Goal: Task Accomplishment & Management: Complete application form

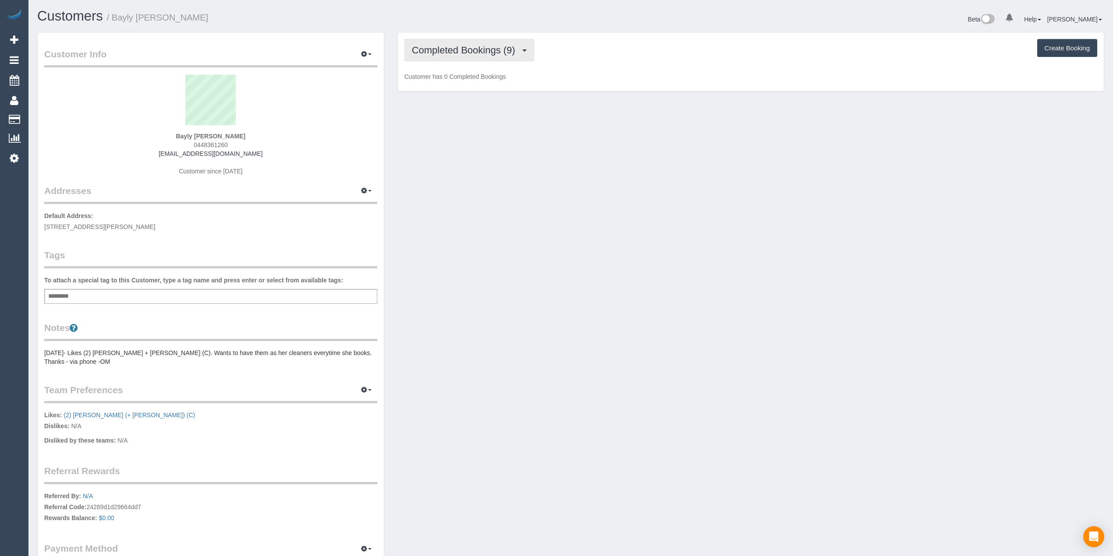
click at [438, 49] on span "Completed Bookings (9)" at bounding box center [466, 50] width 108 height 11
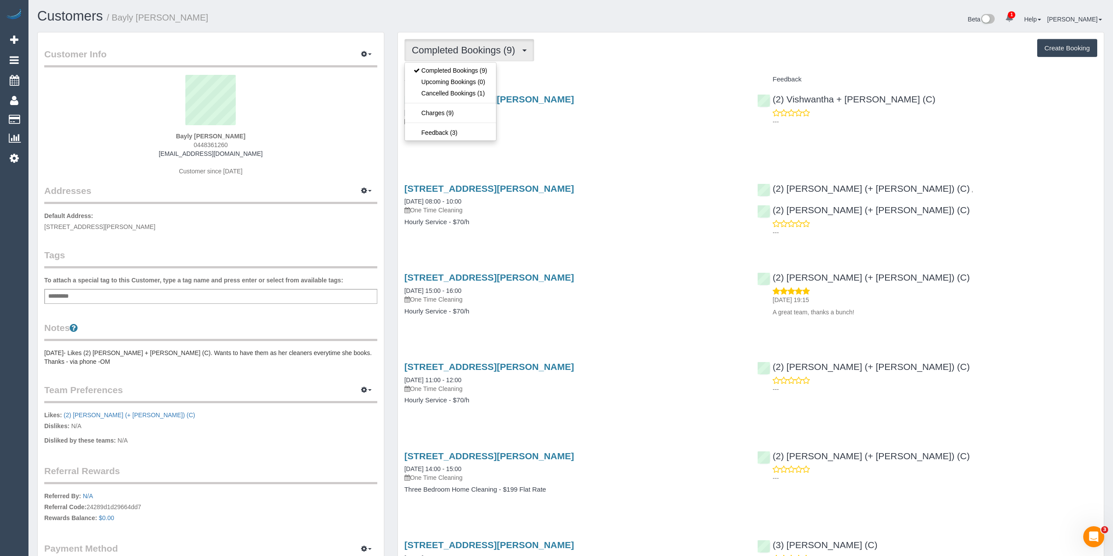
click at [438, 49] on span "Completed Bookings (9)" at bounding box center [466, 50] width 108 height 11
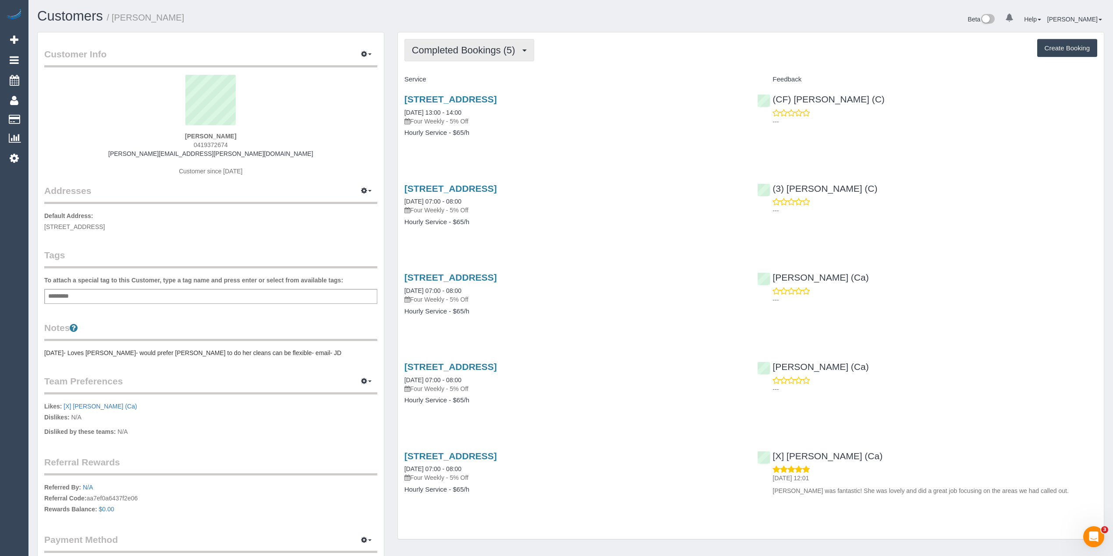
click at [462, 41] on button "Completed Bookings (5)" at bounding box center [469, 50] width 130 height 22
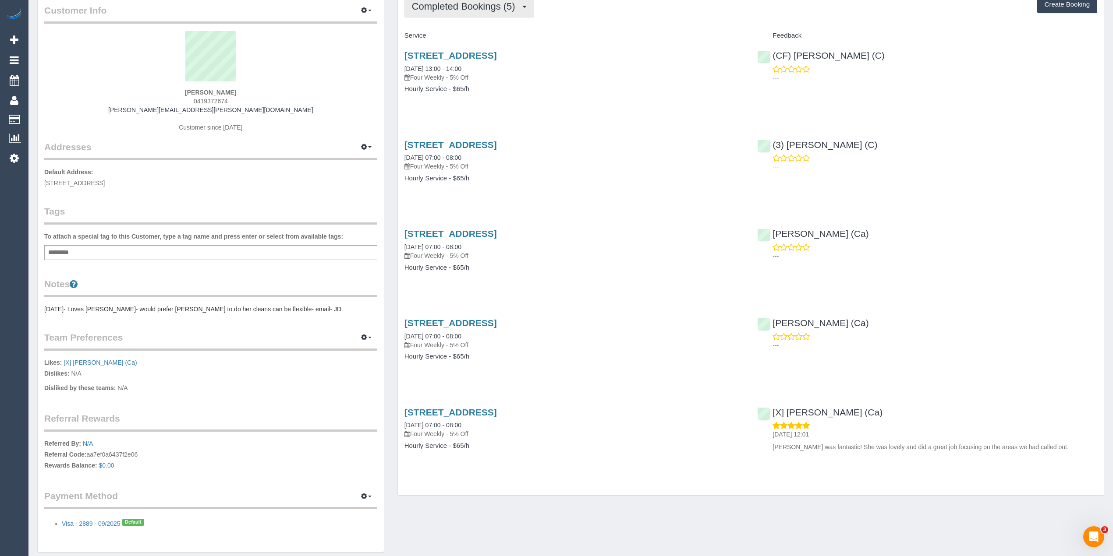
scroll to position [77, 0]
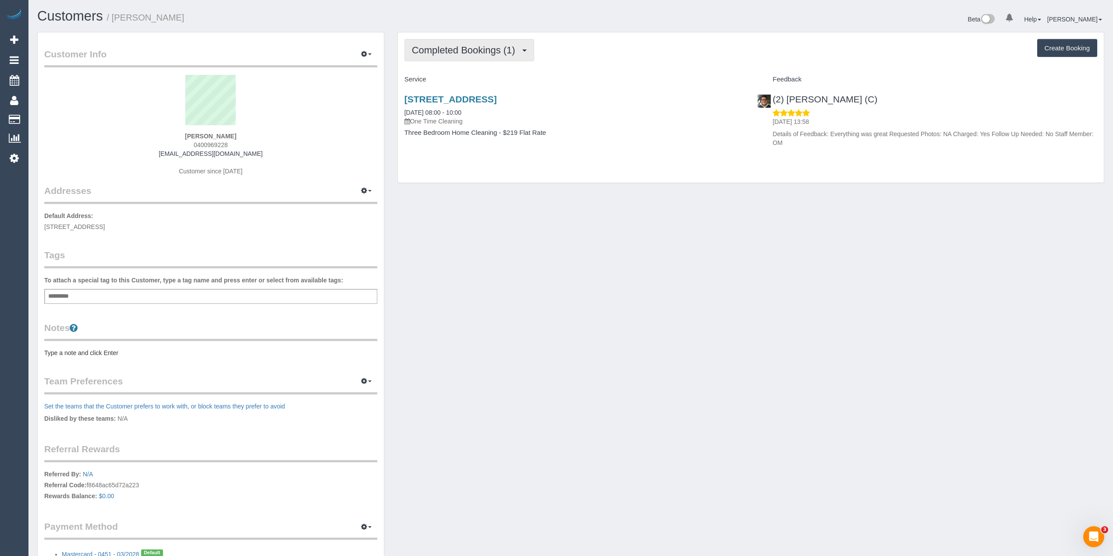
click at [470, 45] on span "Completed Bookings (1)" at bounding box center [466, 50] width 108 height 11
click at [461, 81] on link "Upcoming Bookings (1)" at bounding box center [450, 81] width 91 height 11
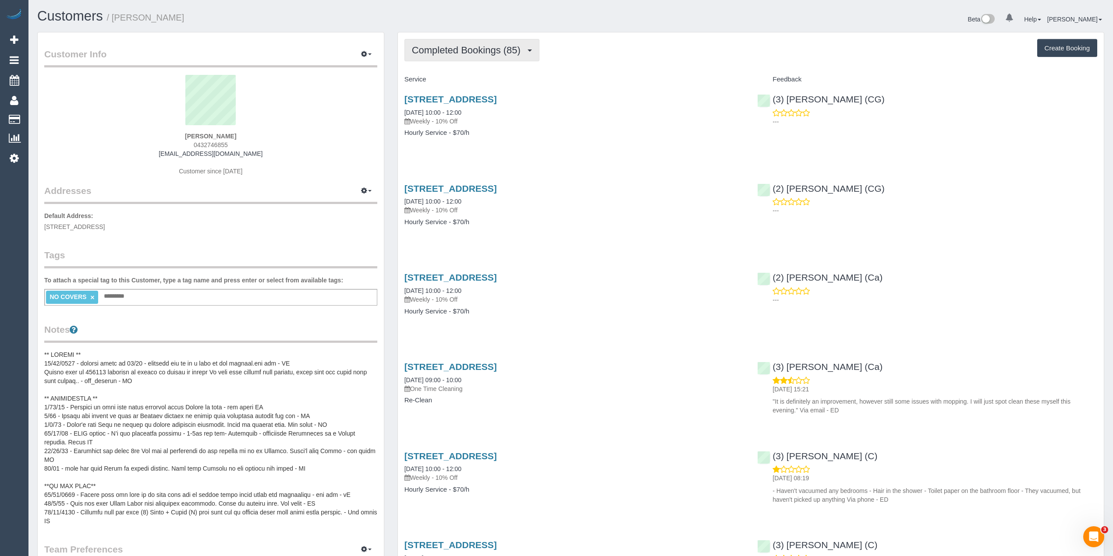
click at [449, 48] on span "Completed Bookings (85)" at bounding box center [468, 50] width 113 height 11
click at [449, 46] on span "Completed Bookings (85)" at bounding box center [468, 50] width 113 height 11
drag, startPoint x: 582, startPoint y: 105, endPoint x: 403, endPoint y: 97, distance: 178.9
click at [403, 97] on div "3, Kuala Close, St. Albans, VIC 3021 22/08/2025 10:00 - 12:00 Weekly - 10% Off …" at bounding box center [574, 120] width 353 height 67
drag, startPoint x: 577, startPoint y: 78, endPoint x: 566, endPoint y: 81, distance: 11.5
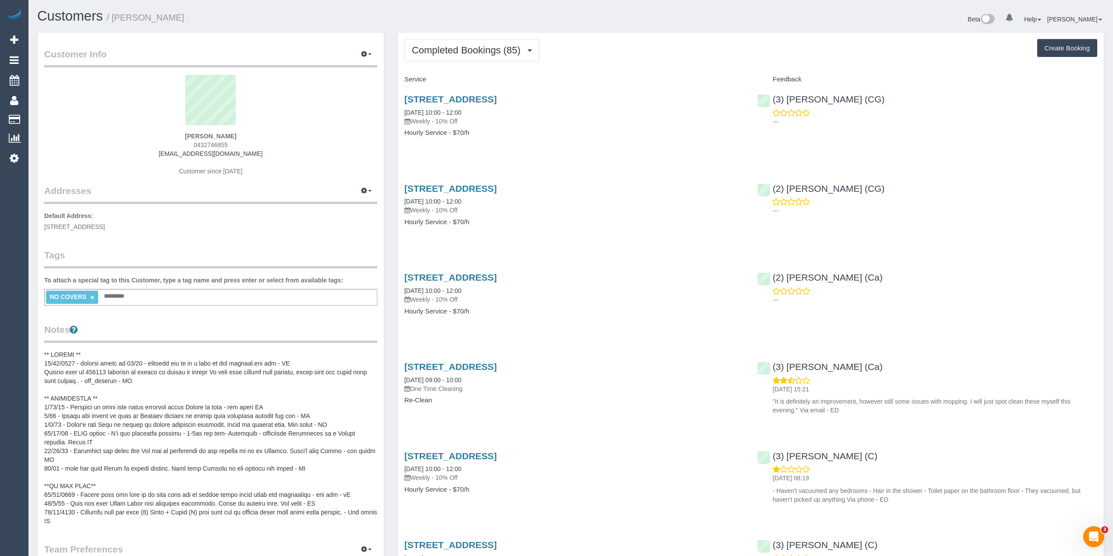
click at [577, 78] on h4 "Service" at bounding box center [574, 79] width 340 height 7
drag, startPoint x: 568, startPoint y: 96, endPoint x: 402, endPoint y: 93, distance: 166.5
click at [402, 93] on div "3, Kuala Close, St. Albans, VIC 3021 22/08/2025 10:00 - 12:00 Weekly - 10% Off …" at bounding box center [574, 120] width 353 height 67
copy link "3, Kuala Close, St. Albans, VIC 3021"
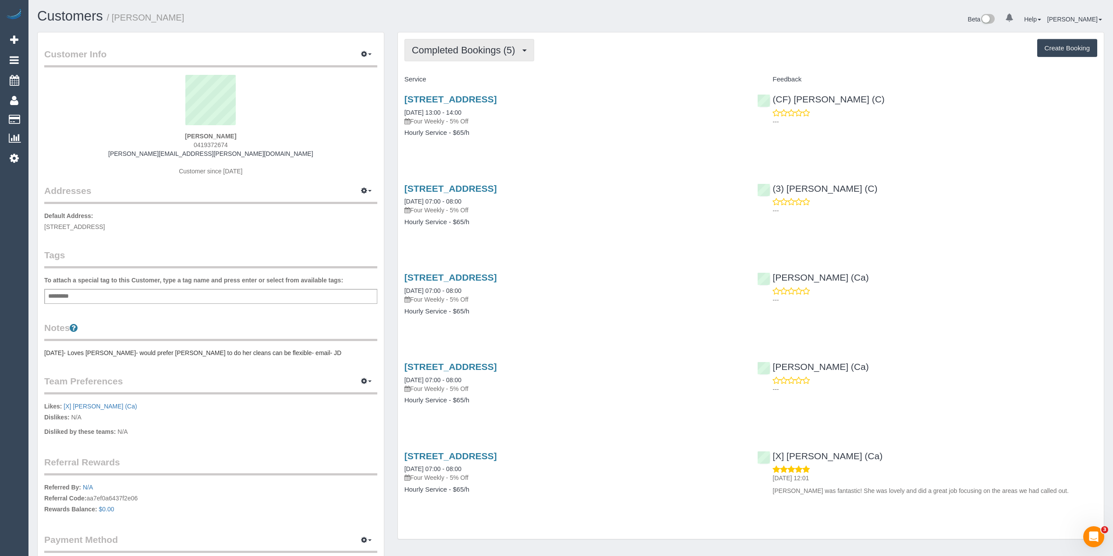
click at [454, 52] on span "Completed Bookings (5)" at bounding box center [466, 50] width 108 height 11
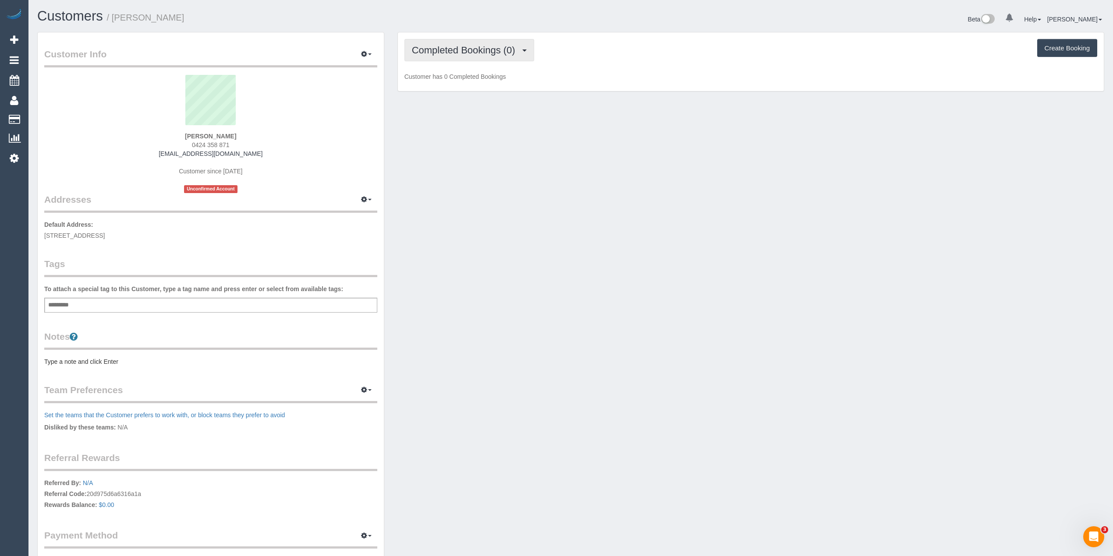
click at [458, 46] on span "Completed Bookings (0)" at bounding box center [466, 50] width 108 height 11
click at [468, 84] on link "Upcoming Bookings (1)" at bounding box center [450, 81] width 91 height 11
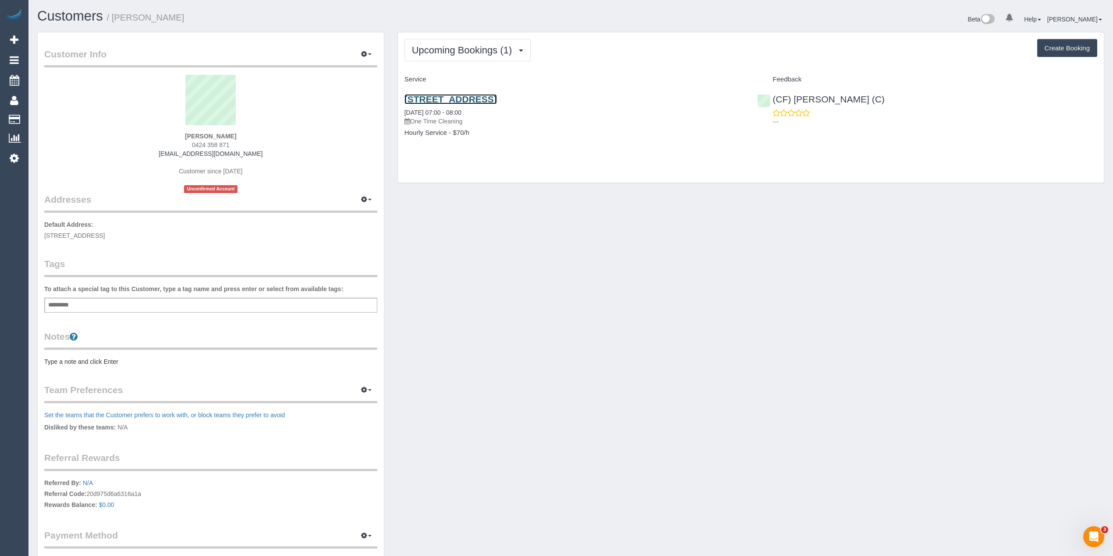
click at [497, 97] on link "12 Powlett Street, Mernda, VIC 3754" at bounding box center [450, 99] width 92 height 10
drag, startPoint x: 265, startPoint y: 156, endPoint x: 151, endPoint y: 153, distance: 114.8
click at [151, 153] on div "thayalini luxman 0424 358 871 thayalini.luxman@gmail.com Customer since 2025 Un…" at bounding box center [210, 134] width 333 height 118
copy link "thayalini.luxman@gmail.com"
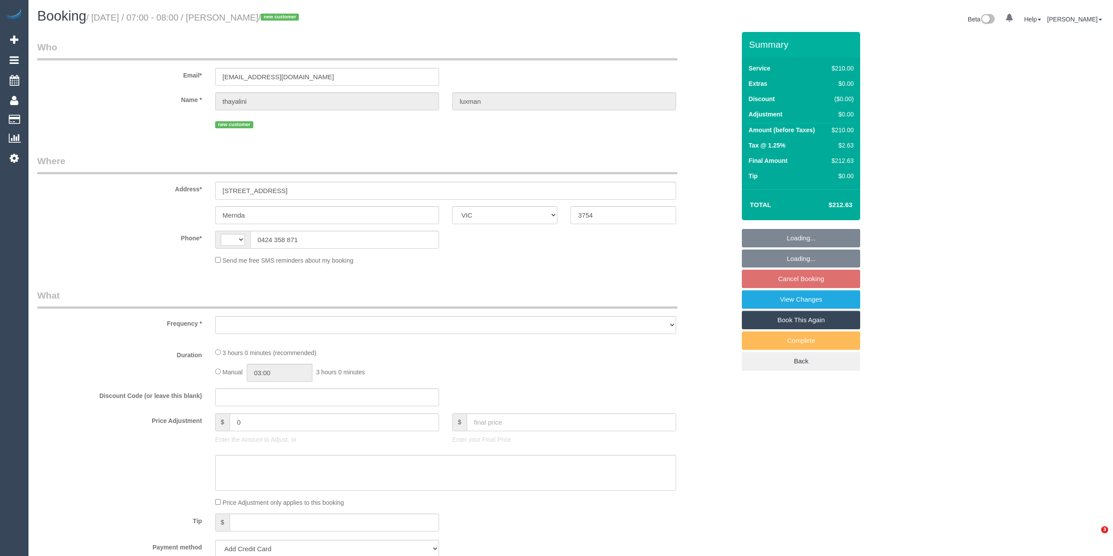
select select "VIC"
select select "object:768"
select select "string:AU"
select select "string:stripe-pm_1Ry41Z2GScqysDRVp8QBWjEX"
select select "180"
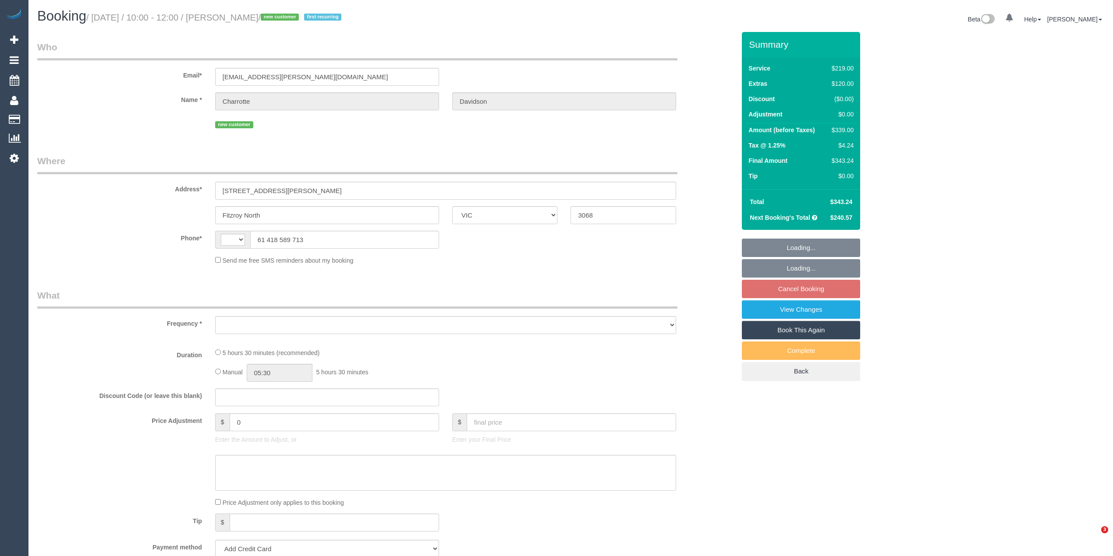
select select "VIC"
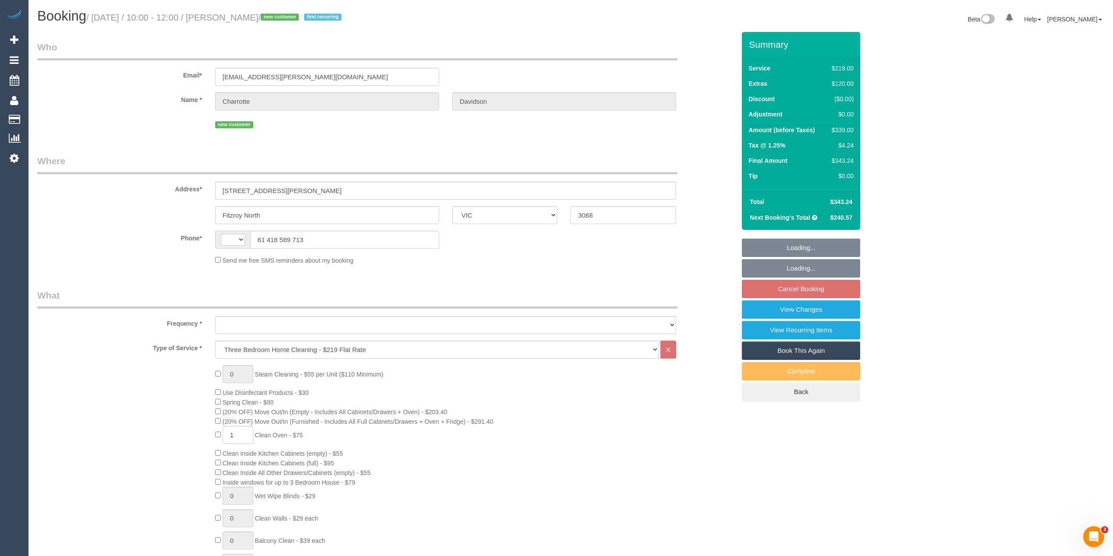
select select "string:AU"
select select "object:1604"
select select "string:stripe-pm_1Rznla2GScqysDRVQVXEtdTd"
select select "spot3"
select select "number:27"
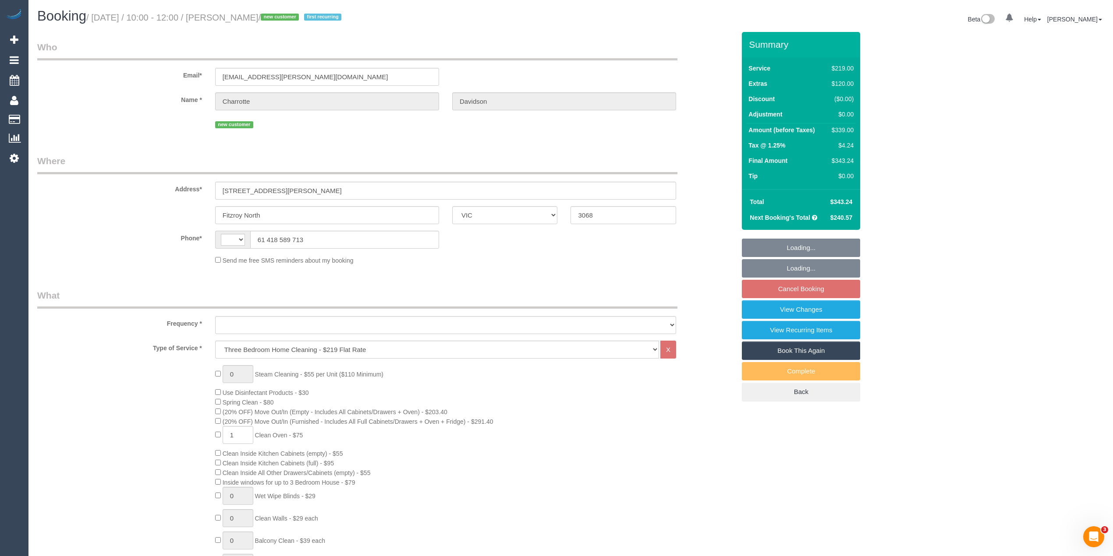
select select "number:15"
select select "number:19"
select select "number:36"
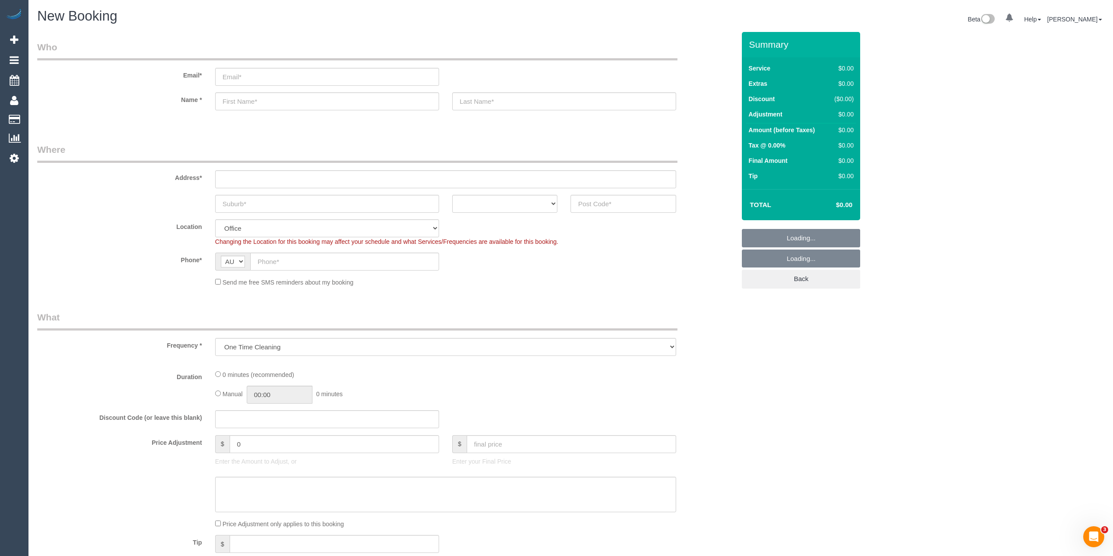
select select "object:649"
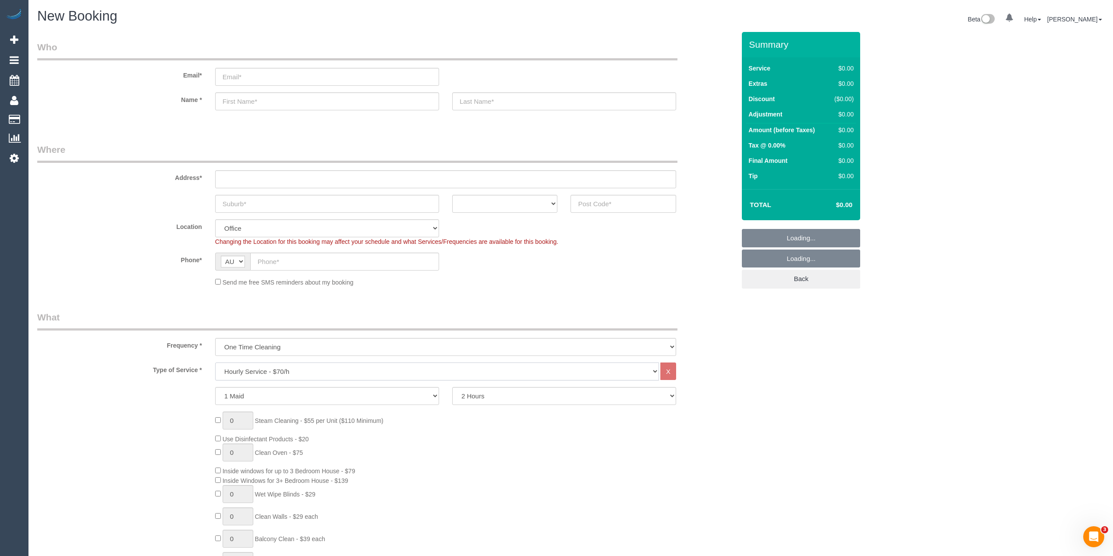
click at [256, 372] on select "Hourly Service - $70/h Hourly Service - $65/h Hourly Service - $60/h Hourly Ser…" at bounding box center [437, 372] width 444 height 18
select select "211"
click at [215, 363] on select "Hourly Service - $70/h Hourly Service - $65/h Hourly Service - $60/h Hourly Ser…" at bounding box center [437, 372] width 444 height 18
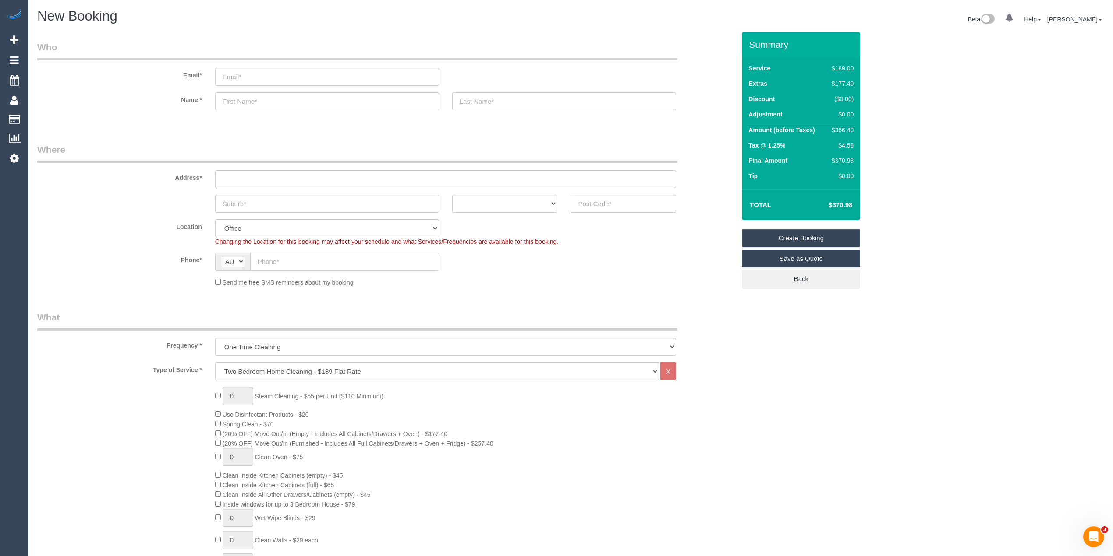
click at [235, 505] on span "Inside windows for up to 3 Bedroom House - $79" at bounding box center [289, 504] width 133 height 7
drag, startPoint x: 351, startPoint y: 498, endPoint x: 351, endPoint y: 503, distance: 5.3
click at [351, 500] on div "0 Steam Cleaning - $55 per Unit ($110 Minimum) Use Disinfectant Products - $20 …" at bounding box center [474, 540] width 533 height 307
copy span "Inside windows for up to 3 Bedroom House - $79"
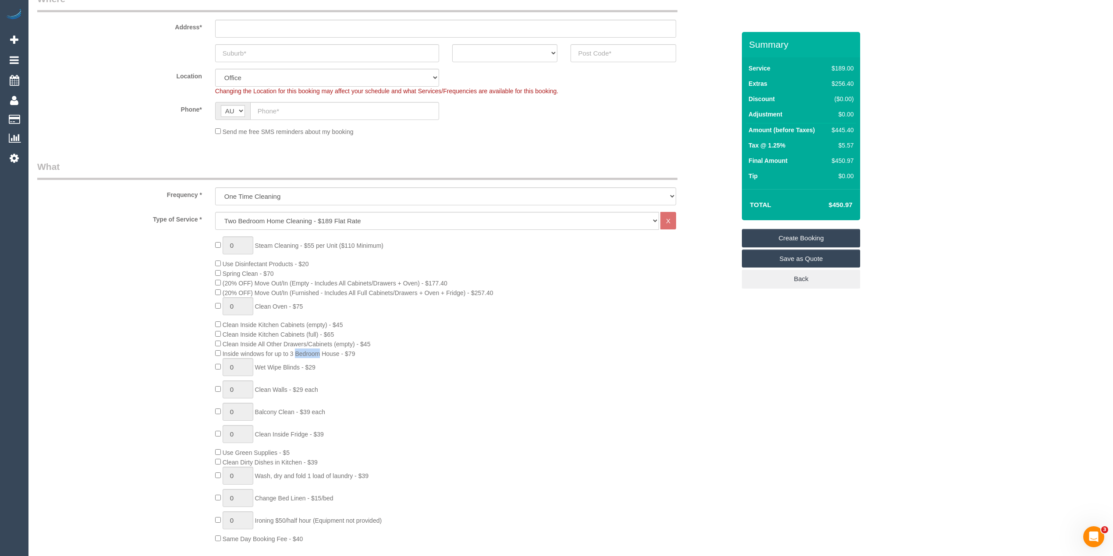
scroll to position [194, 0]
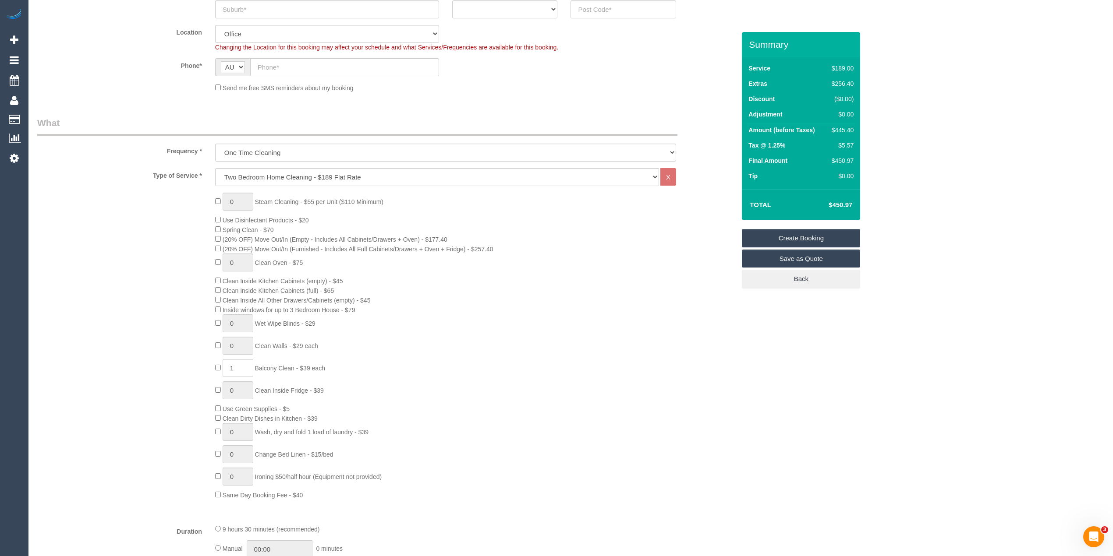
click at [272, 371] on span "Balcony Clean - $39 each" at bounding box center [290, 368] width 70 height 7
click at [325, 370] on span "Balcony Clean - $39 each" at bounding box center [290, 368] width 70 height 7
copy span "Balcony Clean - $39 each"
click at [841, 209] on td "$490.46" at bounding box center [826, 205] width 57 height 22
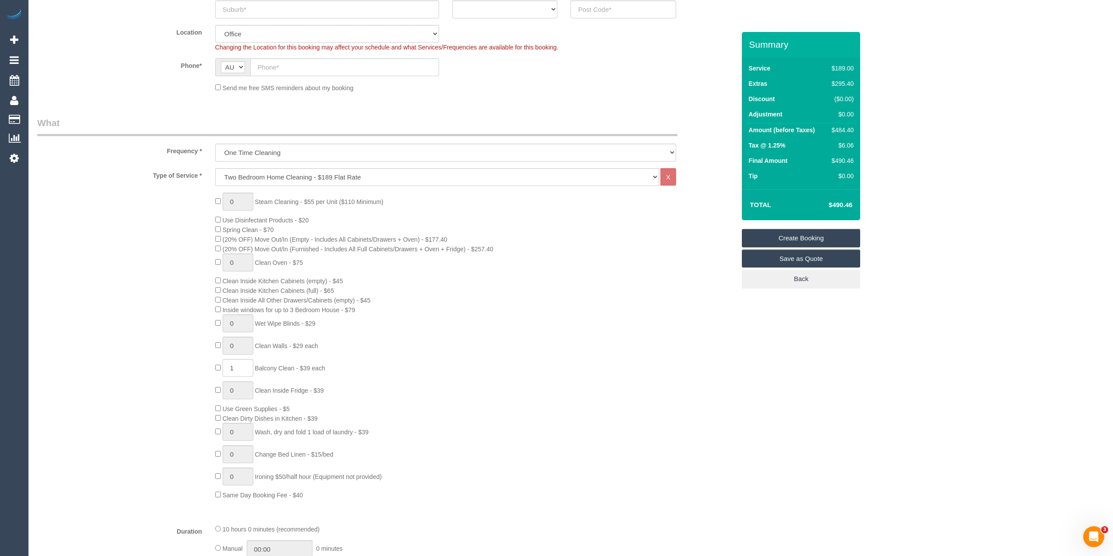
click at [842, 206] on h4 "$490.46" at bounding box center [827, 204] width 50 height 7
copy h4 "490.46"
type input "0"
click at [846, 205] on h4 "$490.46" at bounding box center [827, 204] width 50 height 7
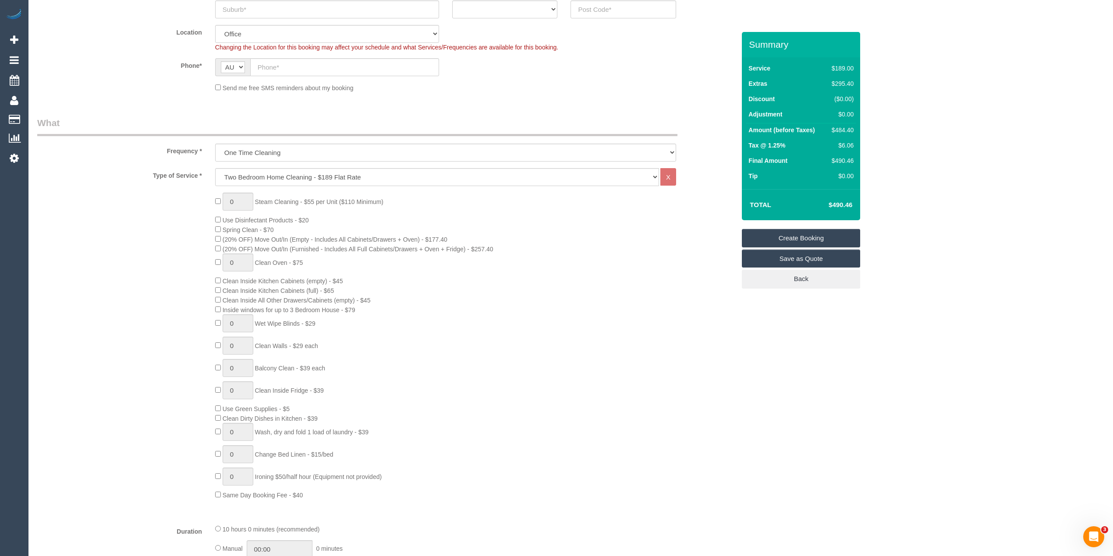
click at [846, 205] on h4 "$490.46" at bounding box center [827, 204] width 50 height 7
click at [846, 205] on h4 "$370.98" at bounding box center [827, 204] width 50 height 7
click at [845, 204] on h4 "$370.98" at bounding box center [827, 204] width 50 height 7
copy h4 "370.98"
click at [239, 173] on select "Hourly Service - $70/h Hourly Service - $65/h Hourly Service - $60/h Hourly Ser…" at bounding box center [437, 177] width 444 height 18
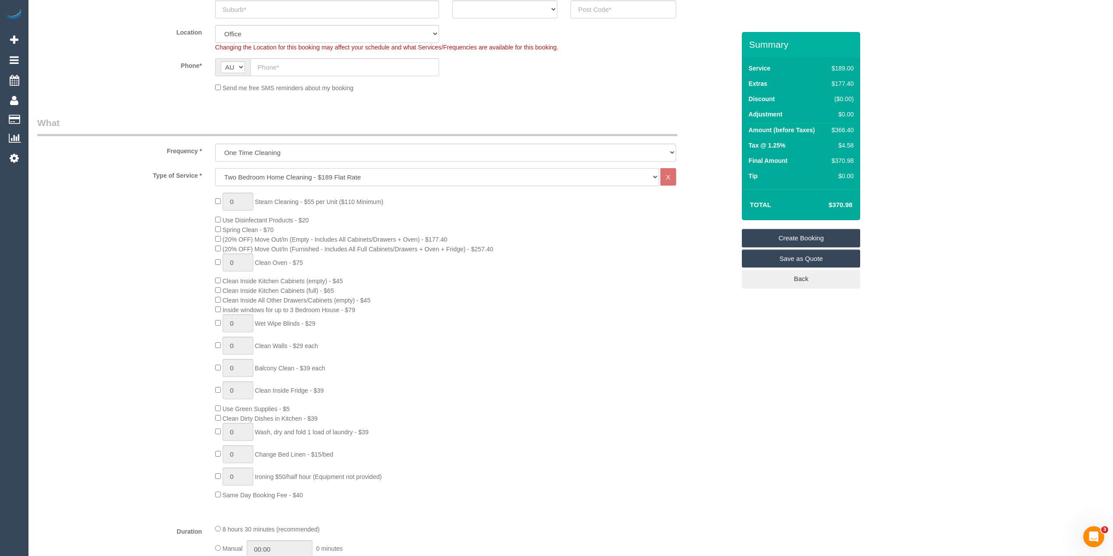
select select "212"
click at [215, 168] on select "Hourly Service - $70/h Hourly Service - $65/h Hourly Service - $60/h Hourly Ser…" at bounding box center [437, 177] width 444 height 18
click at [845, 206] on h4 "$302.74" at bounding box center [827, 204] width 50 height 7
copy h4 "302.74"
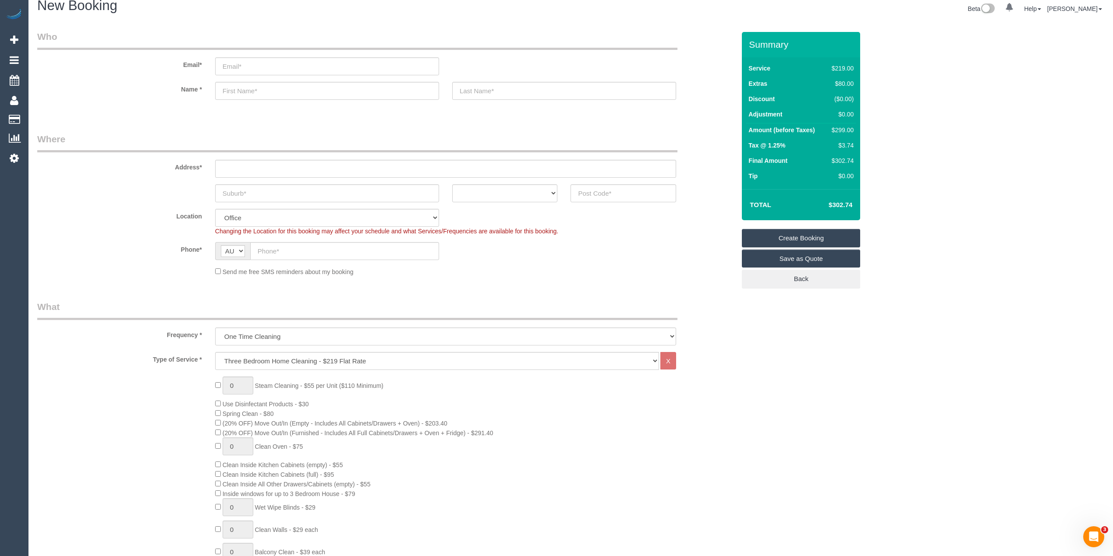
scroll to position [0, 0]
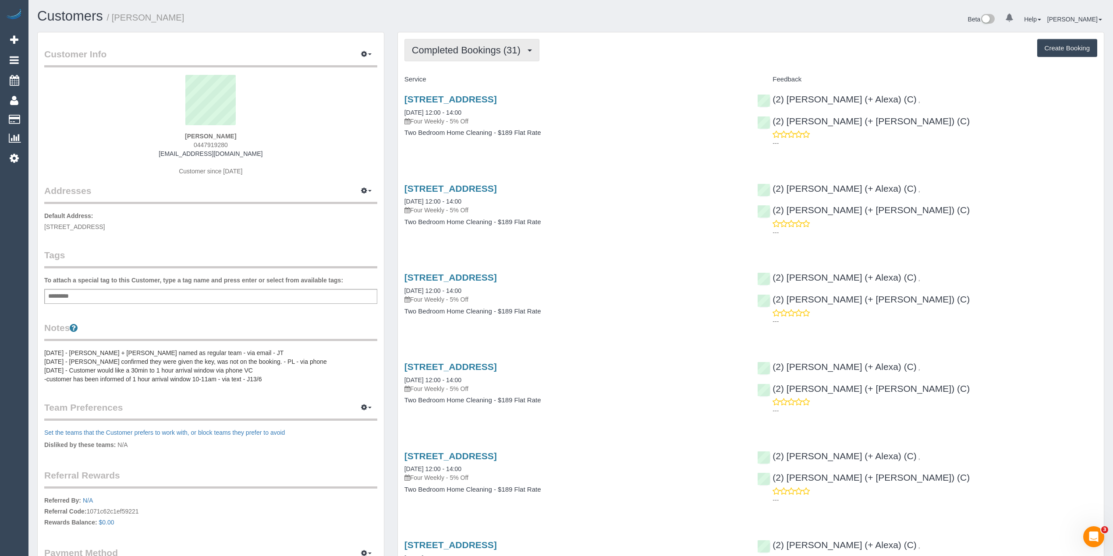
click at [470, 54] on span "Completed Bookings (31)" at bounding box center [468, 50] width 113 height 11
click at [470, 55] on button "Completed Bookings (31)" at bounding box center [471, 50] width 135 height 22
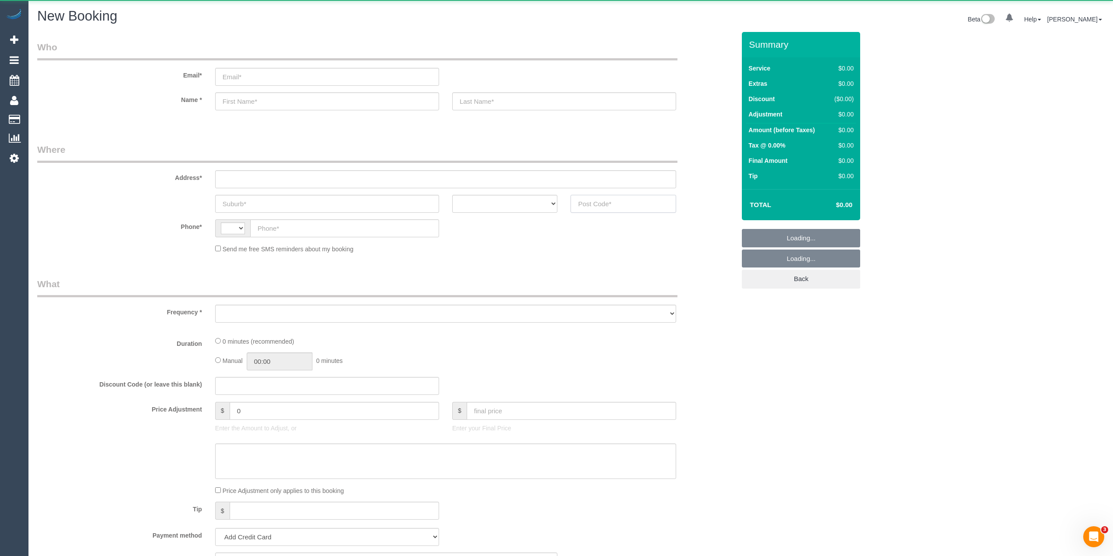
click at [640, 201] on input "text" at bounding box center [623, 204] width 106 height 18
select select "string:AU"
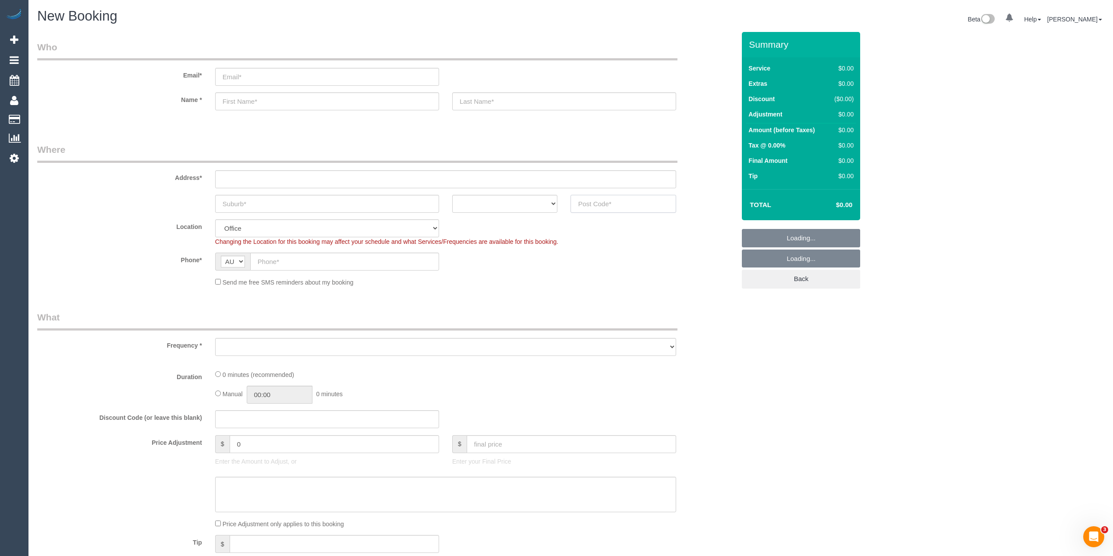
select select "object:644"
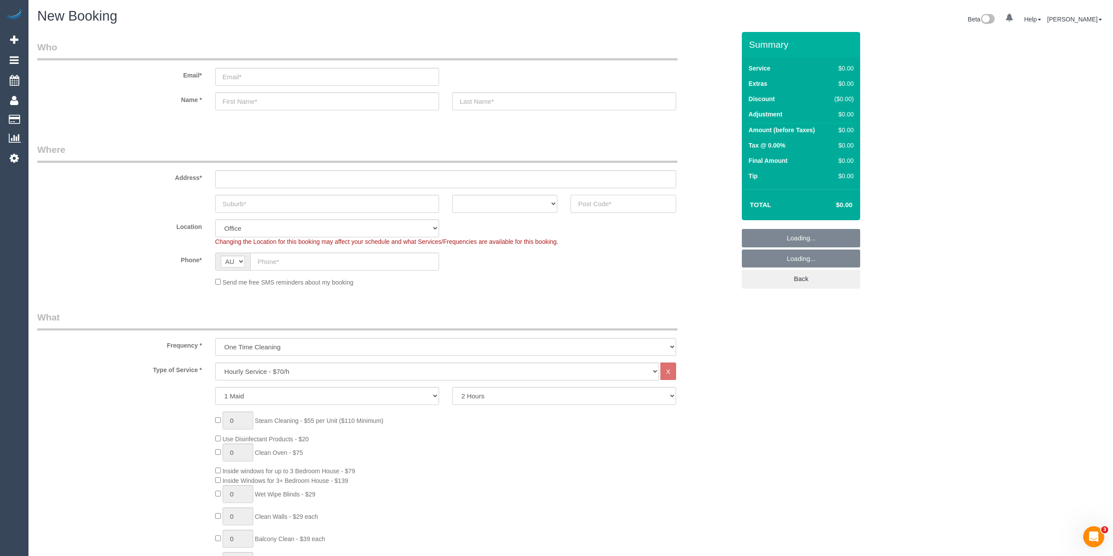
type input "3"
select select "object:813"
type input "3216"
click at [330, 175] on input "text" at bounding box center [445, 179] width 461 height 18
type input "-"
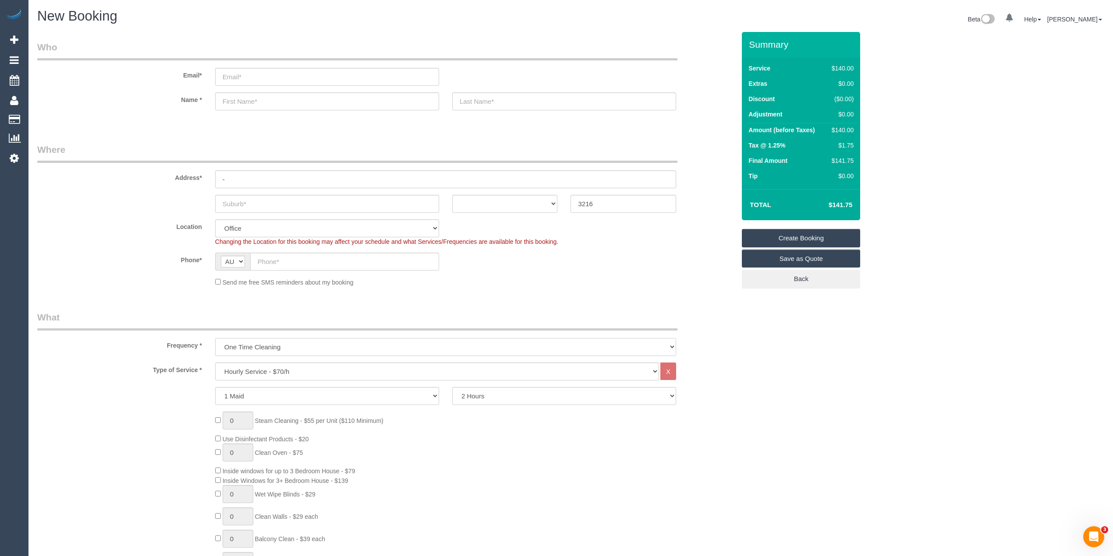
click at [279, 344] on select "One Time Cleaning Weekly - 10% Off - 10.00% (0% for the First Booking) Fortnigh…" at bounding box center [445, 347] width 461 height 18
select select "object:815"
click at [215, 338] on select "One Time Cleaning Weekly - 10% Off - 10.00% (0% for the First Booking) Fortnigh…" at bounding box center [445, 347] width 461 height 18
select select "121"
select select "object:2053"
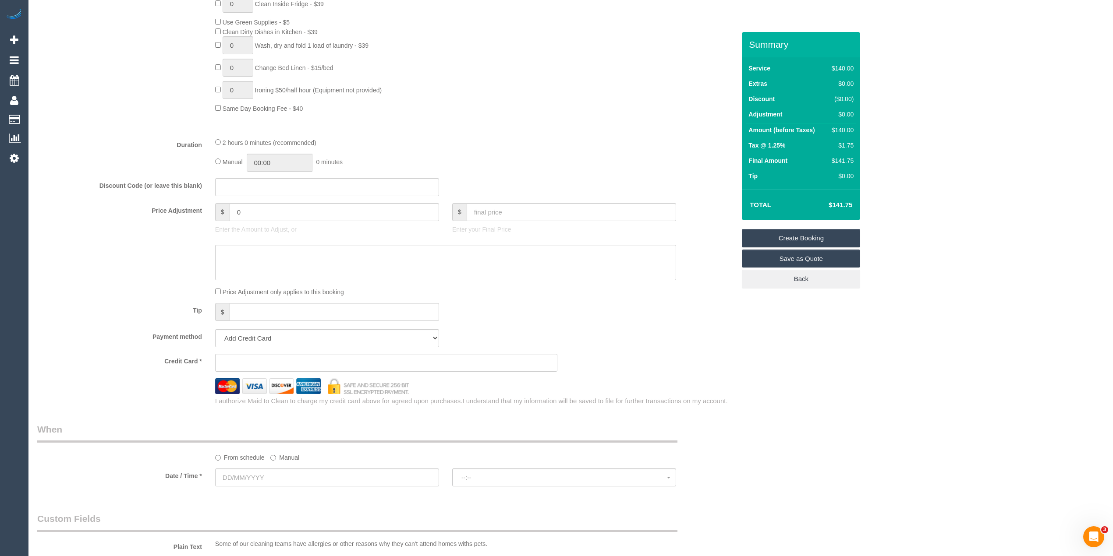
scroll to position [682, 0]
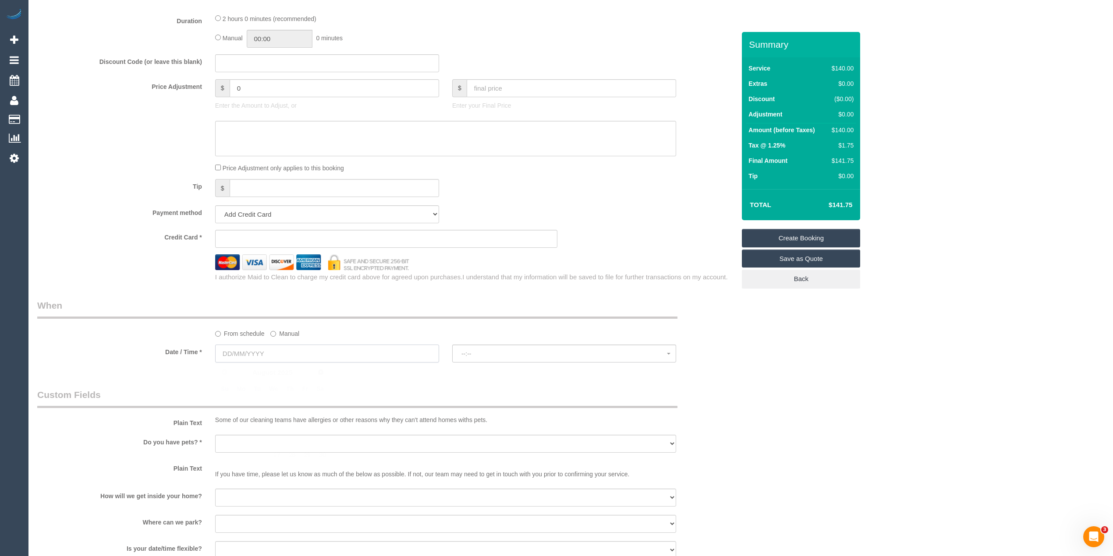
click at [229, 346] on input "text" at bounding box center [327, 354] width 224 height 18
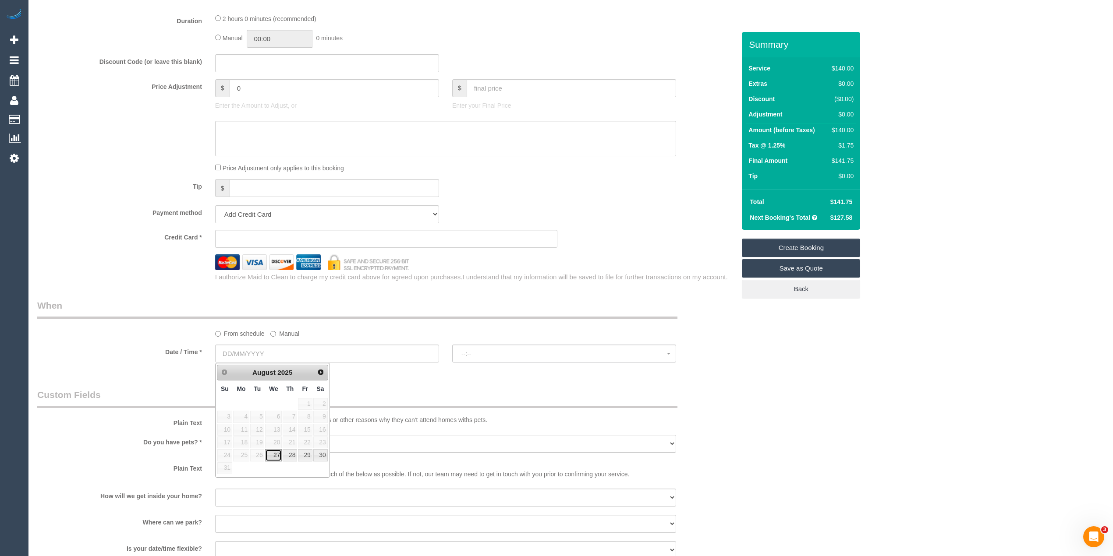
click at [277, 454] on link "27" at bounding box center [273, 455] width 17 height 12
type input "27/08/2025"
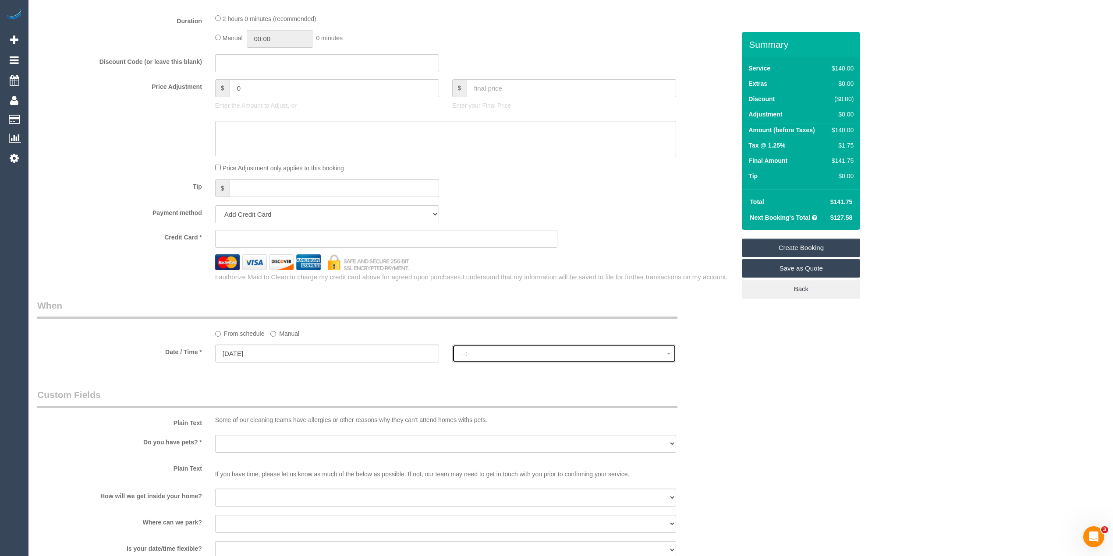
click at [464, 356] on span "--:--" at bounding box center [563, 353] width 205 height 7
select select "spot1"
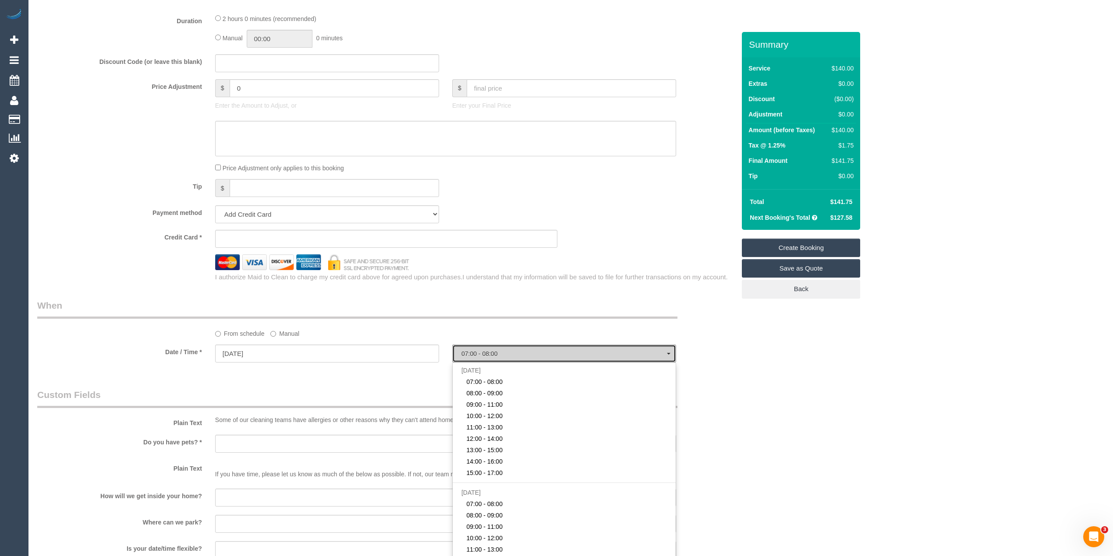
click at [464, 356] on span "07:00 - 08:00" at bounding box center [563, 353] width 205 height 7
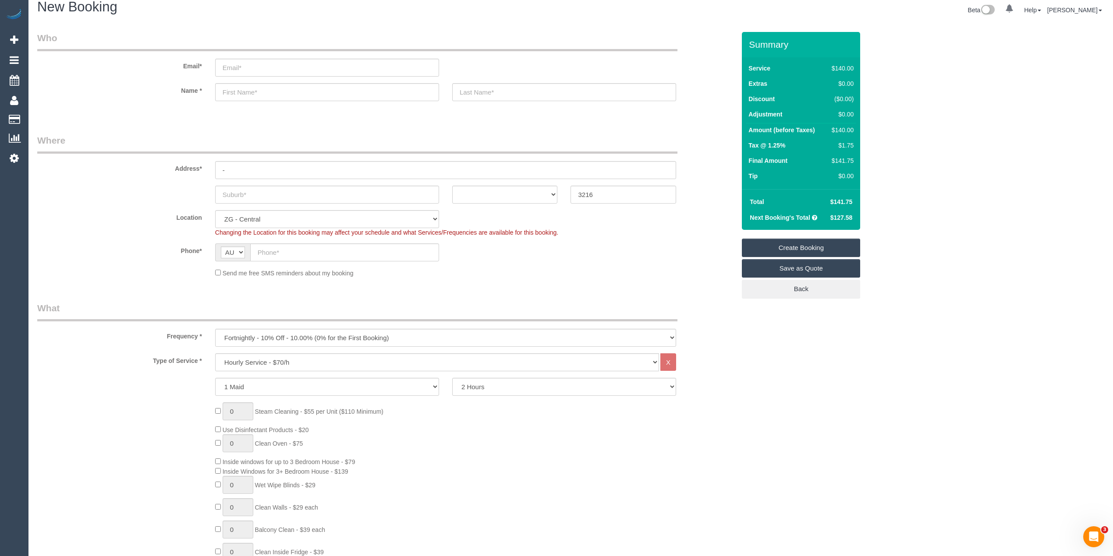
scroll to position [0, 0]
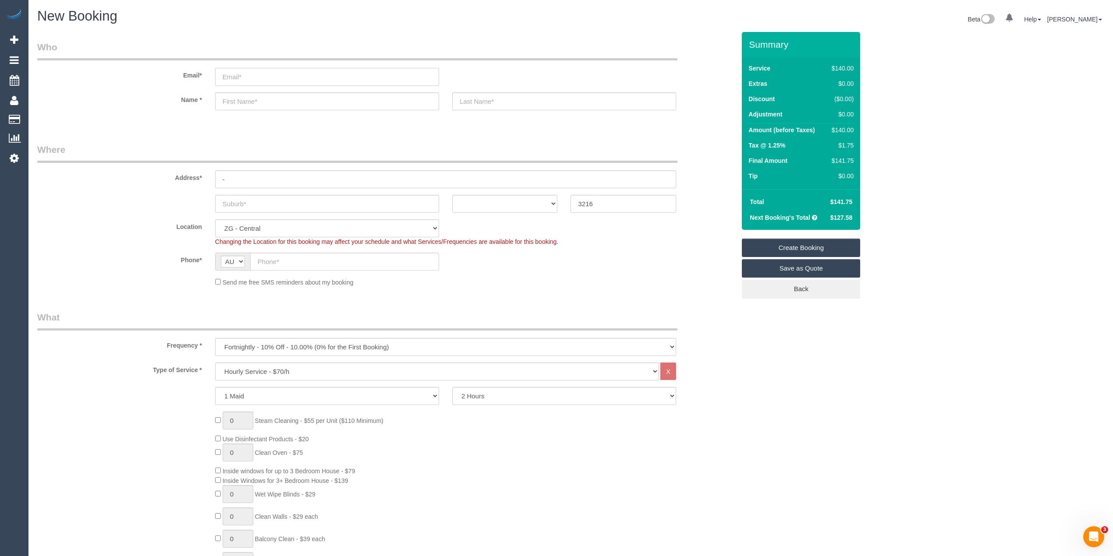
click at [246, 69] on input "email" at bounding box center [327, 77] width 224 height 18
click at [252, 76] on input "email" at bounding box center [327, 77] width 224 height 18
click at [242, 74] on input "email" at bounding box center [327, 77] width 224 height 18
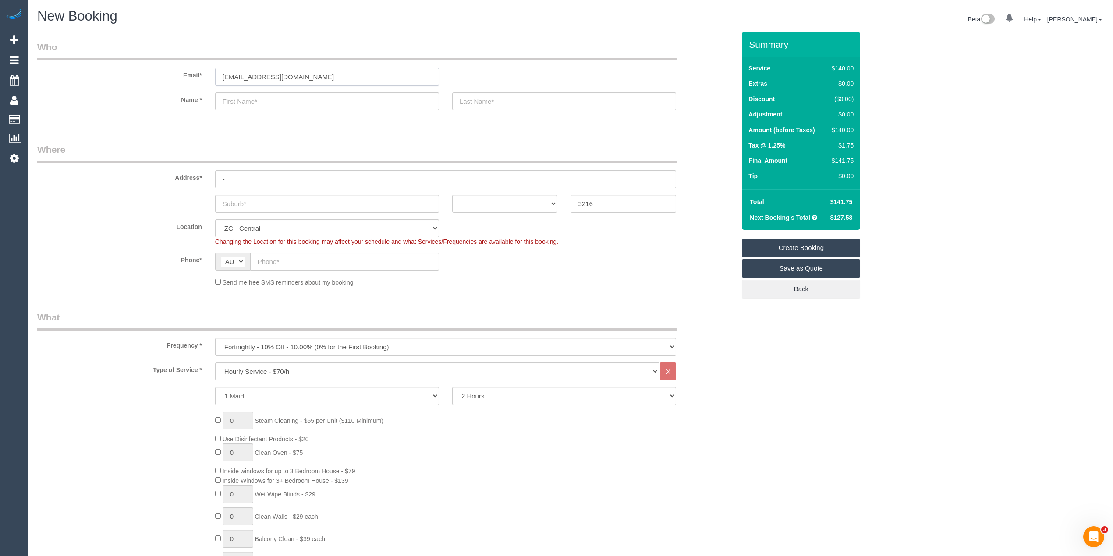
type input "[EMAIL_ADDRESS][DOMAIN_NAME]"
click at [251, 97] on input "text" at bounding box center [327, 101] width 224 height 18
type input "Tri"
select select "spot38"
type input "[PERSON_NAME]"
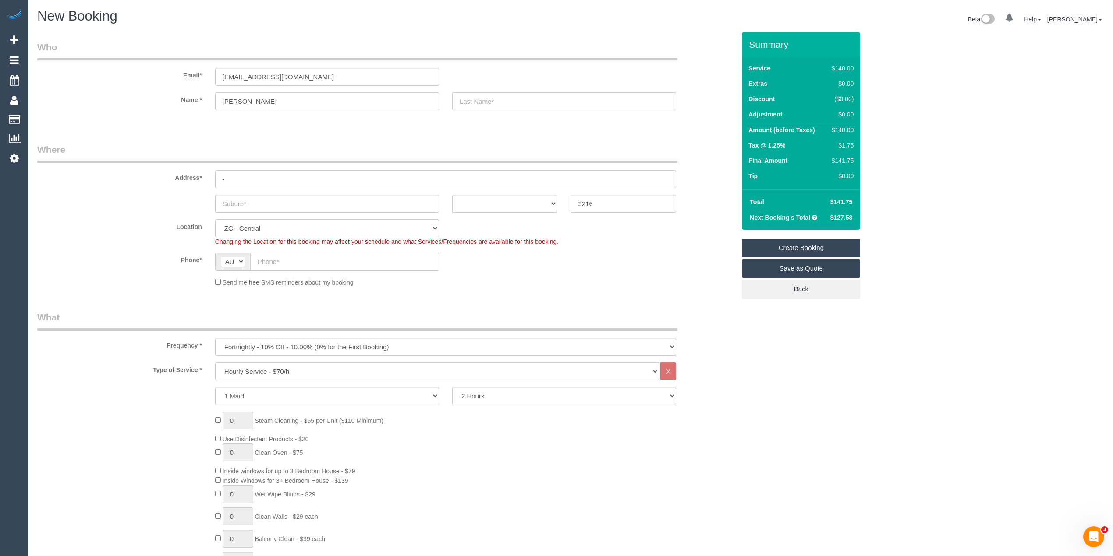
click at [513, 94] on input "text" at bounding box center [564, 101] width 224 height 18
type input "Sinclair"
click at [252, 204] on input "text" at bounding box center [327, 204] width 224 height 18
type input "Coburg North"
drag, startPoint x: 251, startPoint y: 174, endPoint x: 156, endPoint y: 171, distance: 94.7
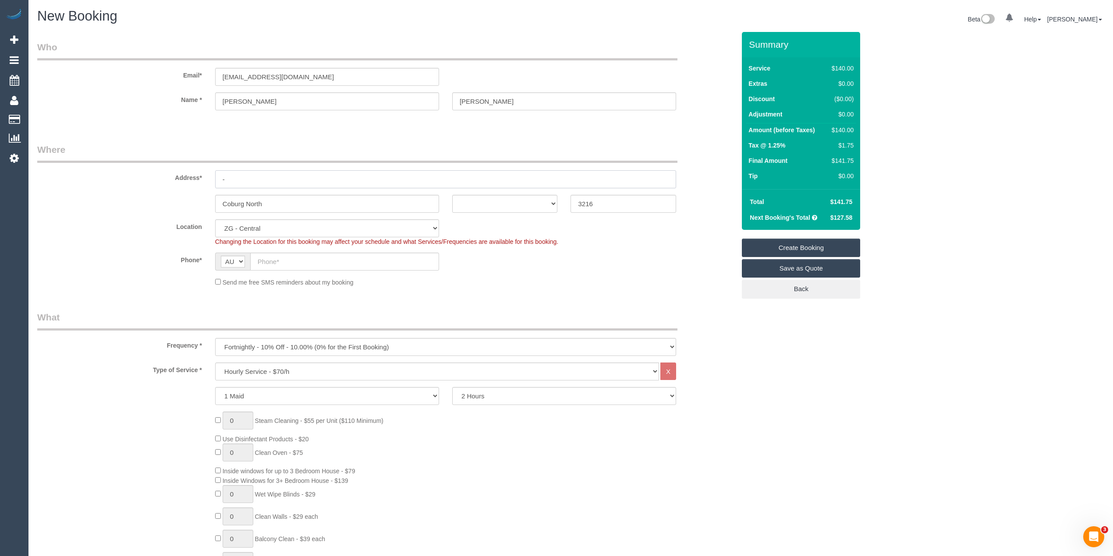
click at [156, 171] on div "Address* -" at bounding box center [386, 165] width 711 height 45
type input "1 Peterson Ave"
drag, startPoint x: 603, startPoint y: 198, endPoint x: 526, endPoint y: 200, distance: 76.7
click at [526, 200] on div "Coburg North ACT NSW NT QLD SA TAS VIC WA 3216" at bounding box center [386, 204] width 711 height 18
type input "3058"
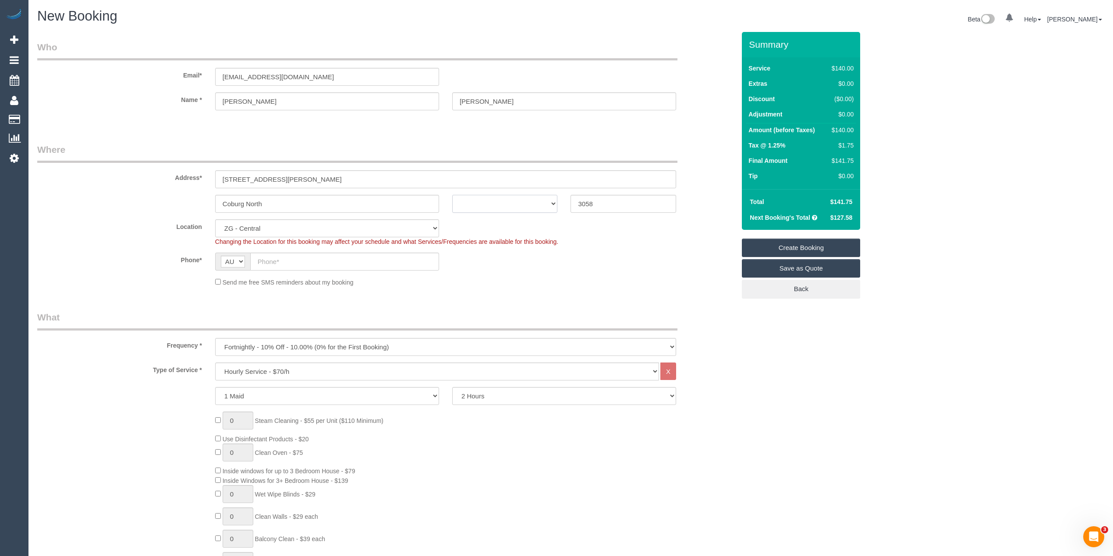
click at [521, 198] on select "ACT NSW NT QLD SA TAS VIC WA" at bounding box center [505, 204] width 106 height 18
select select "VIC"
click at [452, 195] on select "ACT NSW NT QLD SA TAS VIC WA" at bounding box center [505, 204] width 106 height 18
select select "61"
select select "object:2259"
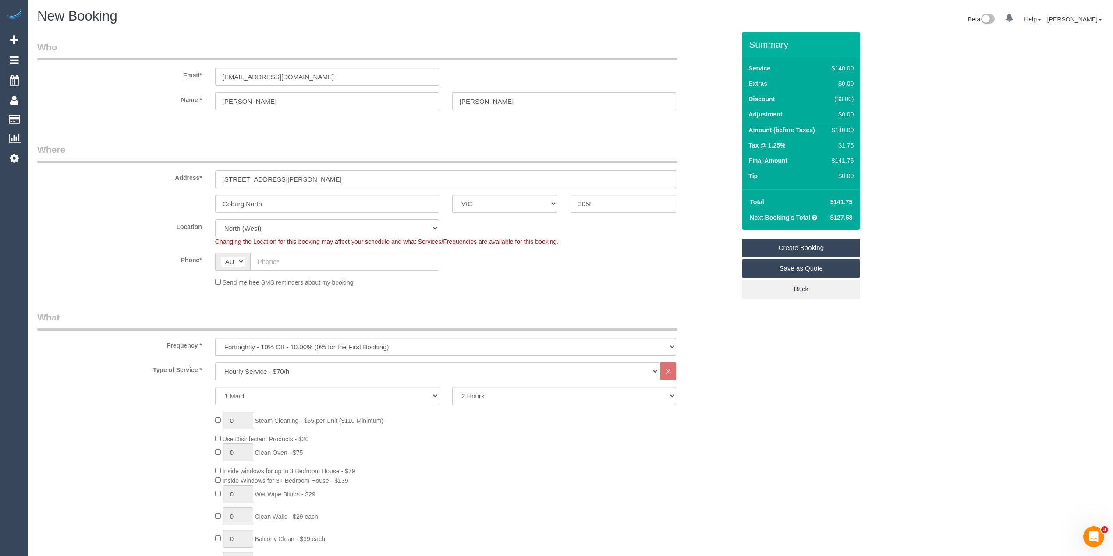
select select "spot75"
click at [270, 255] on input "text" at bounding box center [344, 262] width 189 height 18
paste input "61 424 282 282"
drag, startPoint x: 267, startPoint y: 258, endPoint x: 234, endPoint y: 261, distance: 33.0
click at [236, 261] on div "AF AL DZ AD AO AI AQ AG AR AM AW AU AT AZ BS BH BD BB BY BE BZ BJ BM BT BO BA B…" at bounding box center [327, 262] width 224 height 18
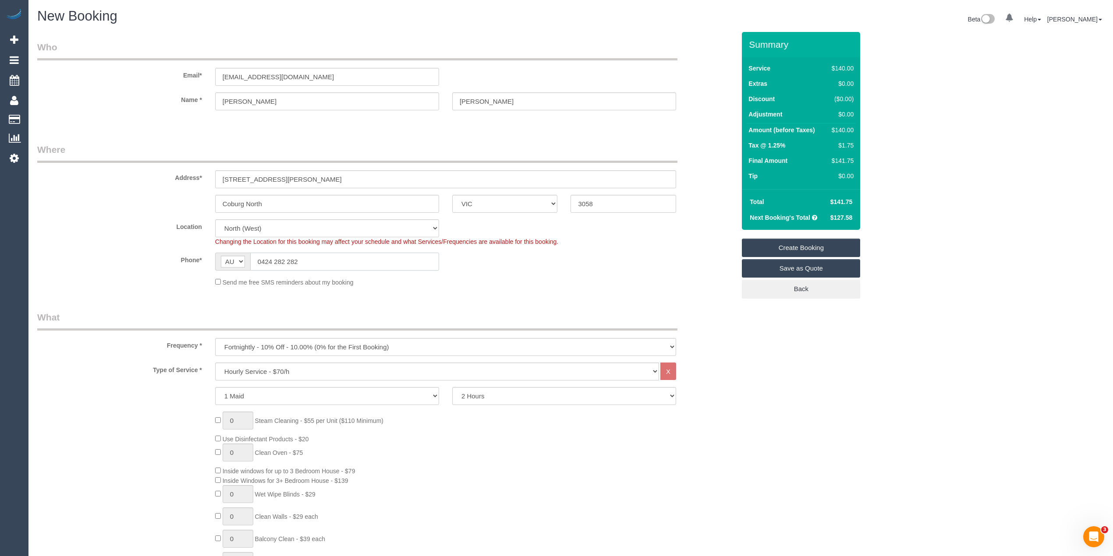
type input "0424 282 282"
click at [267, 352] on select "One Time Cleaning Weekly - 10% Off - 10.00% (0% for the First Booking) Fortnigh…" at bounding box center [445, 347] width 461 height 18
select select "object:2260"
click at [215, 338] on select "One Time Cleaning Weekly - 10% Off - 10.00% (0% for the First Booking) Fortnigh…" at bounding box center [445, 347] width 461 height 18
click at [258, 363] on select "Hourly Service - $70/h Hourly Service - $65/h Hourly Service - $60/h Hourly Ser…" at bounding box center [437, 372] width 444 height 18
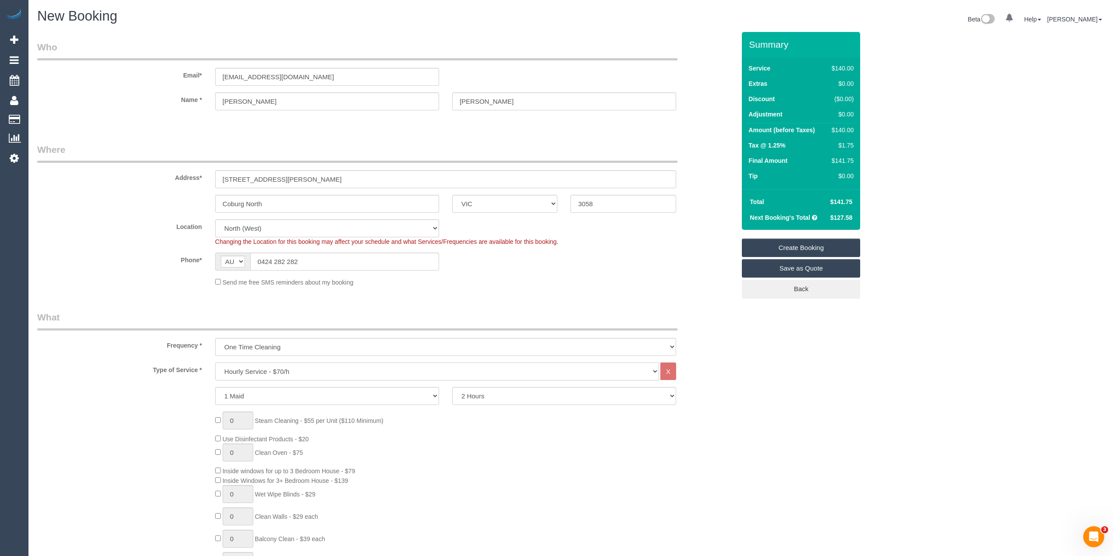
select select "275"
click at [215, 363] on select "Hourly Service - $70/h Hourly Service - $65/h Hourly Service - $60/h Hourly Ser…" at bounding box center [437, 372] width 444 height 18
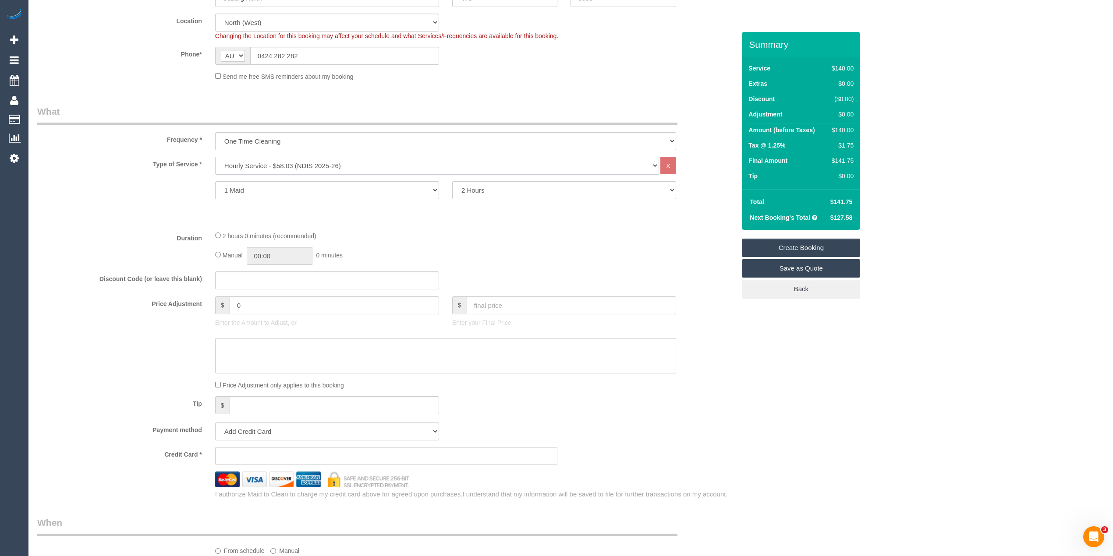
scroll to position [292, 0]
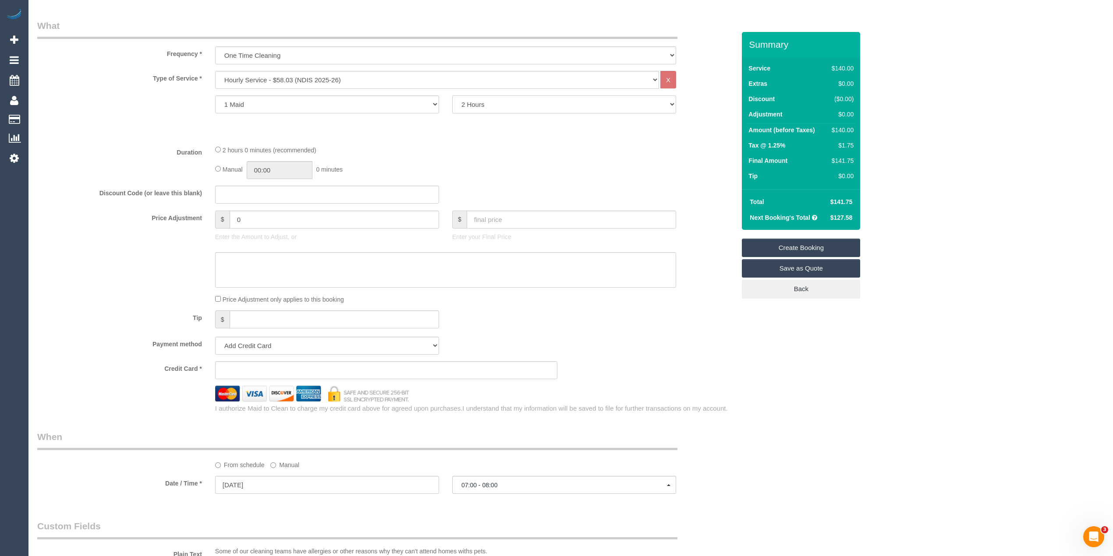
click at [494, 97] on select "2 Hours 2.5 Hours 3 Hours 3.5 Hours 4 Hours 4.5 Hours 5 Hours 5.5 Hours 6 Hours…" at bounding box center [564, 104] width 224 height 18
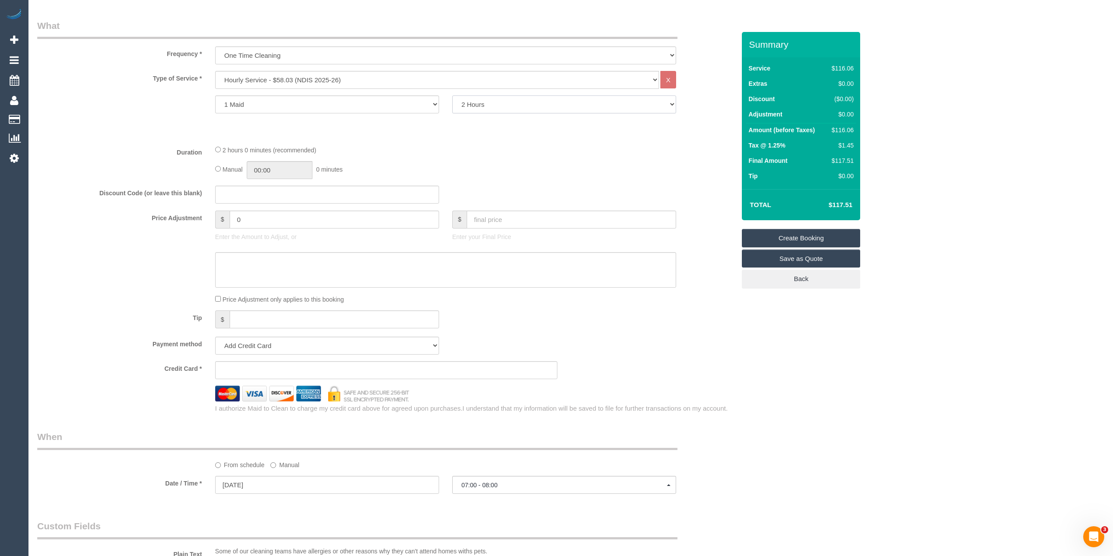
select select "240"
click at [452, 95] on select "2 Hours 2.5 Hours 3 Hours 3.5 Hours 4 Hours 4.5 Hours 5 Hours 5.5 Hours 6 Hours…" at bounding box center [564, 104] width 224 height 18
select select "spot87"
click at [260, 343] on select "Add Credit Card Cash Check Paypal" at bounding box center [327, 346] width 224 height 18
select select "string:check"
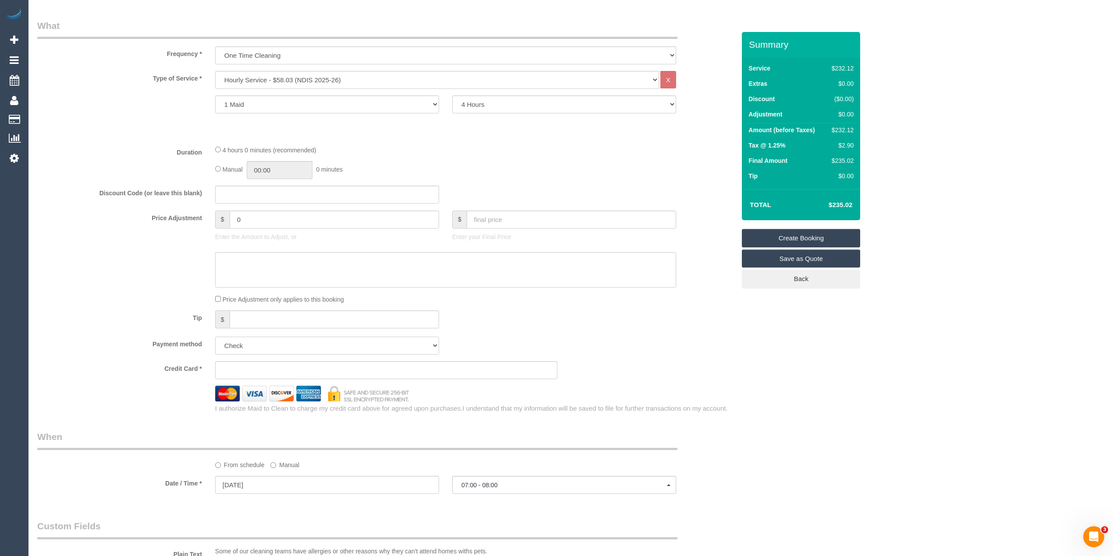
click at [215, 337] on select "Add Credit Card Cash Check Paypal" at bounding box center [327, 346] width 224 height 18
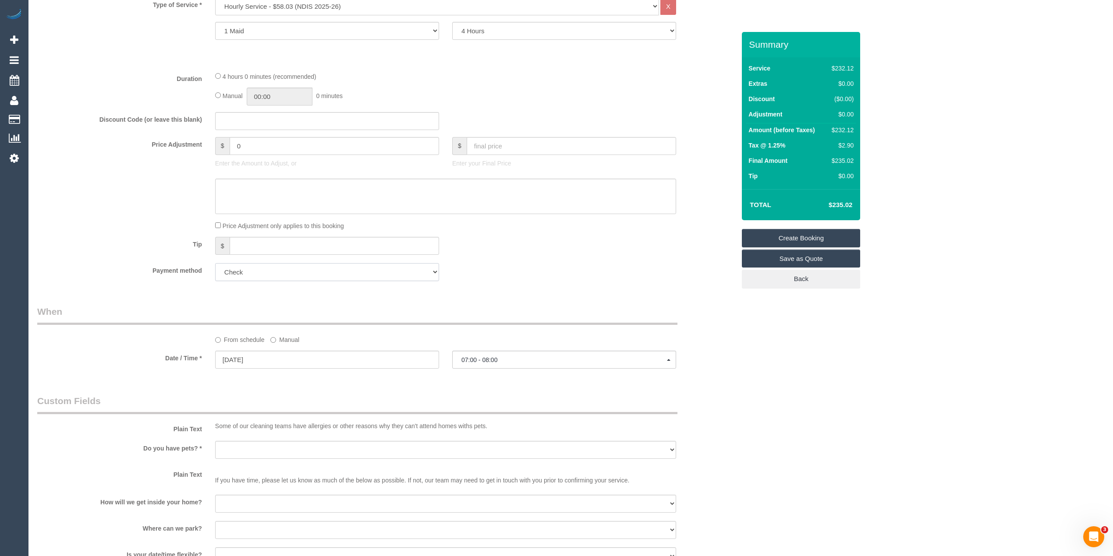
scroll to position [389, 0]
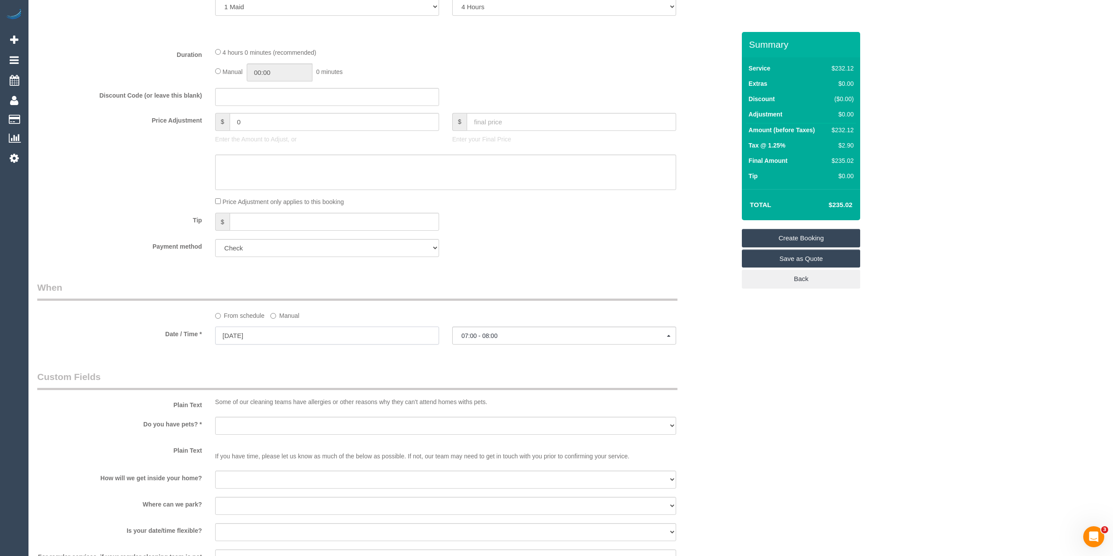
click at [237, 335] on input "27/08/2025" at bounding box center [327, 336] width 224 height 18
click at [272, 439] on link "27" at bounding box center [273, 437] width 17 height 12
click at [475, 332] on span "07:00 - 08:00" at bounding box center [563, 335] width 205 height 7
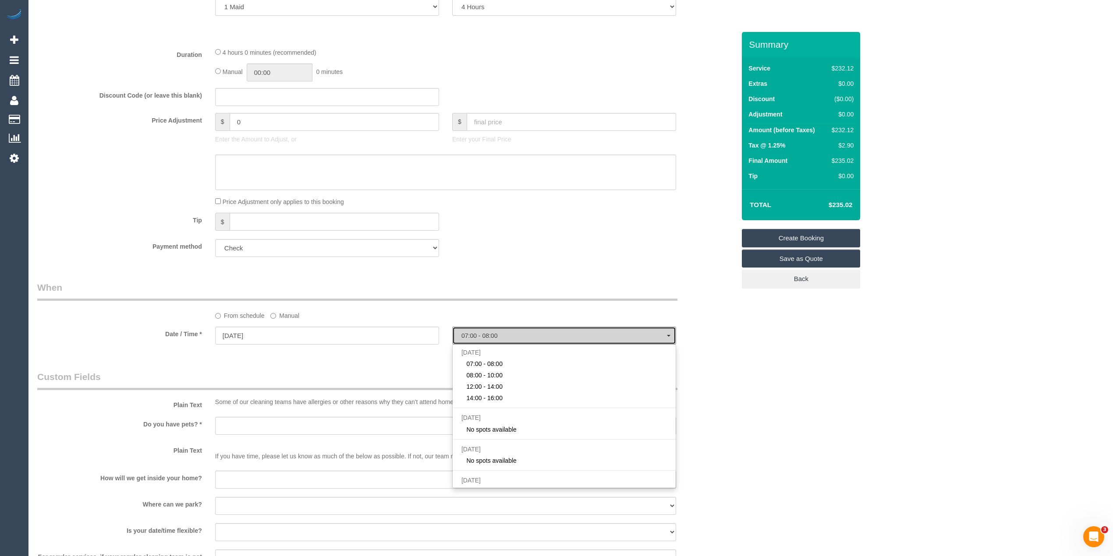
click at [475, 332] on span "07:00 - 08:00" at bounding box center [563, 335] width 205 height 7
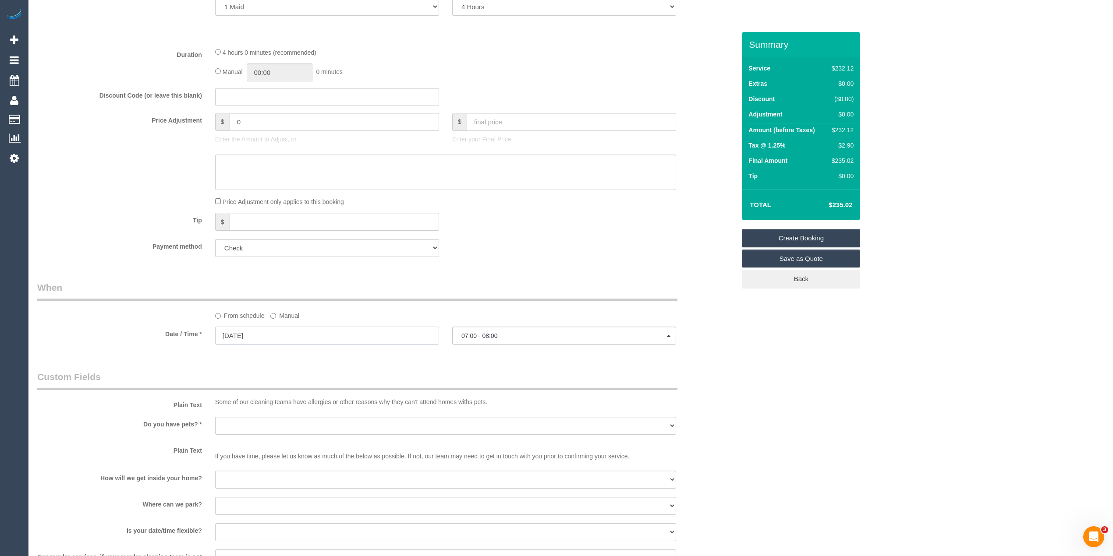
click at [253, 336] on input "27/08/2025" at bounding box center [327, 336] width 224 height 18
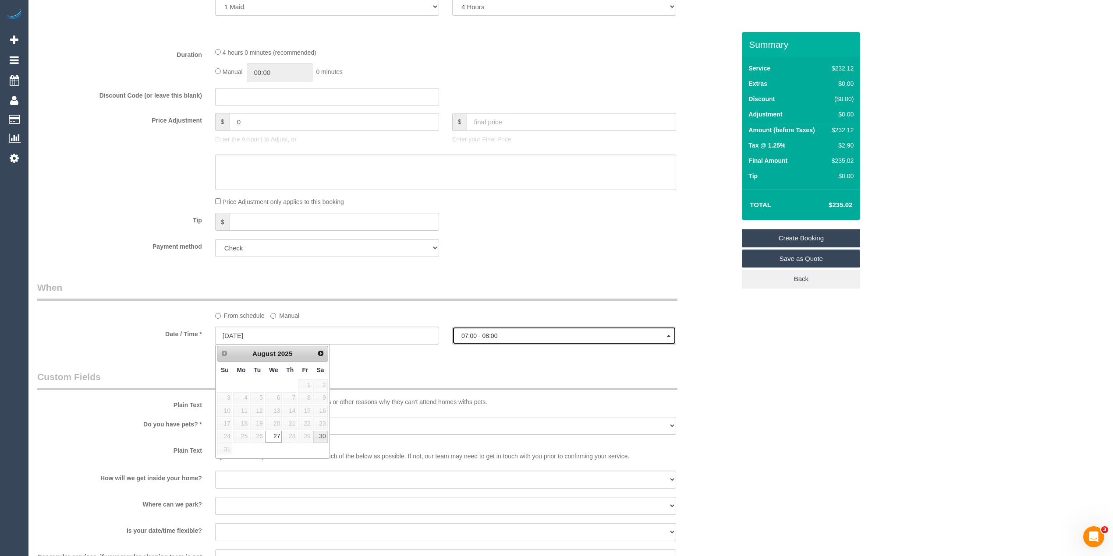
click at [473, 337] on span "07:00 - 08:00" at bounding box center [563, 335] width 205 height 7
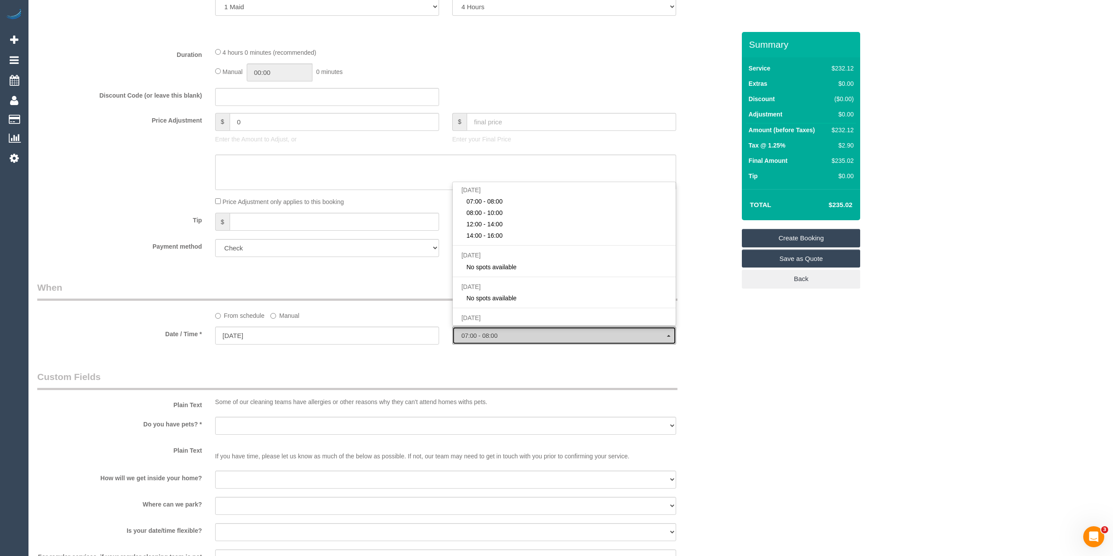
click at [473, 337] on span "07:00 - 08:00" at bounding box center [563, 335] width 205 height 7
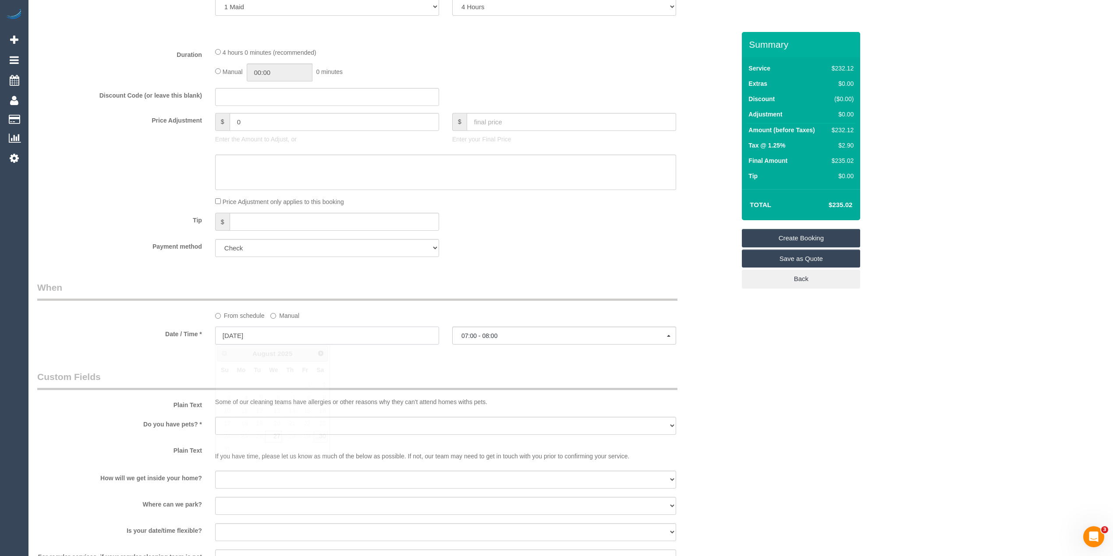
click at [242, 339] on input "27/08/2025" at bounding box center [327, 336] width 224 height 18
click at [319, 434] on link "30" at bounding box center [320, 437] width 14 height 12
type input "30/08/2025"
select select "spot93"
click at [475, 331] on button "07:00 - 08:00" at bounding box center [564, 336] width 224 height 18
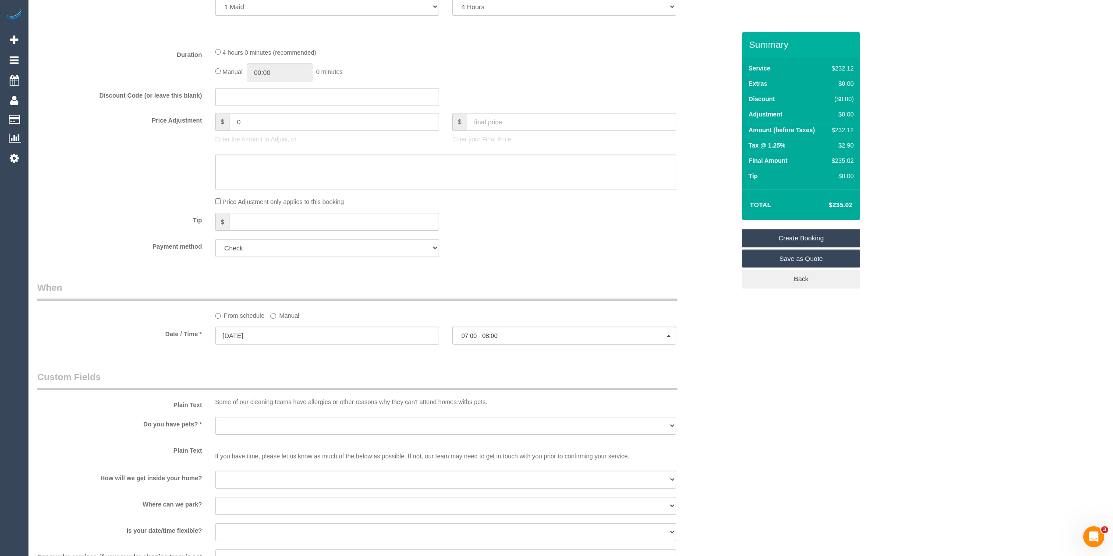
scroll to position [75, 0]
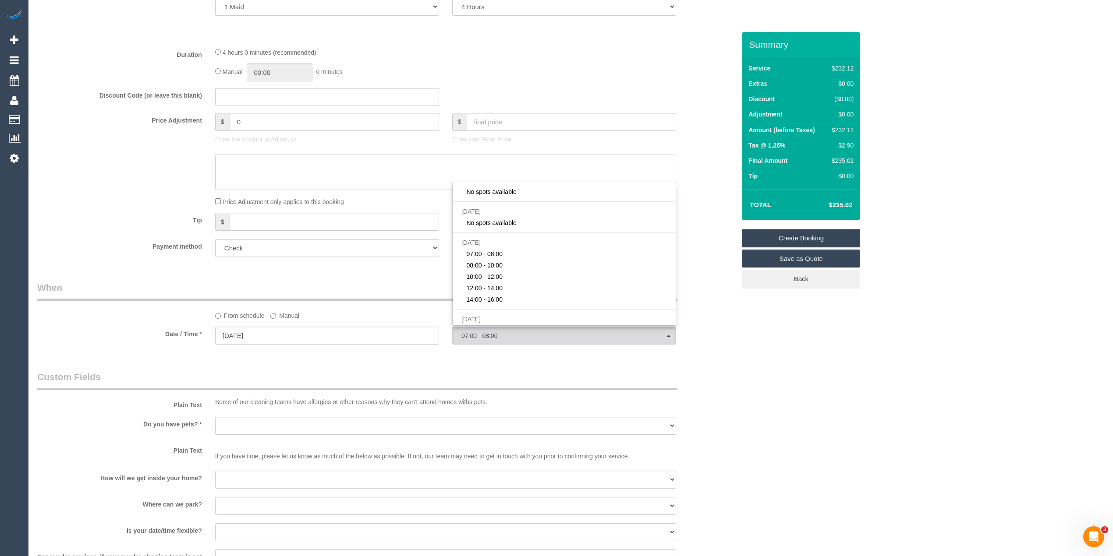
click at [988, 378] on div "Who Email* tristancsinclair@gmail.com Name * Tristan Sinclair Where Address* 1 …" at bounding box center [570, 261] width 1067 height 1236
click at [490, 335] on span "07:00 - 08:00" at bounding box center [563, 335] width 205 height 7
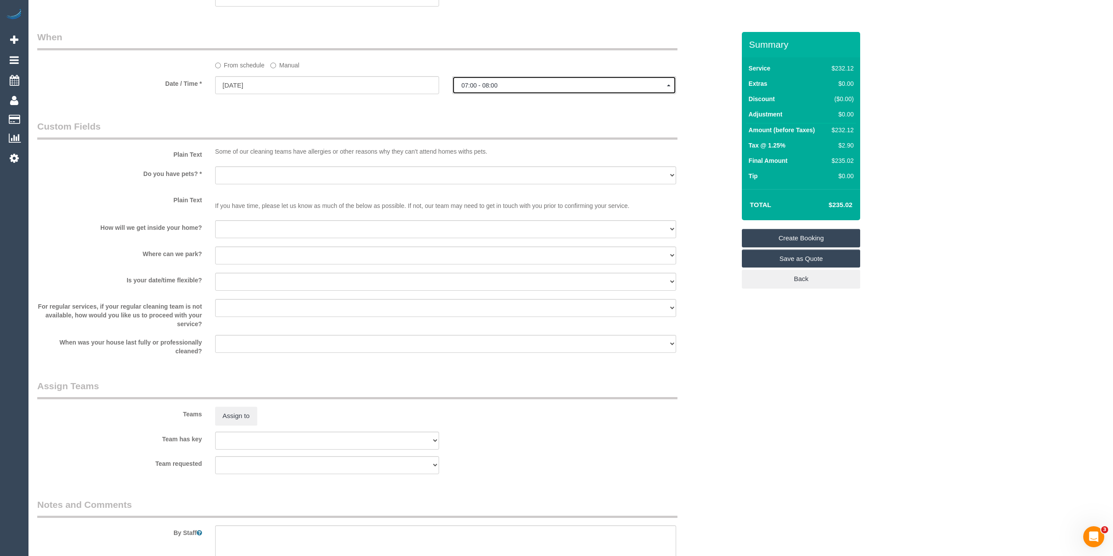
scroll to position [682, 0]
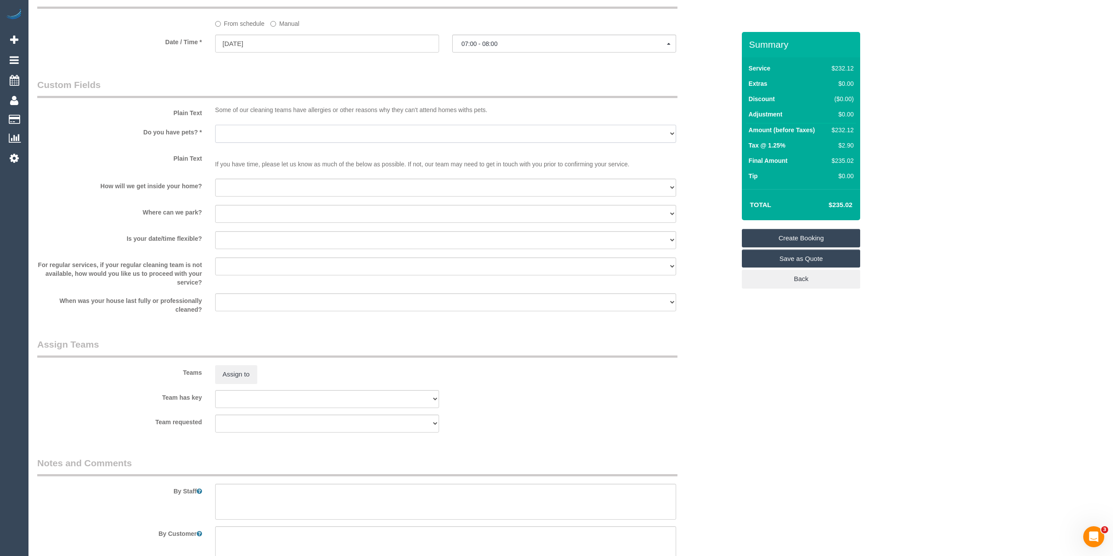
click at [237, 130] on select "Yes - Cats Yes - Dogs No pets Yes - Dogs and Cats Yes - Other" at bounding box center [445, 134] width 461 height 18
select select "number:28"
click at [215, 125] on select "Yes - Cats Yes - Dogs No pets Yes - Dogs and Cats Yes - Other" at bounding box center [445, 134] width 461 height 18
click at [246, 185] on select "I will be home Key will be left (please provide details below) Lock box/Access …" at bounding box center [445, 188] width 461 height 18
select select "number:14"
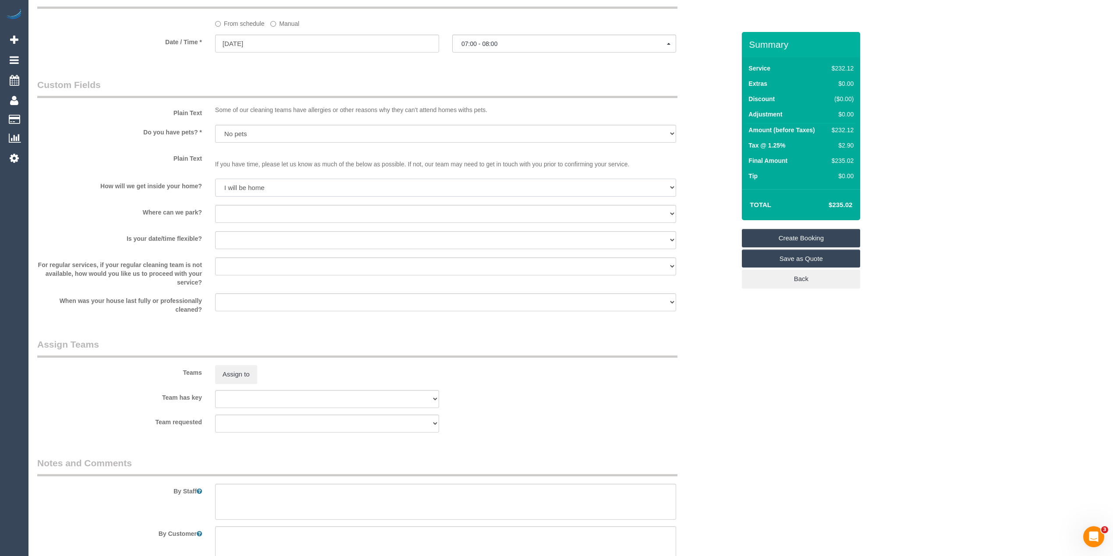
click at [215, 179] on select "I will be home Key will be left (please provide details below) Lock box/Access …" at bounding box center [445, 188] width 461 height 18
click at [242, 213] on select "I will provide parking on-site Free street parking Paid street parking (cost wi…" at bounding box center [445, 214] width 461 height 18
select select "number:19"
click at [215, 205] on select "I will provide parking on-site Free street parking Paid street parking (cost wi…" at bounding box center [445, 214] width 461 height 18
click at [232, 234] on select "Yes - date and time Yes - date but not time Yes - time but not date No - No fle…" at bounding box center [445, 240] width 461 height 18
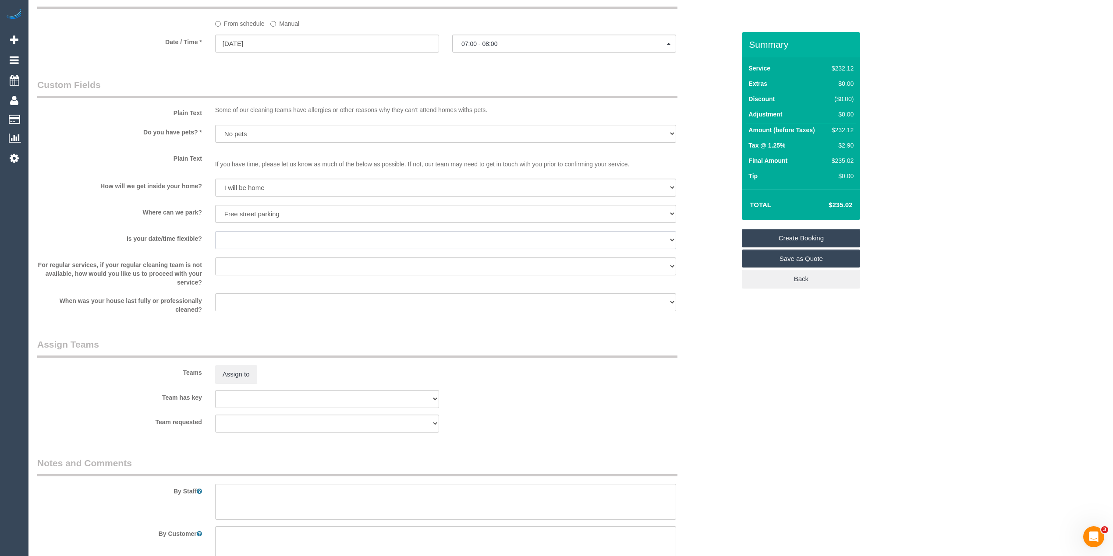
select select "number:36"
click at [215, 231] on select "Yes - date and time Yes - date but not time Yes - time but not date No - No fle…" at bounding box center [445, 240] width 461 height 18
click at [280, 503] on textarea at bounding box center [445, 502] width 461 height 36
click at [268, 492] on textarea at bounding box center [445, 502] width 461 height 36
click at [344, 491] on textarea at bounding box center [445, 502] width 461 height 36
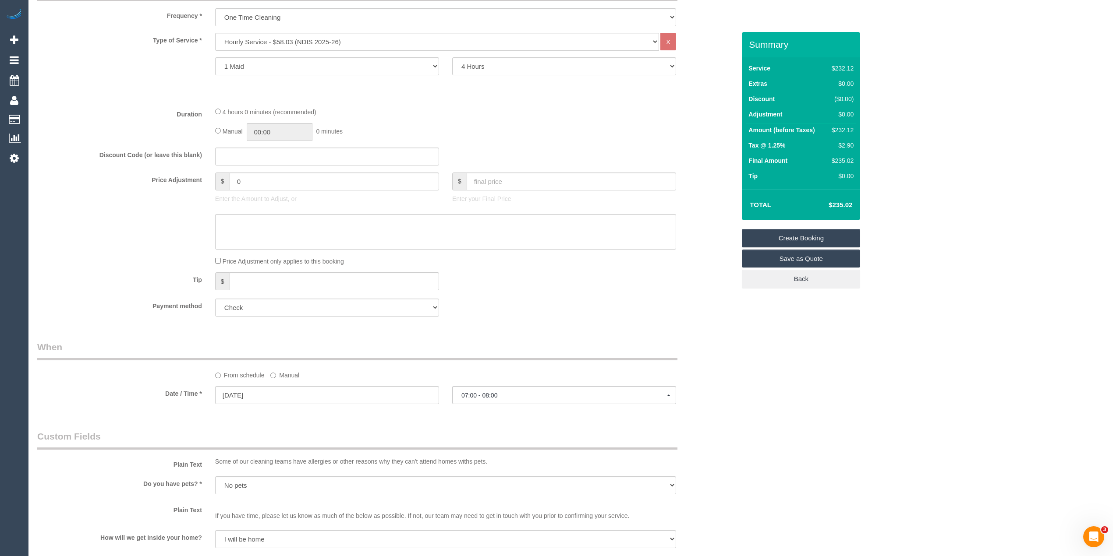
scroll to position [292, 0]
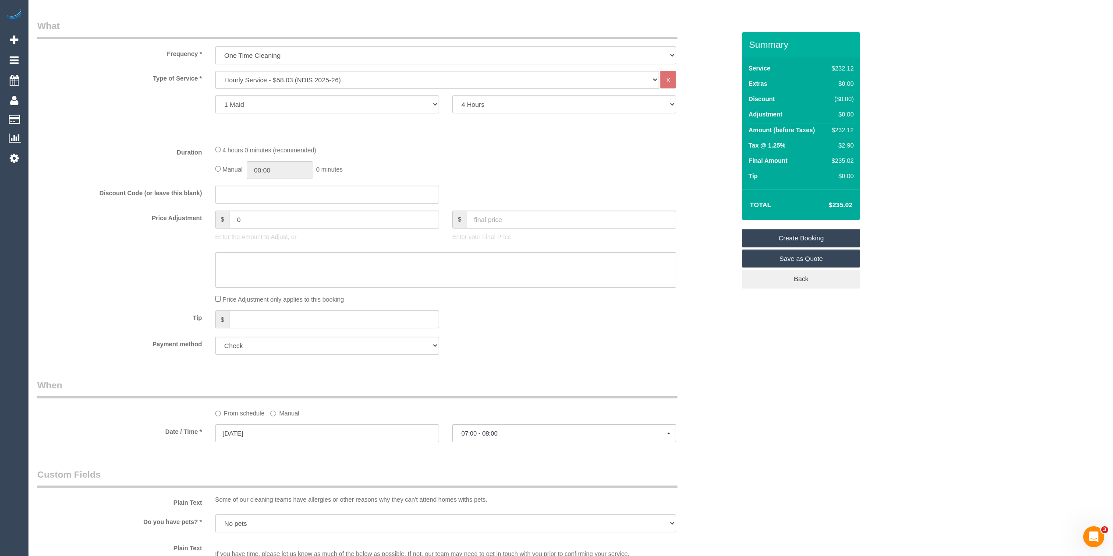
type textarea "Kitchen surfaces, oven, bathroom, laundry. If time please also clean inside win…"
click at [489, 424] on button "07:00 - 08:00" at bounding box center [564, 433] width 224 height 18
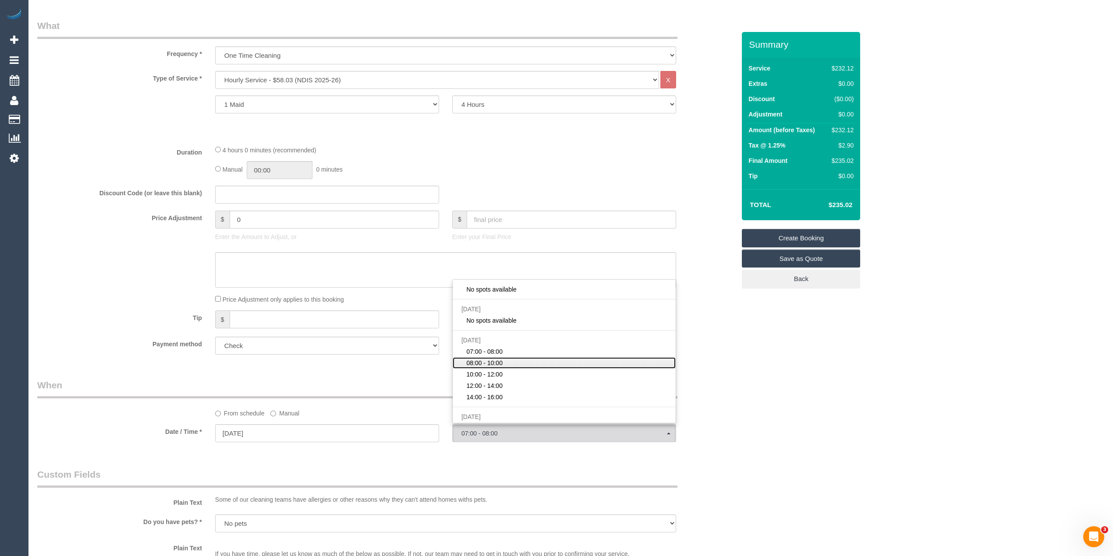
click at [489, 365] on span "08:00 - 10:00" at bounding box center [484, 363] width 36 height 9
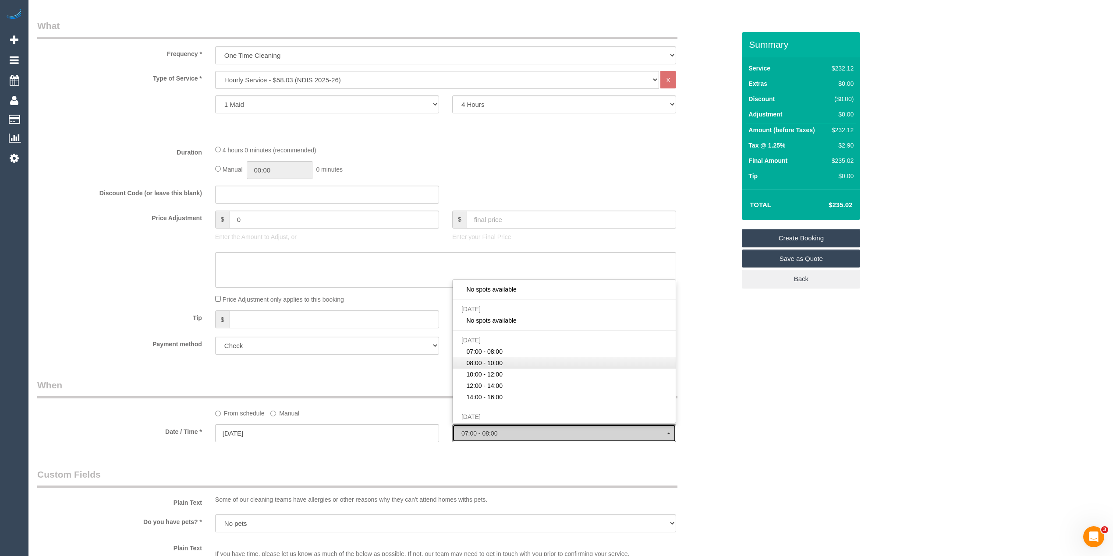
select select "spot94"
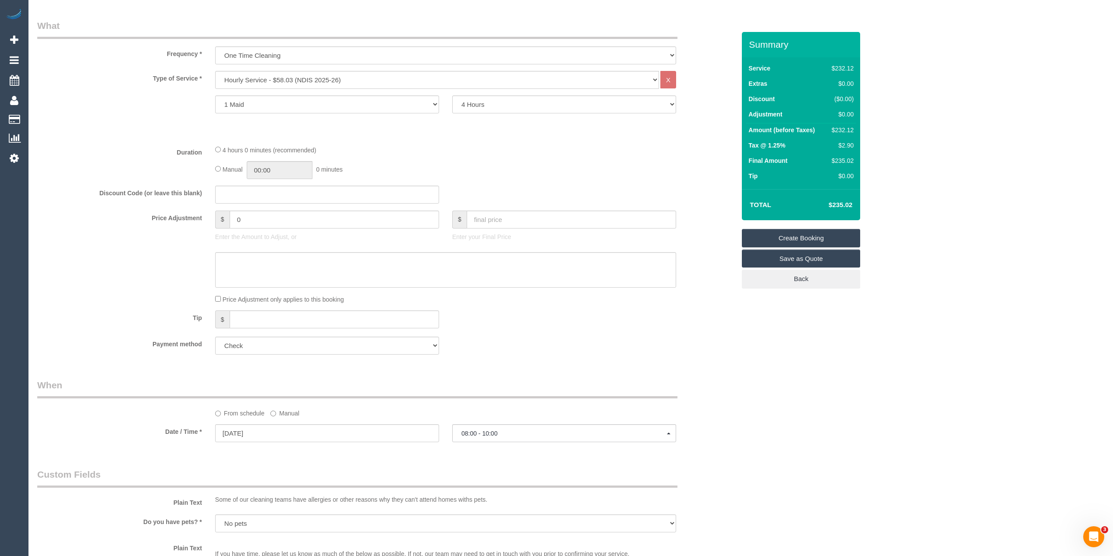
click at [764, 380] on div "Who Email* tristancsinclair@gmail.com Name * Tristan Sinclair Where Address* 1 …" at bounding box center [570, 358] width 1067 height 1236
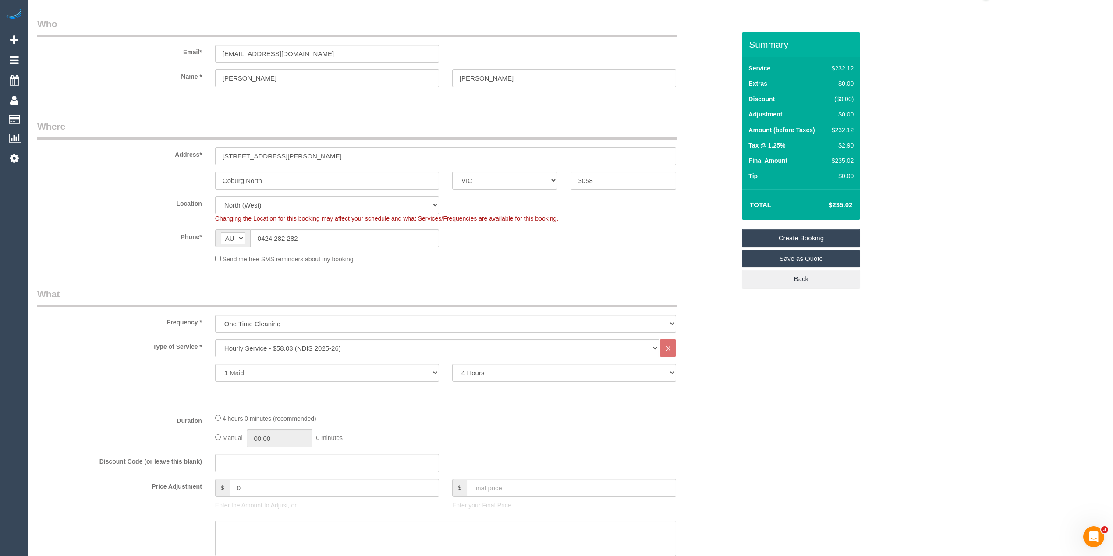
scroll to position [0, 0]
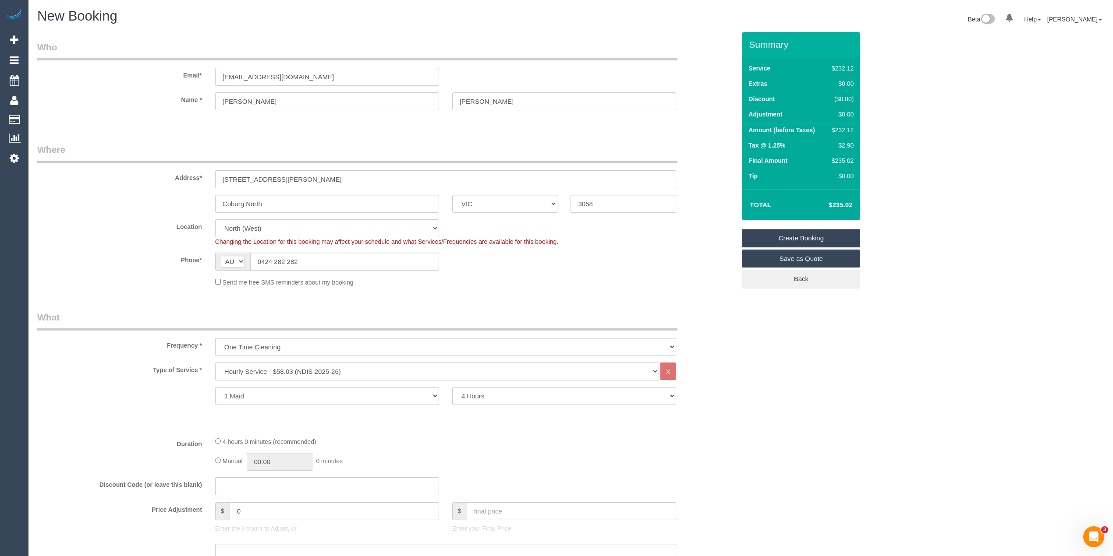
drag, startPoint x: 323, startPoint y: 76, endPoint x: 166, endPoint y: 72, distance: 156.4
click at [166, 72] on div "Email* tristancsinclair@gmail.com" at bounding box center [386, 63] width 711 height 45
click at [793, 232] on link "Create Booking" at bounding box center [801, 238] width 118 height 18
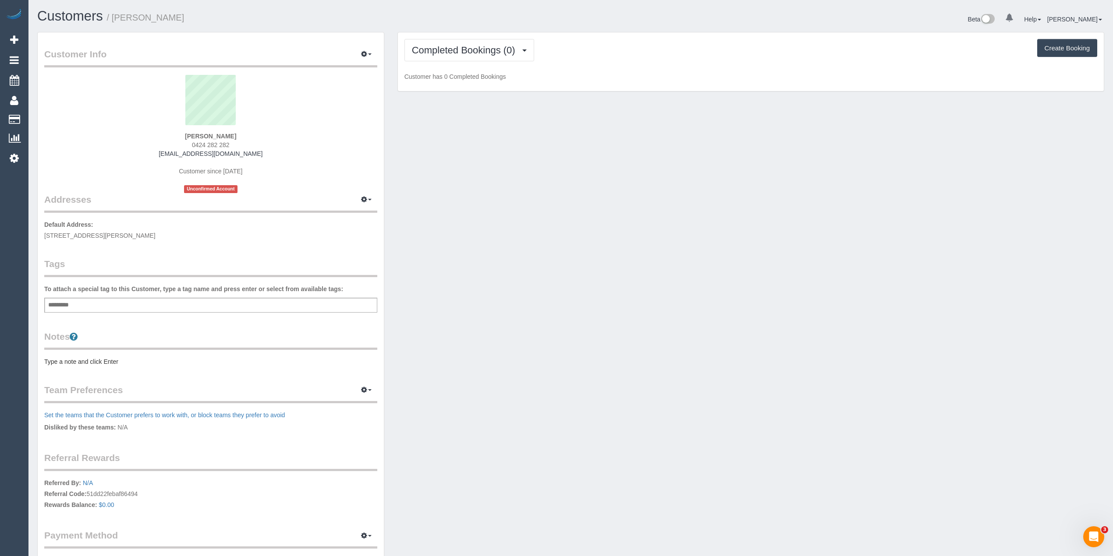
click at [120, 307] on div "Add a tag" at bounding box center [210, 305] width 333 height 15
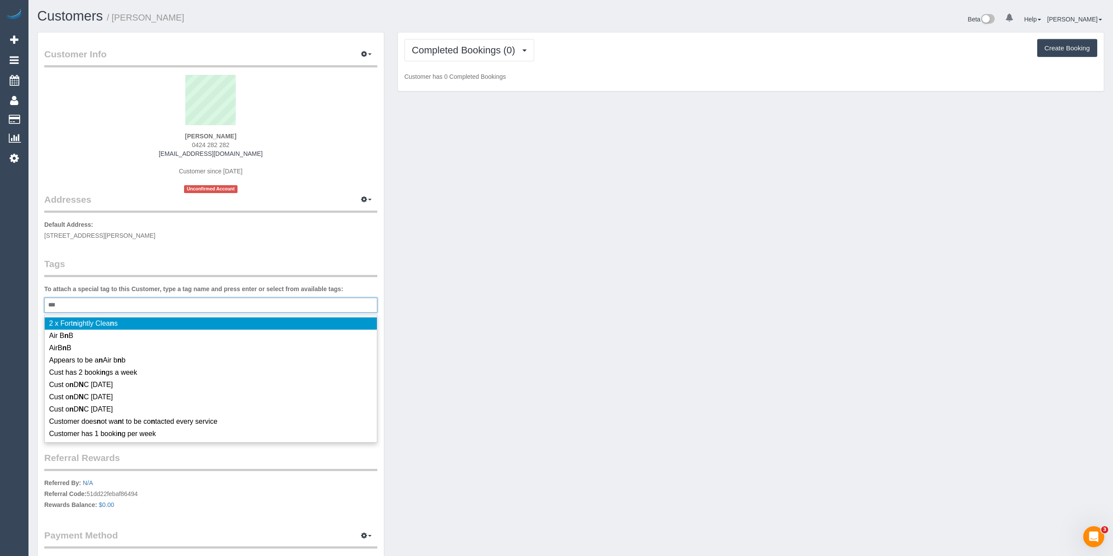
type input "****"
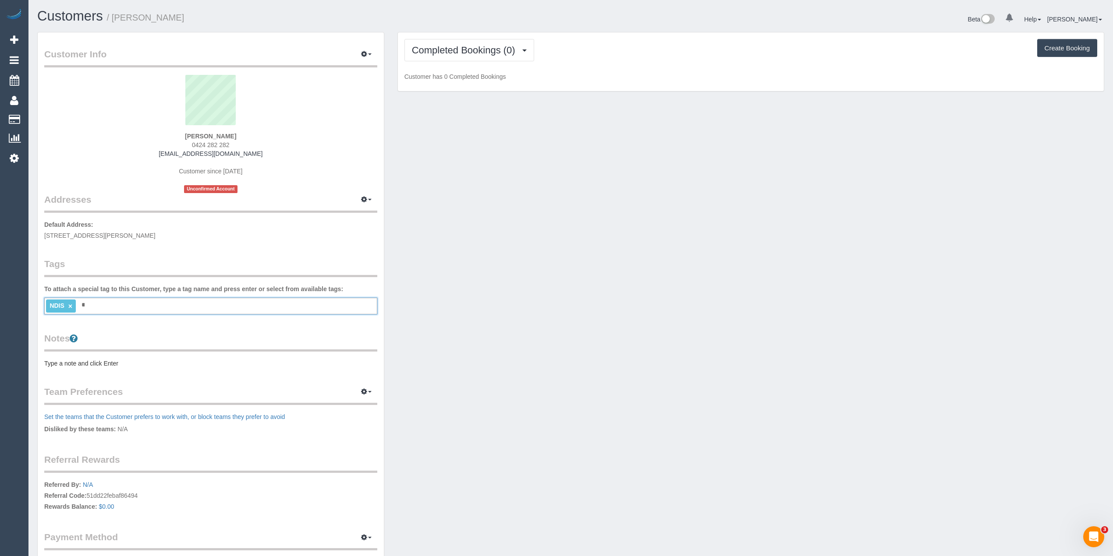
type input "*******"
click at [448, 48] on span "Completed Bookings (0)" at bounding box center [466, 50] width 108 height 11
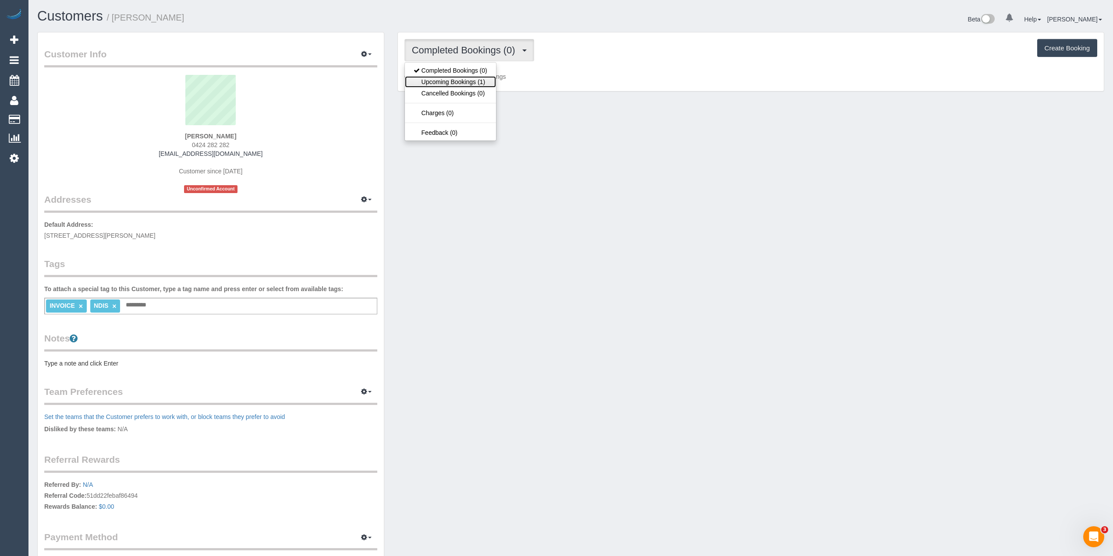
click at [461, 83] on link "Upcoming Bookings (1)" at bounding box center [450, 81] width 91 height 11
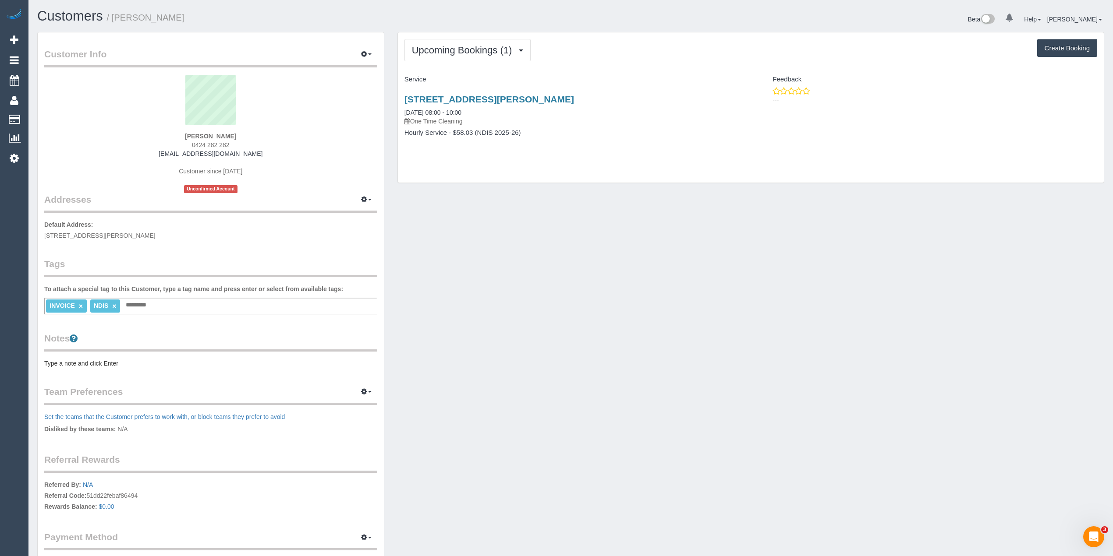
click at [88, 353] on div "Notes Type a note and click Enter" at bounding box center [210, 350] width 333 height 36
click at [90, 360] on pre "Type a note and click Enter" at bounding box center [210, 363] width 333 height 9
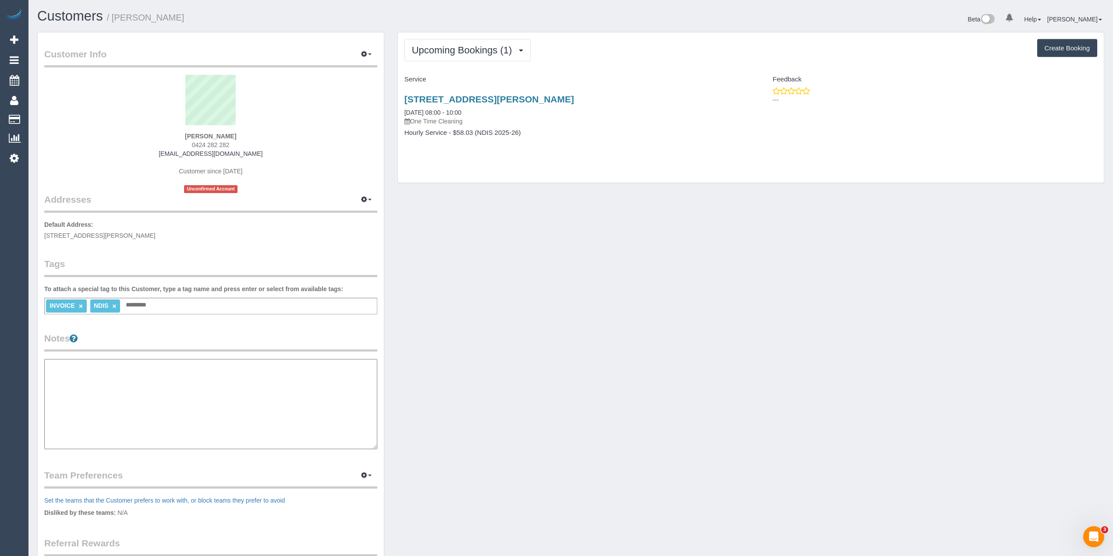
click at [75, 365] on textarea at bounding box center [210, 404] width 333 height 90
paste textarea "**********"
click at [123, 426] on textarea "**********" at bounding box center [210, 404] width 332 height 91
paste textarea "**********"
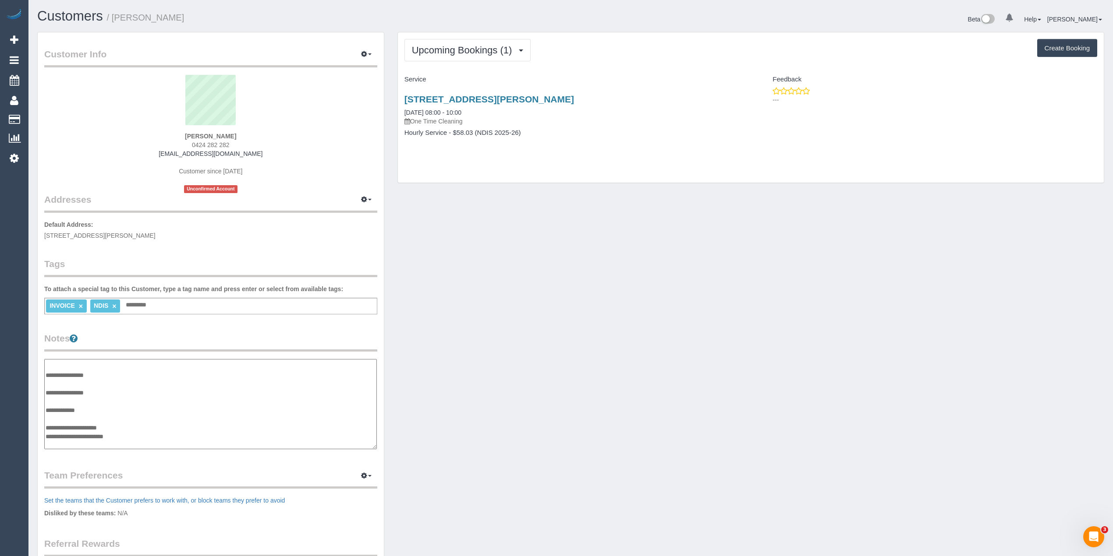
click at [64, 443] on textarea "**********" at bounding box center [210, 404] width 332 height 91
paste textarea "**********"
type textarea "**********"
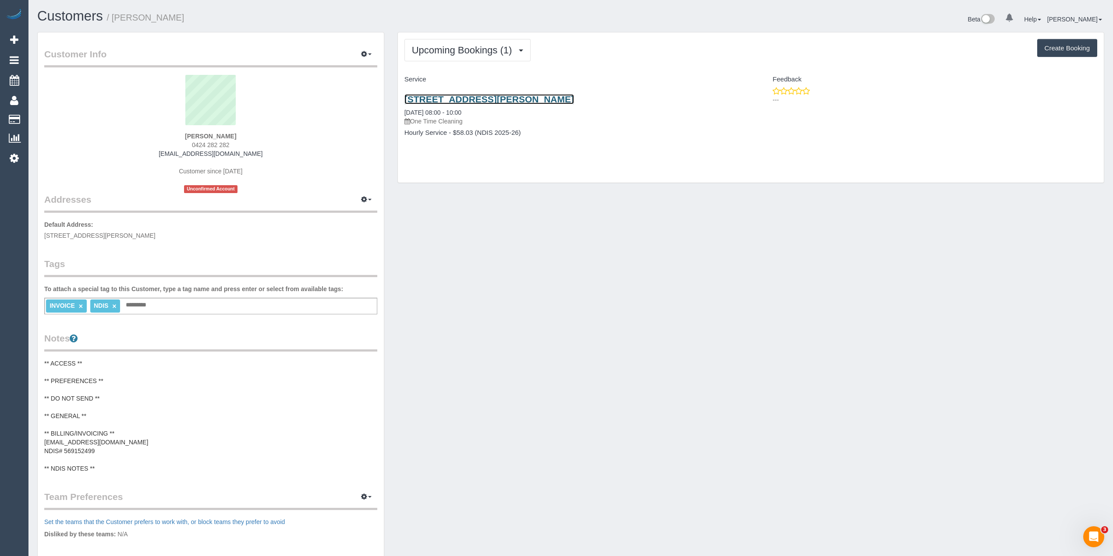
click at [454, 99] on link "1 Peterson Ave, Coburg North, VIC 3058" at bounding box center [489, 99] width 170 height 10
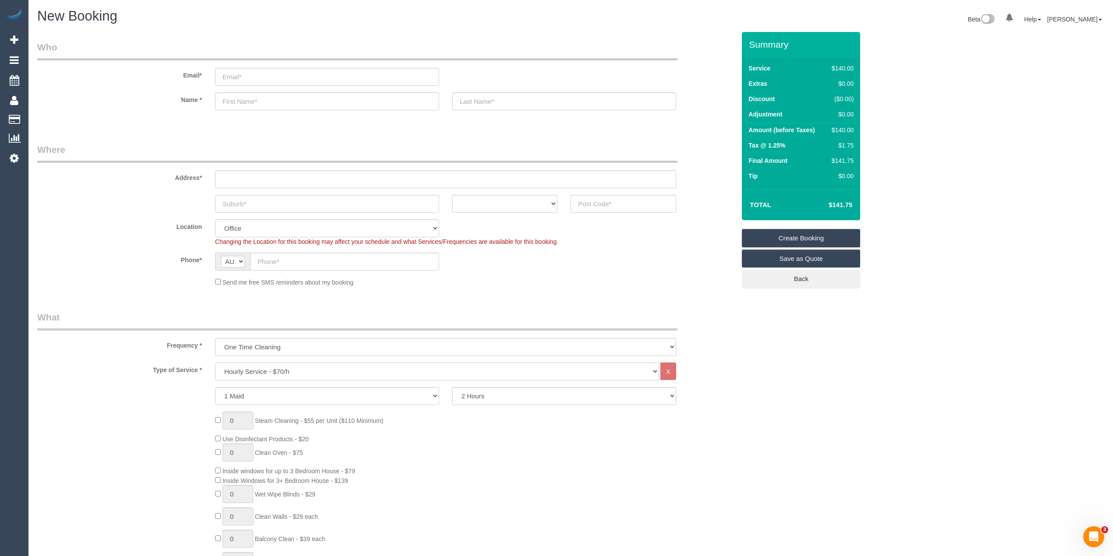
click at [281, 370] on select "Hourly Service - $70/h Hourly Service - $65/h Hourly Service - $60/h Hourly Ser…" at bounding box center [437, 372] width 444 height 18
select select "212"
click at [215, 363] on select "Hourly Service - $70/h Hourly Service - $65/h Hourly Service - $60/h Hourly Ser…" at bounding box center [437, 372] width 444 height 18
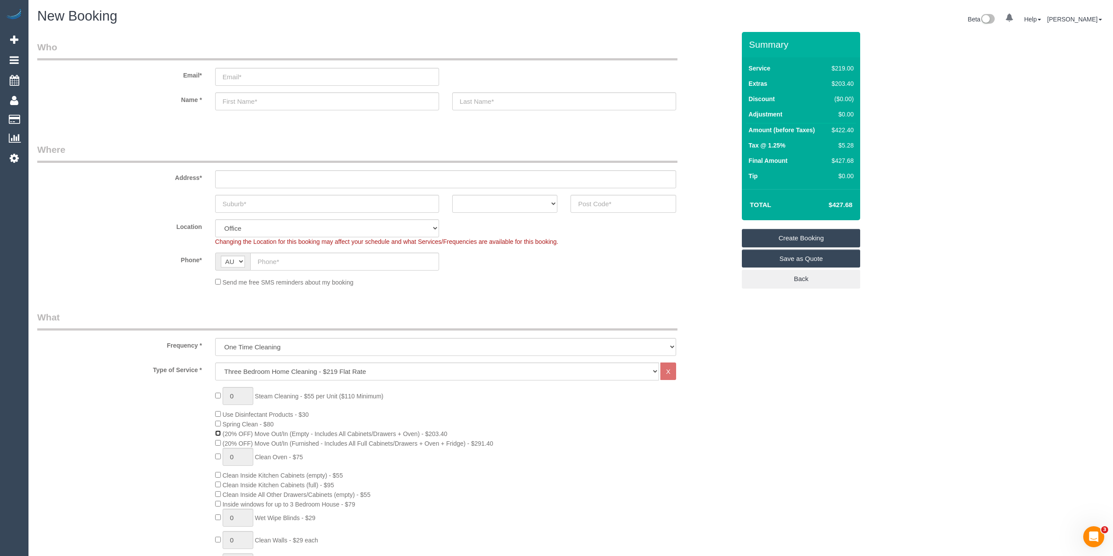
scroll to position [97, 0]
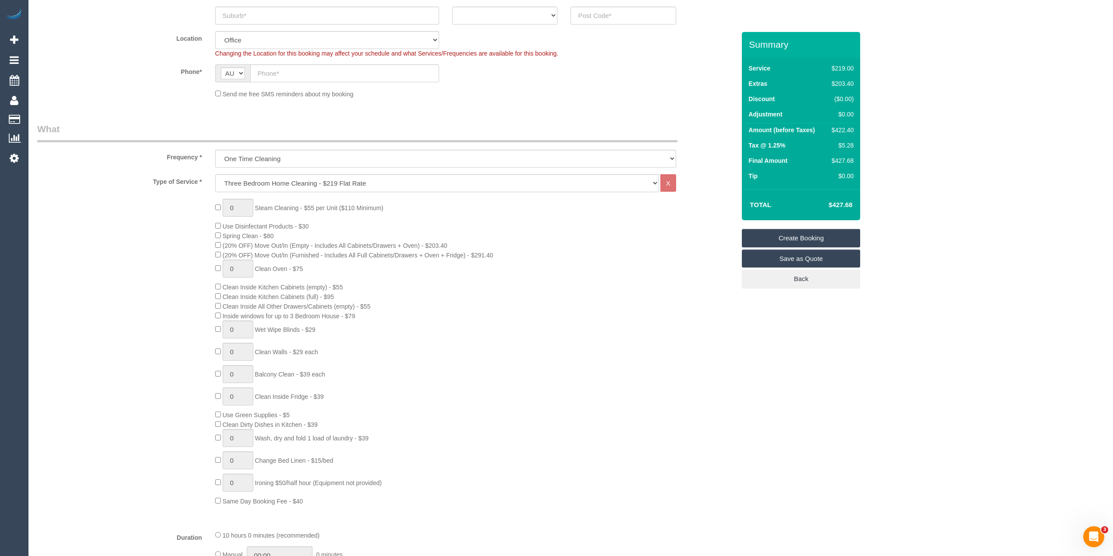
scroll to position [292, 0]
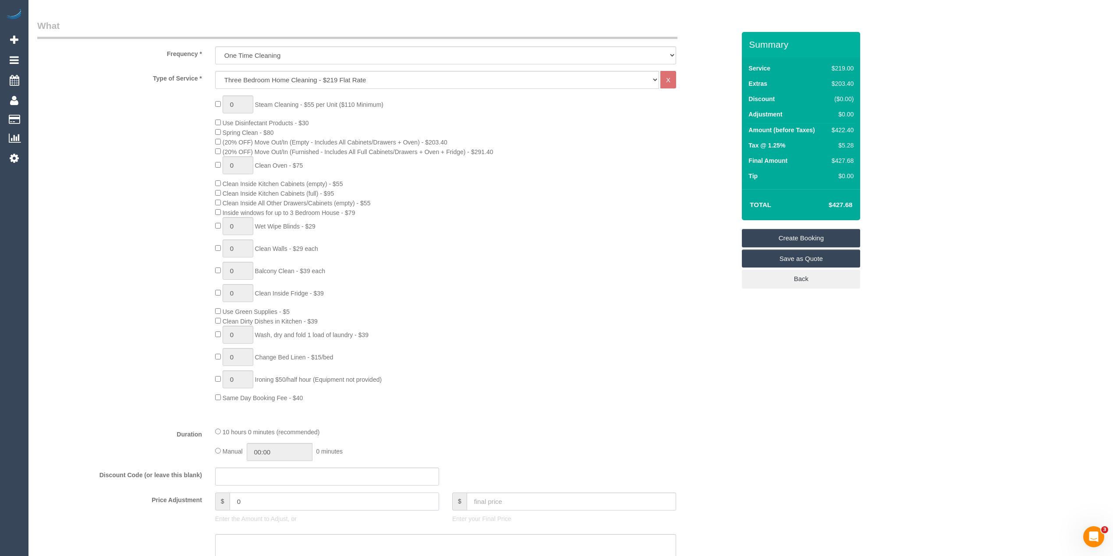
drag, startPoint x: 224, startPoint y: 502, endPoint x: 212, endPoint y: 500, distance: 12.4
click at [212, 500] on div "$ 0 Enter the Amount to Adjust, or" at bounding box center [326, 510] width 237 height 35
type input "-75"
click at [145, 355] on div "0 Steam Cleaning - $55 per Unit ($110 Minimum) Use Disinfectant Products - $30 …" at bounding box center [386, 248] width 711 height 307
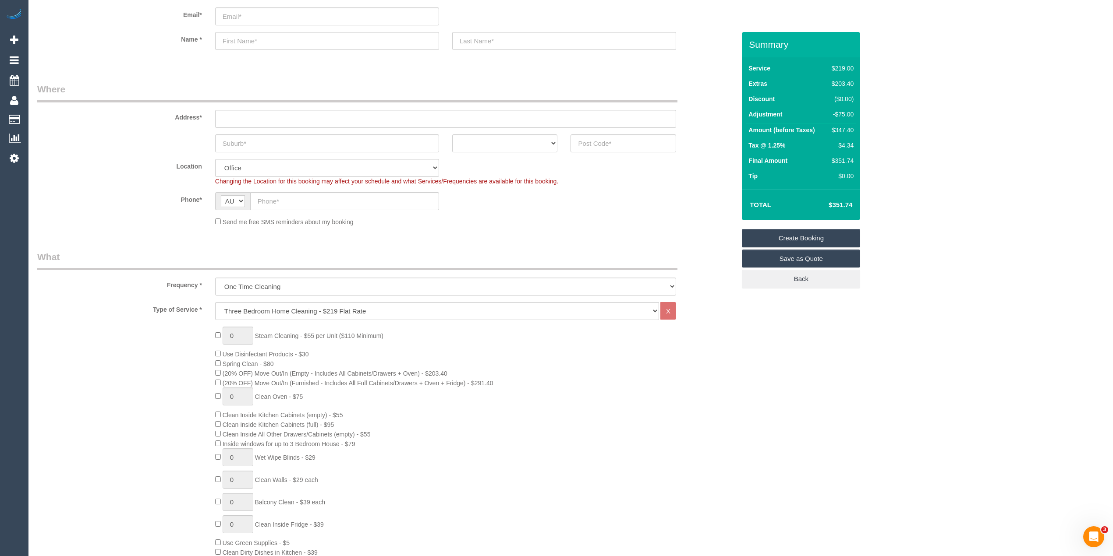
scroll to position [0, 0]
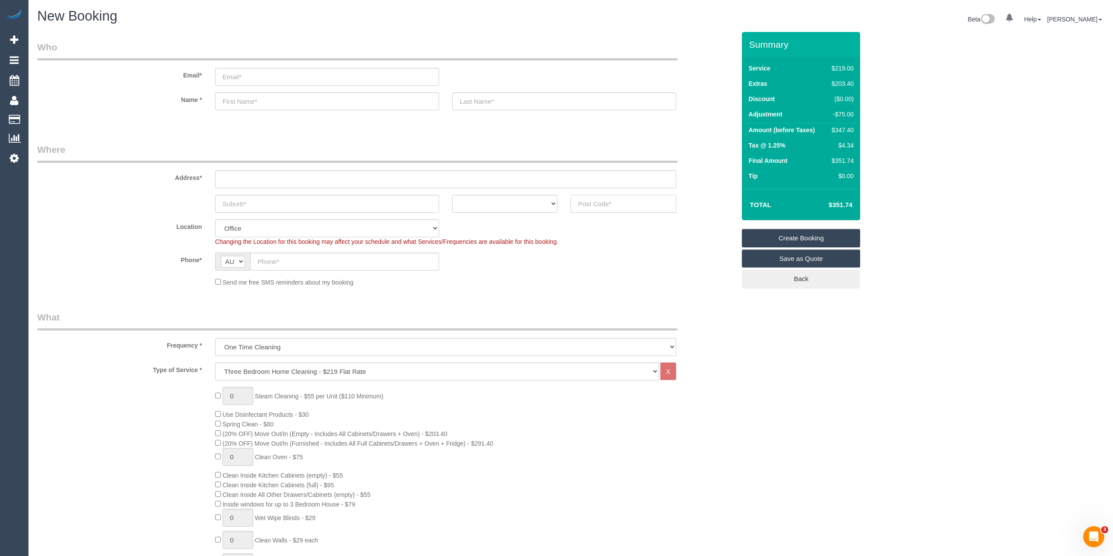
click at [630, 202] on input "text" at bounding box center [623, 204] width 106 height 18
type input "3217"
click at [299, 178] on input "text" at bounding box center [445, 179] width 461 height 18
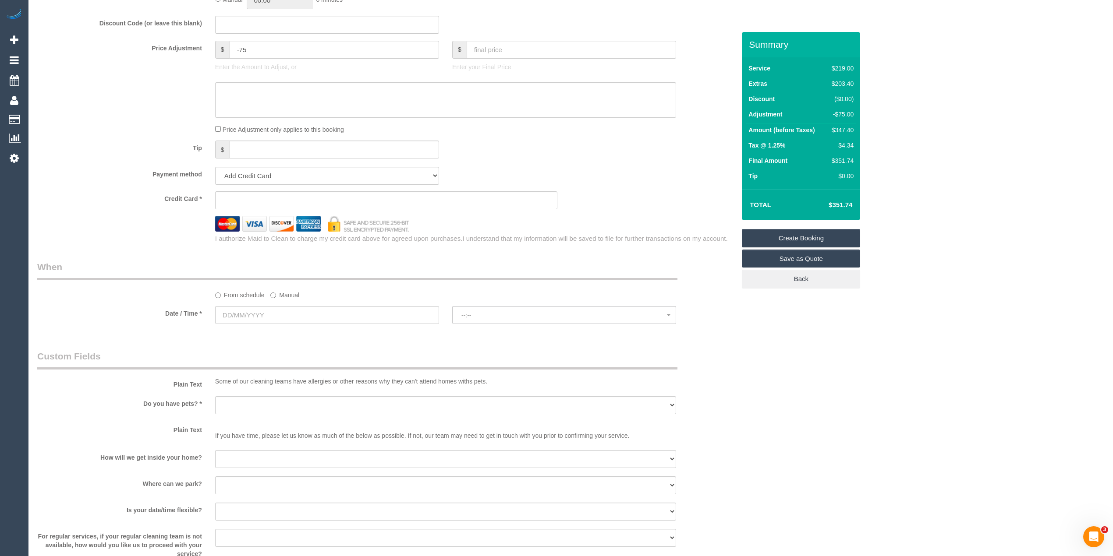
scroll to position [778, 0]
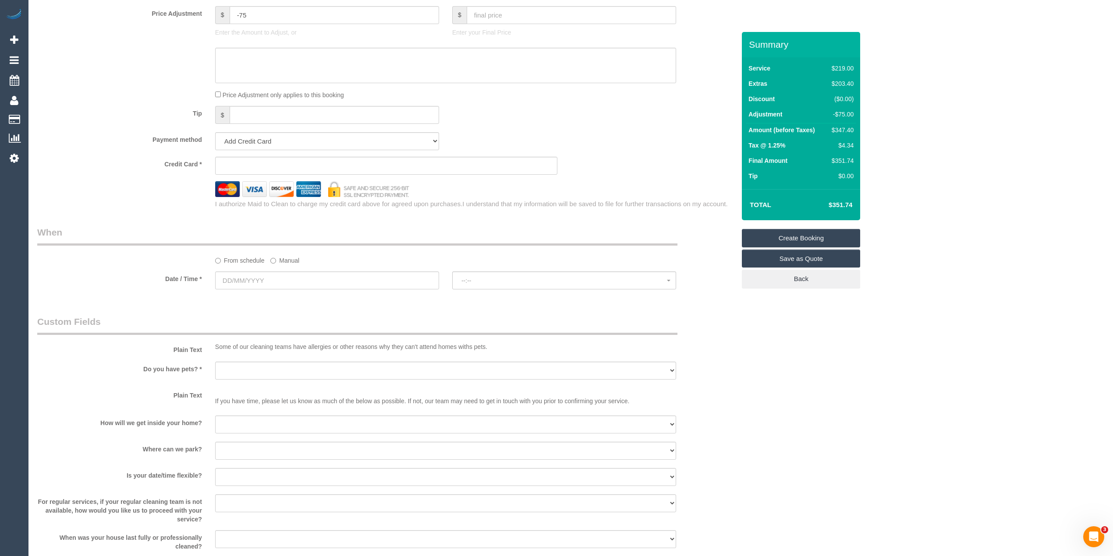
type input "-"
click at [247, 279] on input "text" at bounding box center [327, 281] width 224 height 18
select select "124"
select select "object:2133"
click at [321, 385] on link "30" at bounding box center [320, 383] width 14 height 12
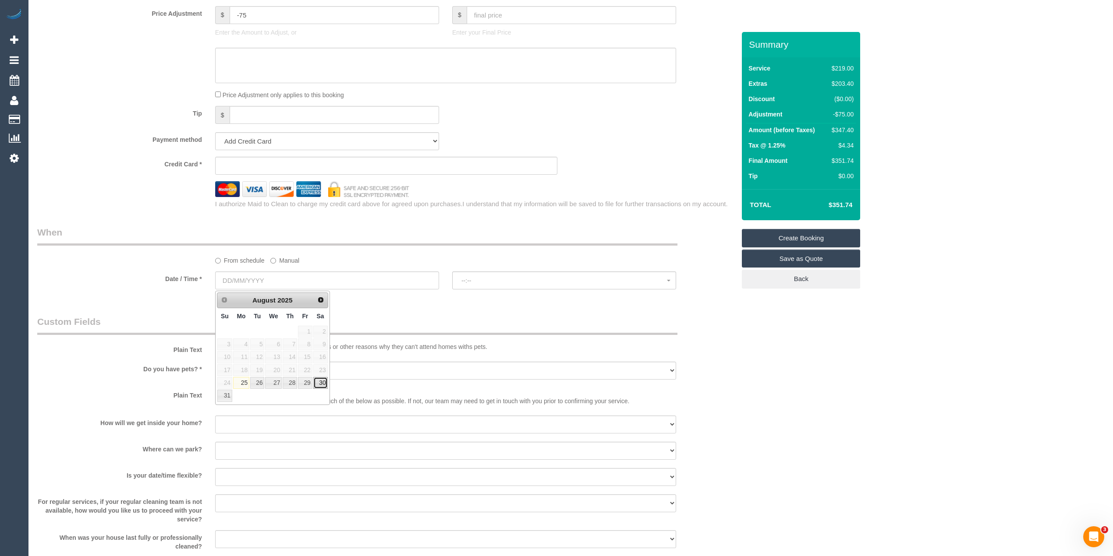
type input "[DATE]"
select select "spot1"
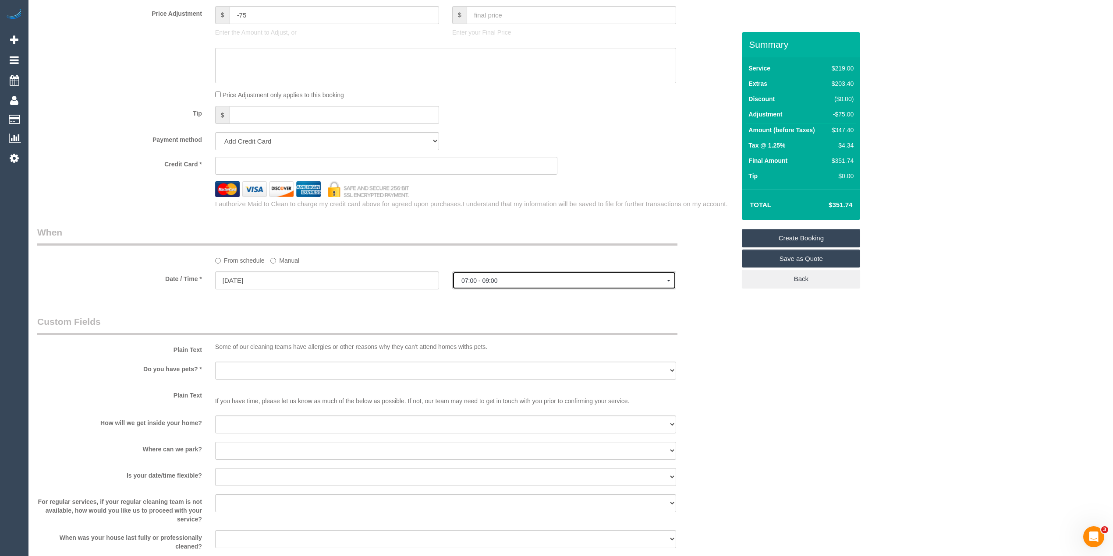
click at [489, 277] on button "07:00 - 09:00" at bounding box center [564, 281] width 224 height 18
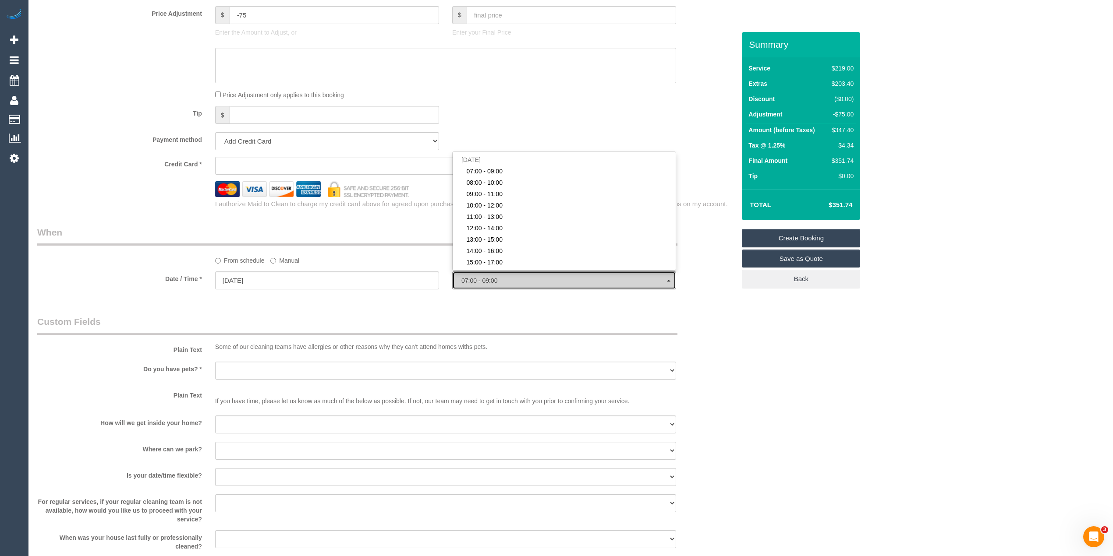
click at [489, 277] on button "07:00 - 09:00" at bounding box center [564, 281] width 224 height 18
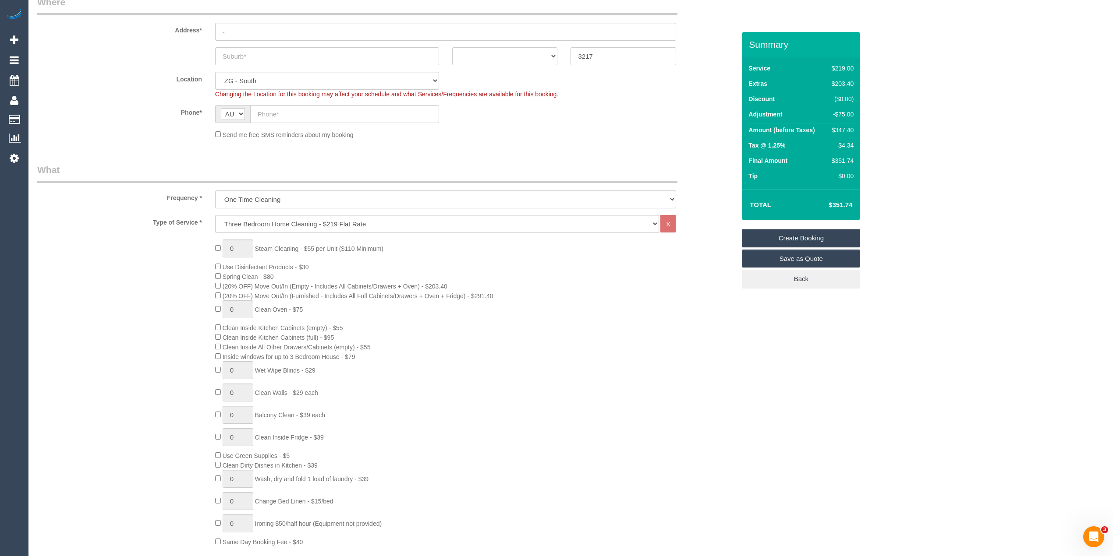
scroll to position [0, 0]
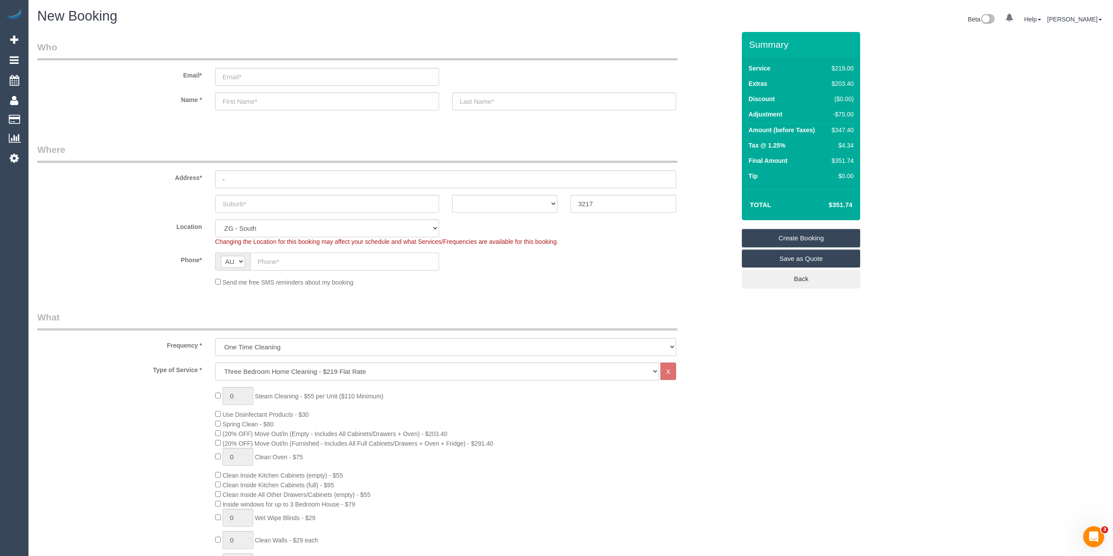
click at [290, 261] on input "text" at bounding box center [344, 262] width 189 height 18
paste input "61 405 408 194"
drag, startPoint x: 265, startPoint y: 261, endPoint x: 248, endPoint y: 259, distance: 17.7
click at [248, 259] on div "AF AL DZ AD AO AI AQ AG AR AM AW AU AT AZ BS BH BD BB BY BE BZ BJ BM BT BO BA B…" at bounding box center [327, 262] width 224 height 18
type input "0405 408 194"
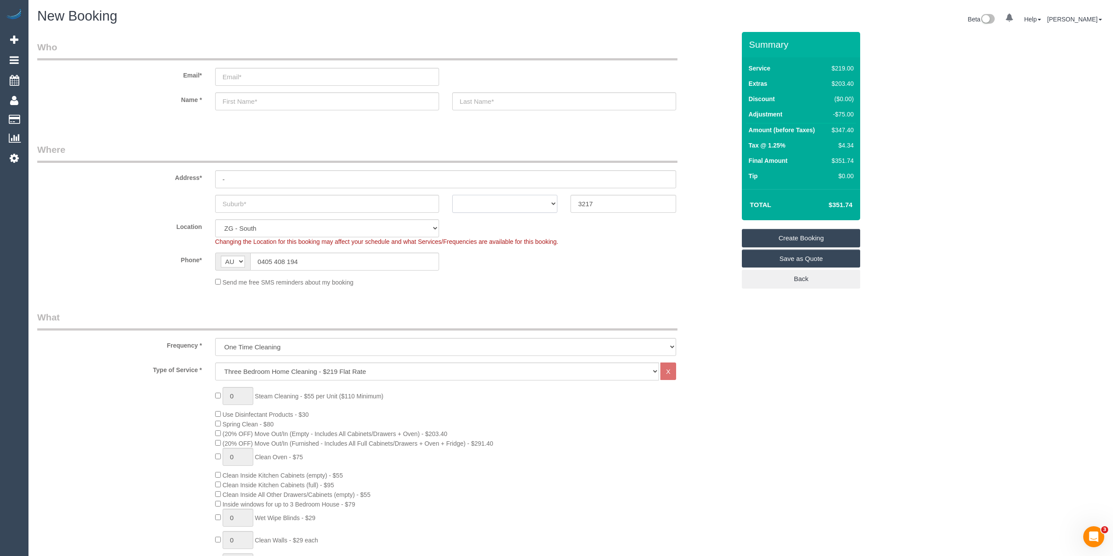
click at [473, 202] on select "ACT [GEOGRAPHIC_DATA] NT [GEOGRAPHIC_DATA] SA TAS [GEOGRAPHIC_DATA] [GEOGRAPHIC…" at bounding box center [505, 204] width 106 height 18
select select "VIC"
click at [452, 195] on select "ACT NSW NT QLD SA TAS VIC WA" at bounding box center [505, 204] width 106 height 18
click at [291, 205] on input "text" at bounding box center [327, 204] width 224 height 18
type input "Newport"
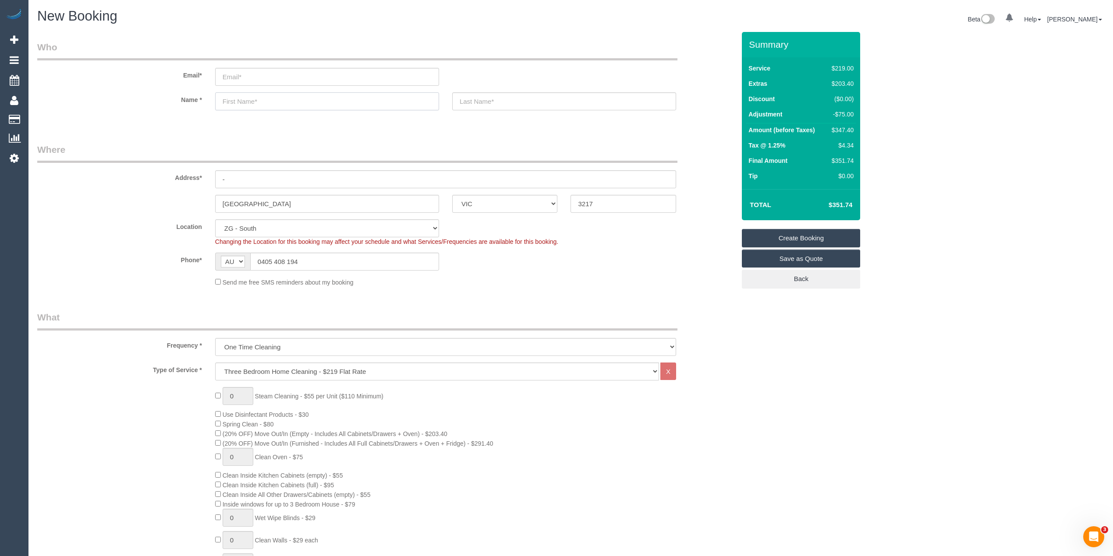
click at [283, 106] on input "text" at bounding box center [327, 101] width 224 height 18
click at [283, 105] on input "Amber" at bounding box center [327, 101] width 224 height 18
type input "Amber"
click at [277, 370] on select "Hourly Service - $70/h Hourly Service - $65/h Hourly Service - $60/h Hourly Ser…" at bounding box center [437, 372] width 444 height 18
select select "211"
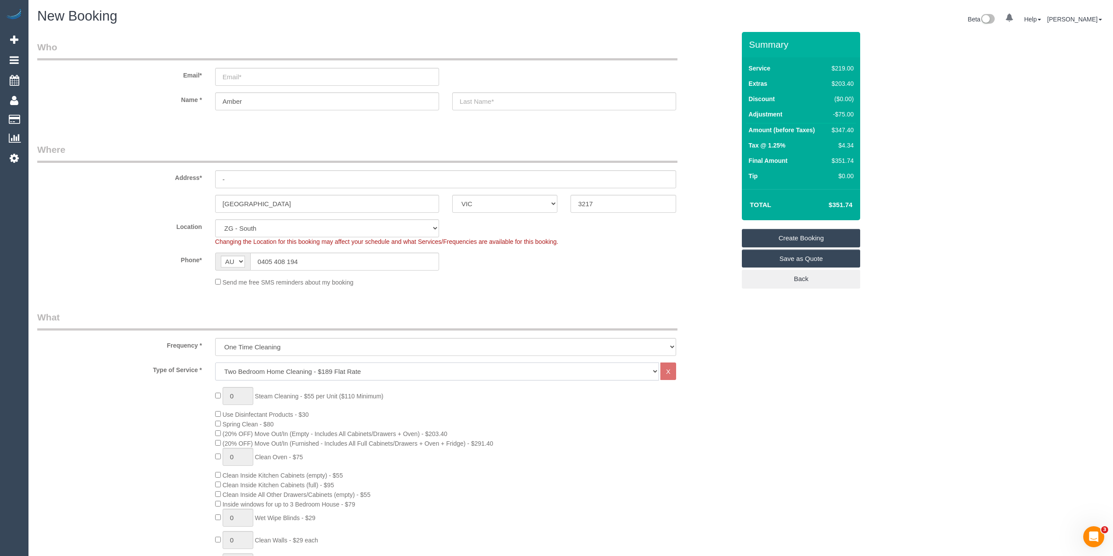
click at [215, 363] on select "Hourly Service - $70/h Hourly Service - $65/h Hourly Service - $60/h Hourly Ser…" at bounding box center [437, 372] width 444 height 18
select select "spot38"
click at [843, 203] on h4 "$115.43" at bounding box center [827, 204] width 50 height 7
click at [843, 202] on h4 "$115.43" at bounding box center [827, 204] width 50 height 7
copy h4 "115.43"
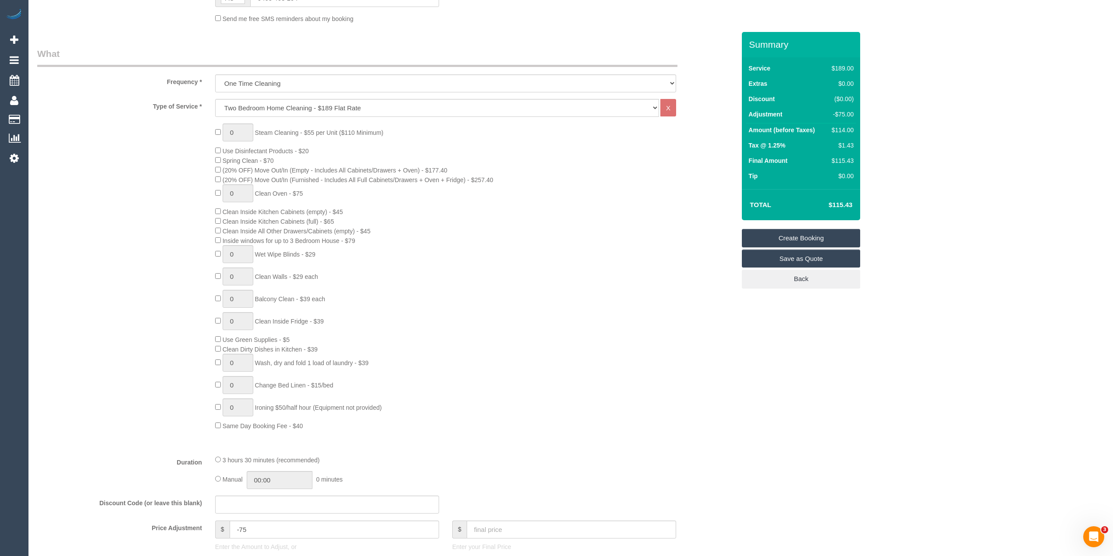
scroll to position [292, 0]
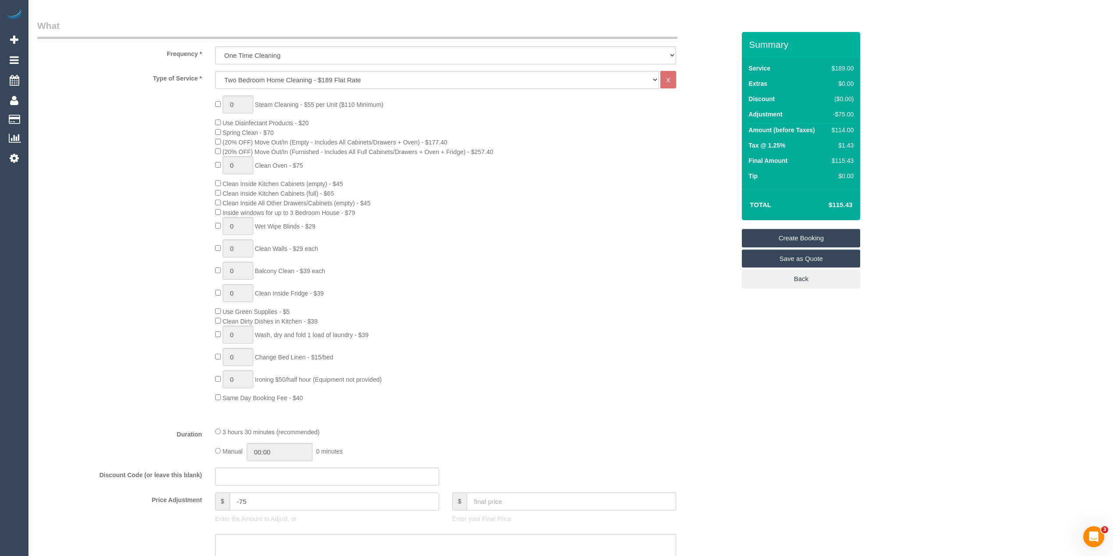
drag, startPoint x: 258, startPoint y: 500, endPoint x: 144, endPoint y: 503, distance: 113.9
click at [144, 505] on div "Price Adjustment $ -75 Enter the Amount to Adjust, or $ Enter your Final Price" at bounding box center [386, 510] width 711 height 35
click at [837, 212] on td "$115.43" at bounding box center [826, 205] width 57 height 22
click at [840, 207] on h4 "$115.43" at bounding box center [827, 204] width 50 height 7
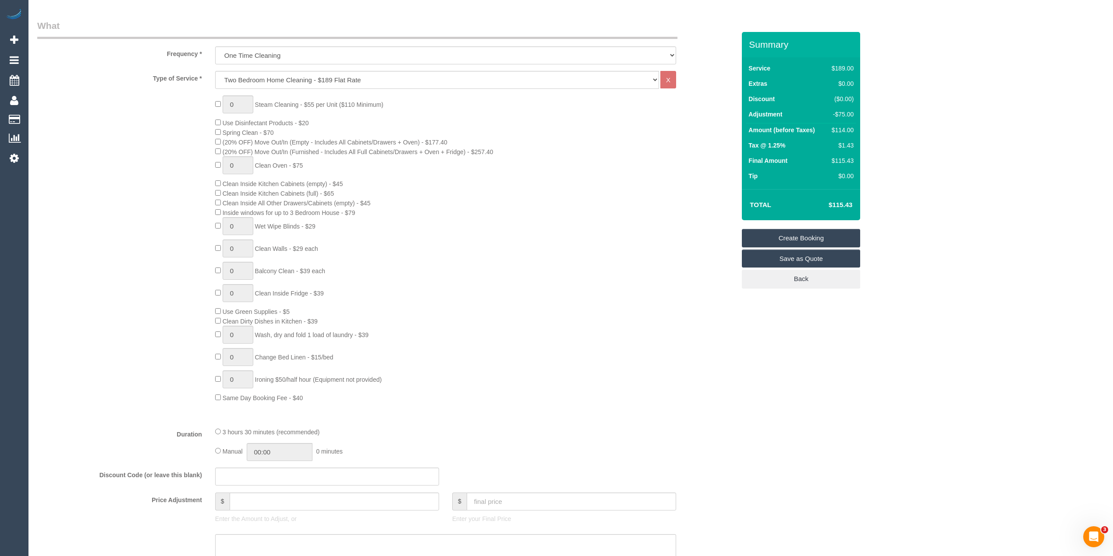
click at [892, 200] on div "Who Email* Name * Amber Where Address* - Newport ACT NSW NT QLD SA TAS VIC WA 3…" at bounding box center [570, 525] width 1067 height 1570
type input "0"
click at [847, 204] on h4 "$191.36" at bounding box center [827, 204] width 50 height 7
copy h4 "191.36"
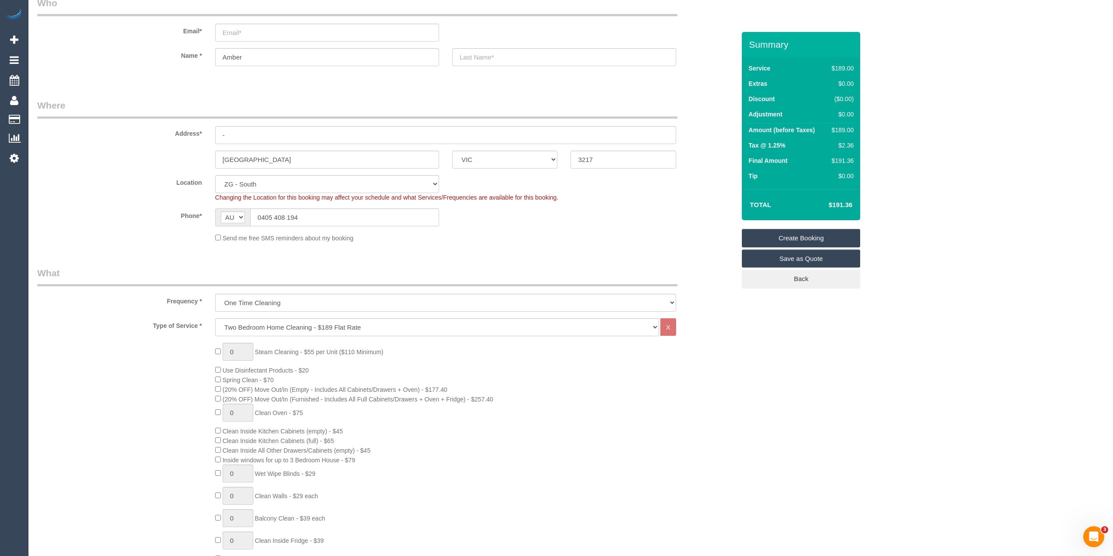
scroll to position [0, 0]
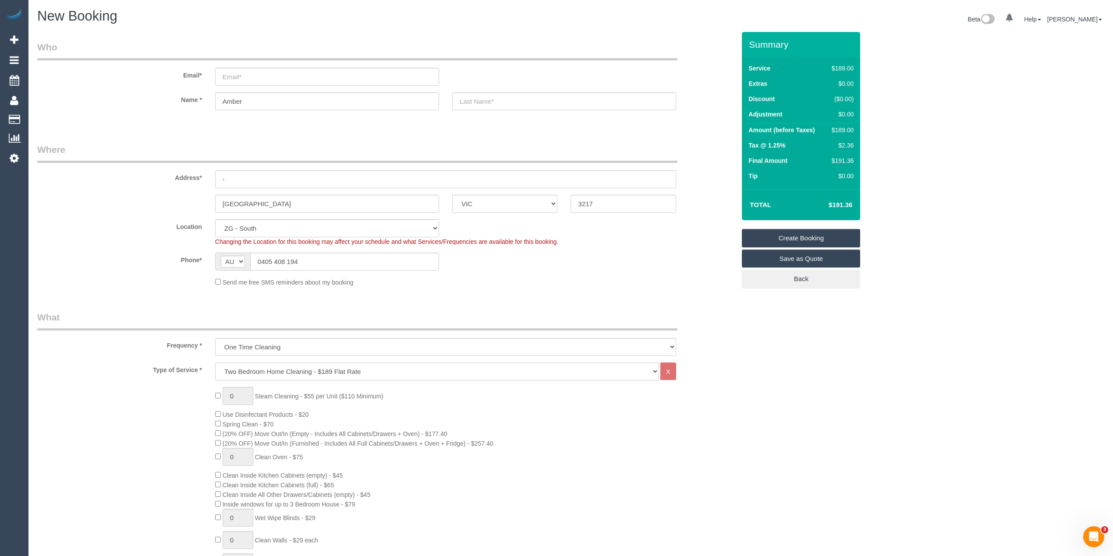
click at [282, 372] on select "Hourly Service - $70/h Hourly Service - $65/h Hourly Service - $60/h Hourly Ser…" at bounding box center [437, 372] width 444 height 18
select select "212"
click at [215, 363] on select "Hourly Service - $70/h Hourly Service - $65/h Hourly Service - $60/h Hourly Ser…" at bounding box center [437, 372] width 444 height 18
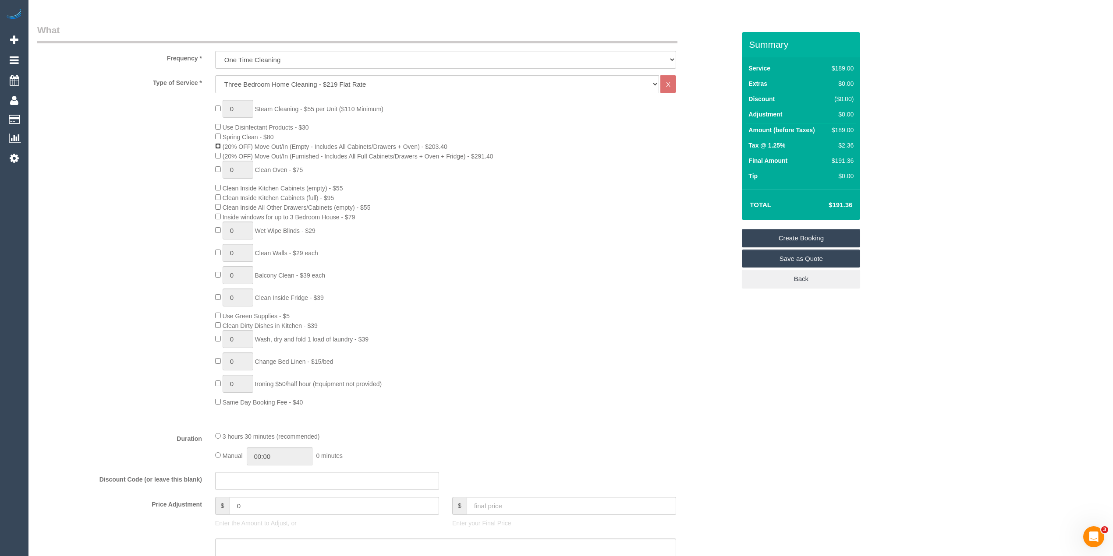
scroll to position [292, 0]
drag, startPoint x: 230, startPoint y: 505, endPoint x: 214, endPoint y: 505, distance: 16.2
click at [218, 505] on div "$ 0" at bounding box center [327, 502] width 224 height 18
type input "-"
select select "spot75"
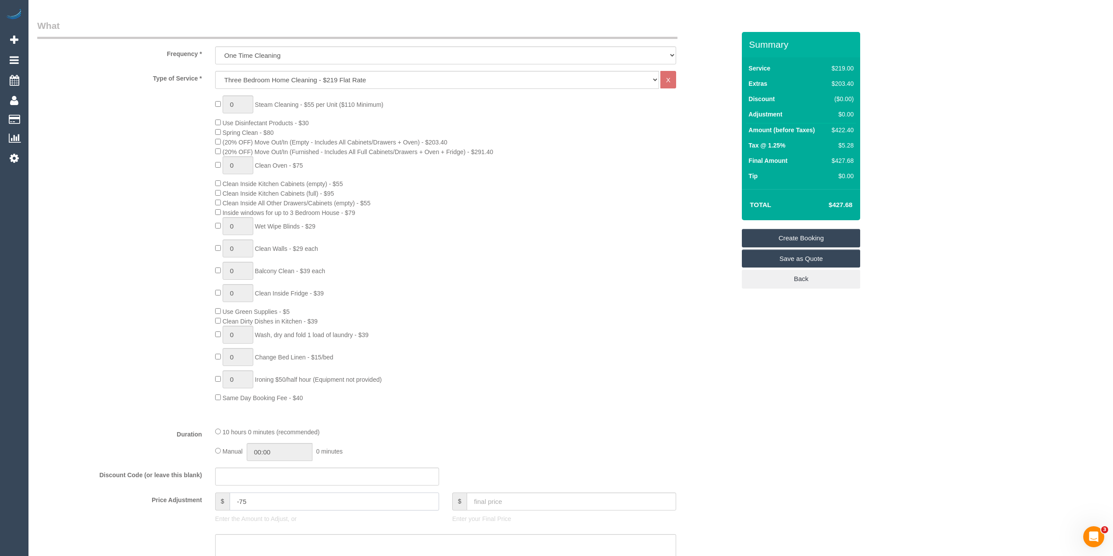
scroll to position [0, 0]
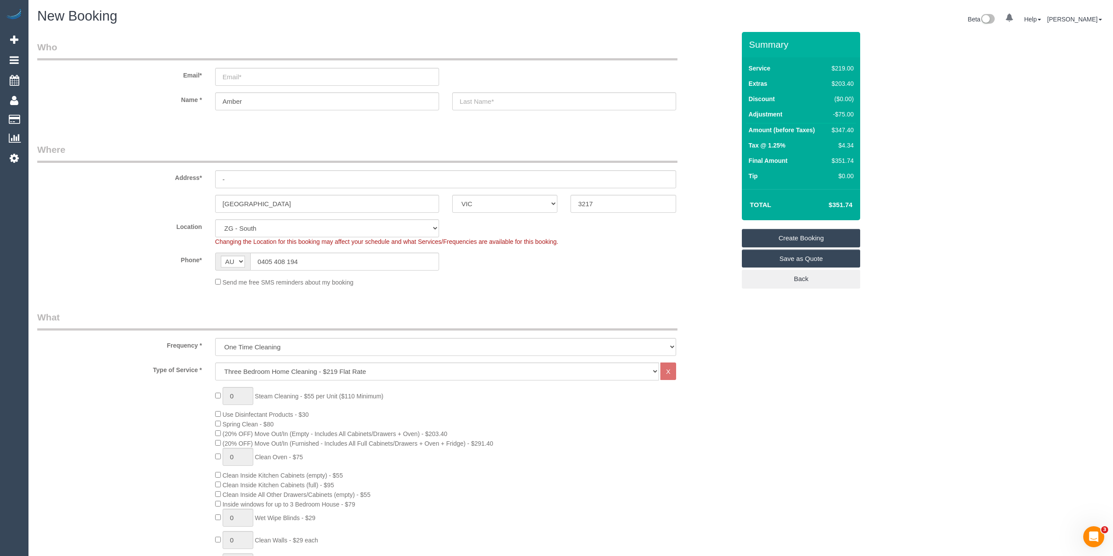
type input "-75"
click at [249, 76] on input "email" at bounding box center [327, 77] width 224 height 18
click at [254, 74] on input "email" at bounding box center [327, 77] width 224 height 18
type input "amberleenz@gmail.com"
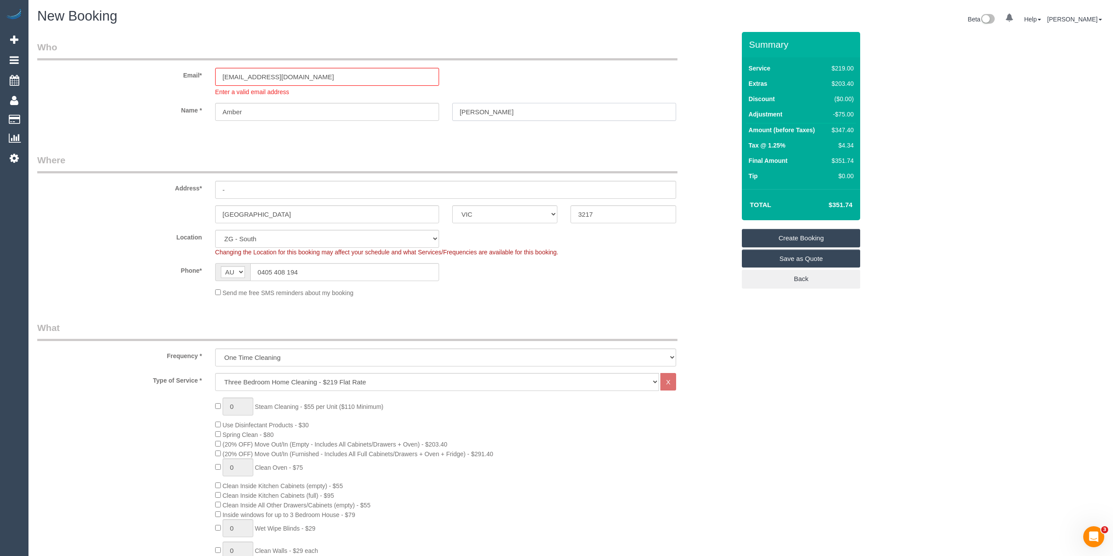
type input "Lee"
drag, startPoint x: 259, startPoint y: 187, endPoint x: 214, endPoint y: 189, distance: 45.1
click at [215, 189] on input "-" at bounding box center [445, 190] width 461 height 18
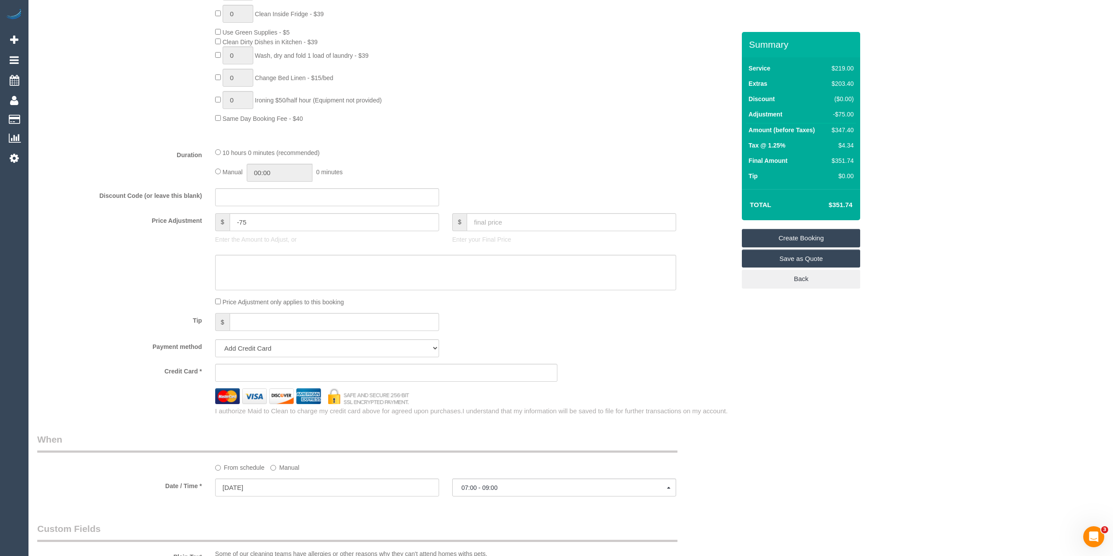
scroll to position [584, 0]
type input "44a Maddox Road"
click at [253, 274] on textarea at bounding box center [445, 271] width 461 height 36
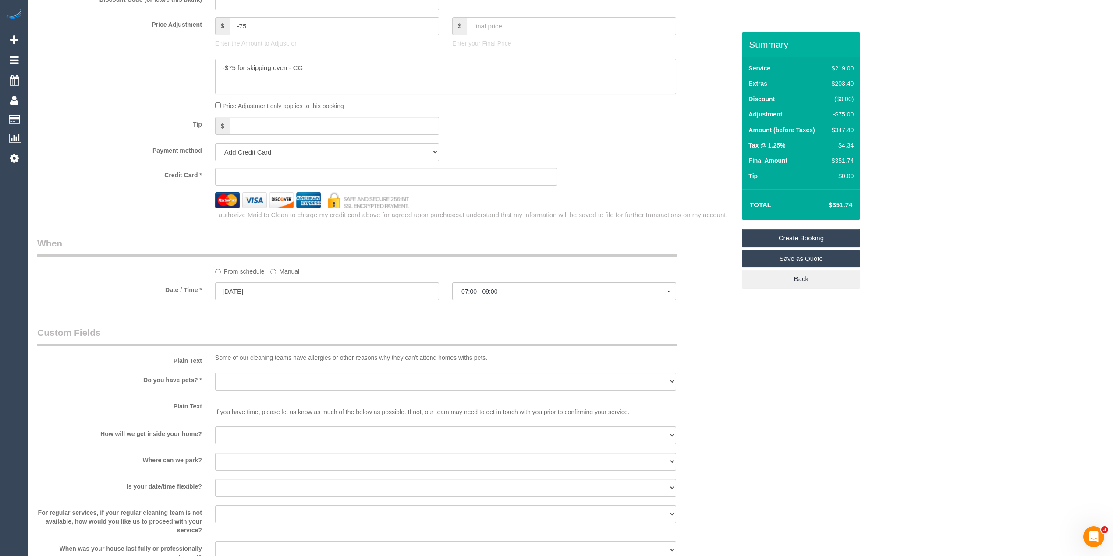
scroll to position [778, 0]
type textarea "-$75 for skipping oven - CG"
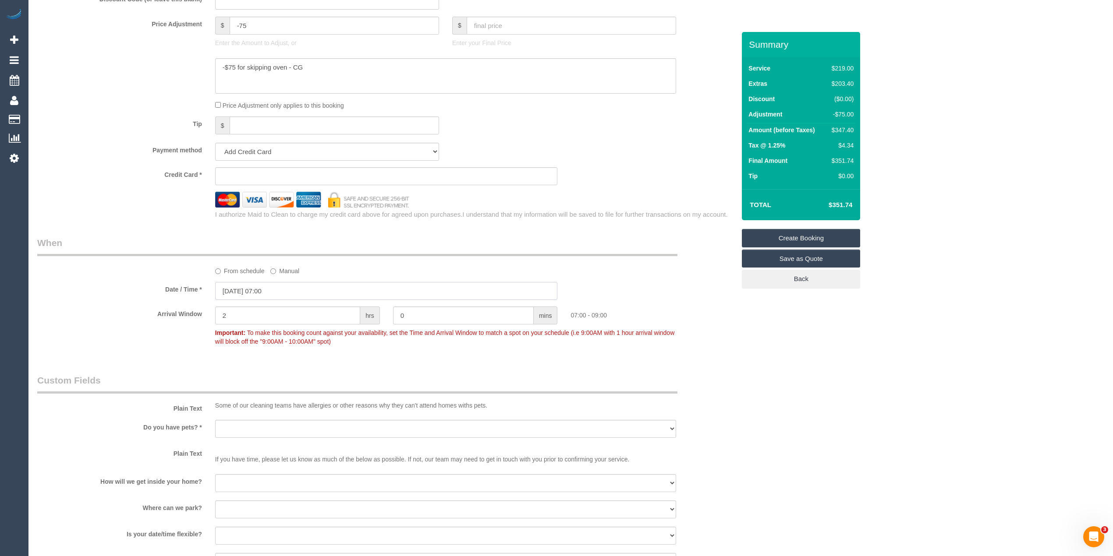
click at [263, 297] on input "30/08/2025 07:00" at bounding box center [386, 291] width 343 height 18
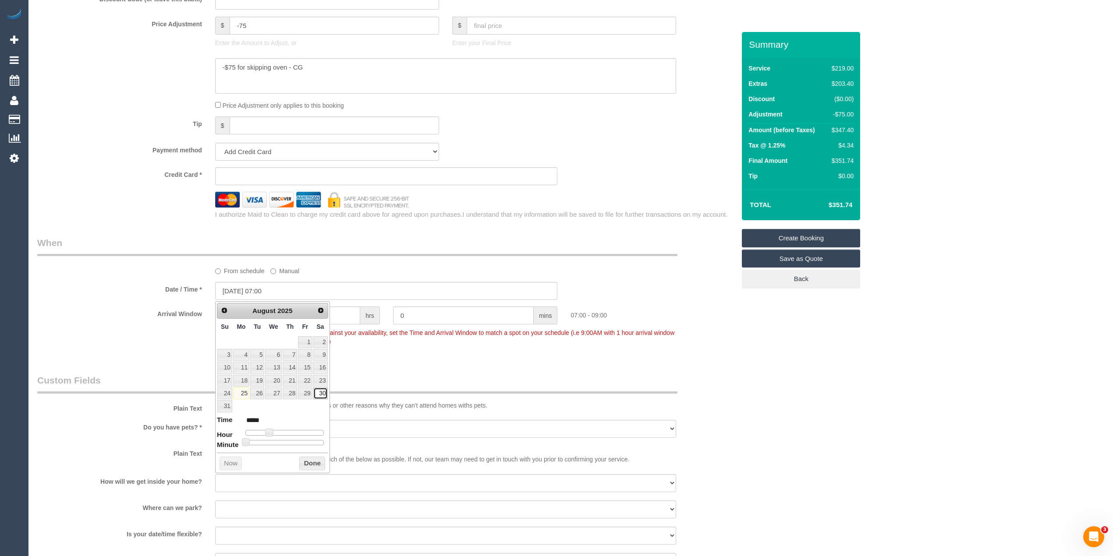
click at [321, 396] on link "30" at bounding box center [320, 394] width 14 height 12
type input "30/08/2025 08:00"
type input "*****"
type input "30/08/2025 09:00"
type input "*****"
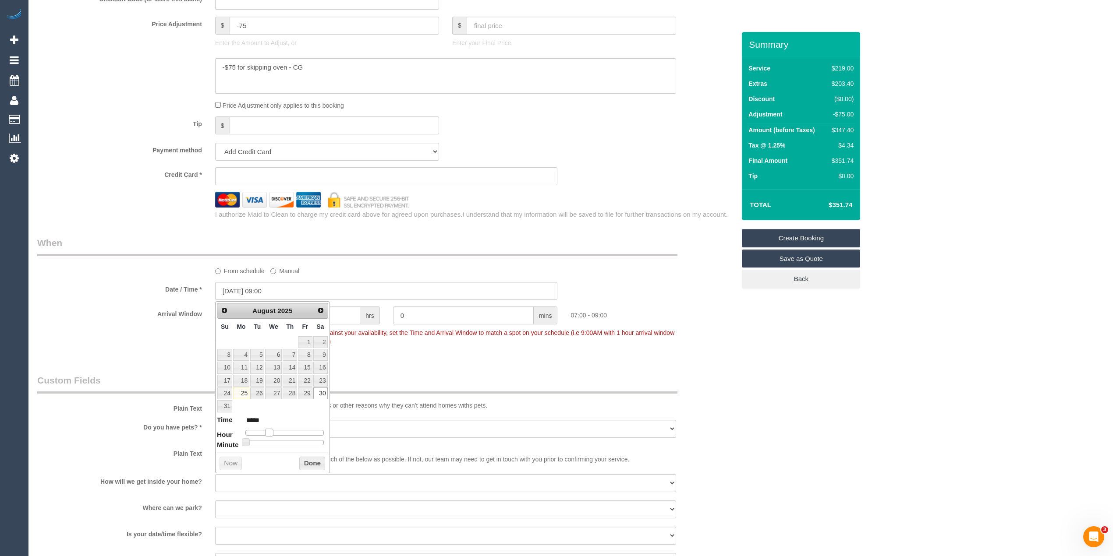
type input "30/08/2025 10:00"
type input "*****"
type input "30/08/2025 11:00"
type input "*****"
type input "30/08/2025 12:00"
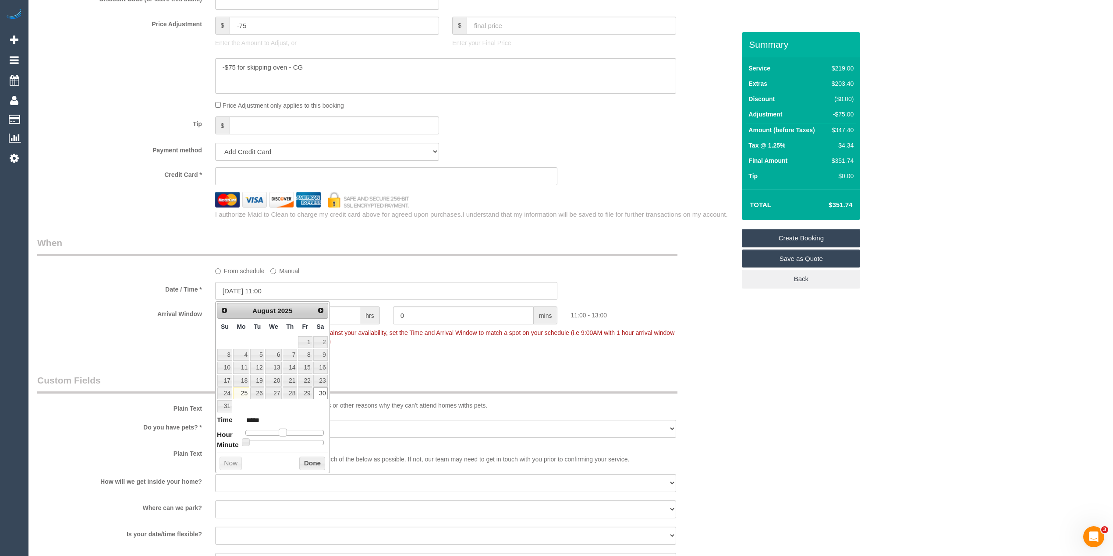
type input "*****"
drag, startPoint x: 268, startPoint y: 434, endPoint x: 284, endPoint y: 433, distance: 15.8
click at [284, 433] on span at bounding box center [286, 433] width 8 height 8
click at [885, 397] on div "Who Email* amberleenz@gmail.com Enter a valid email address Name * Amber Lee Wh…" at bounding box center [570, 68] width 1067 height 1628
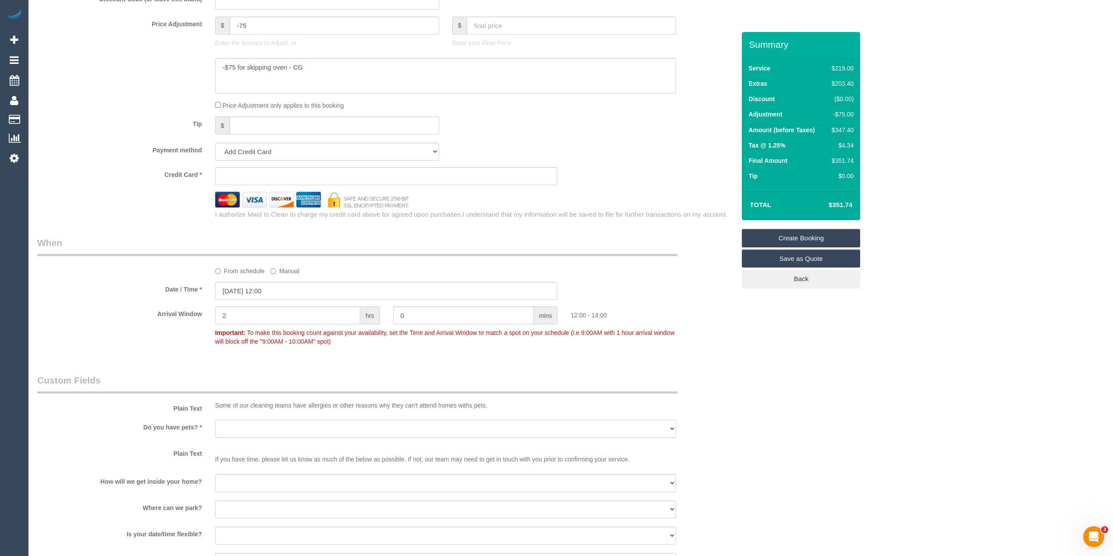
click at [253, 428] on select "Yes - Cats Yes - Dogs No pets Yes - Dogs and Cats Yes - Other" at bounding box center [445, 429] width 461 height 18
select select "number:28"
click at [215, 420] on select "Yes - Cats Yes - Dogs No pets Yes - Dogs and Cats Yes - Other" at bounding box center [445, 429] width 461 height 18
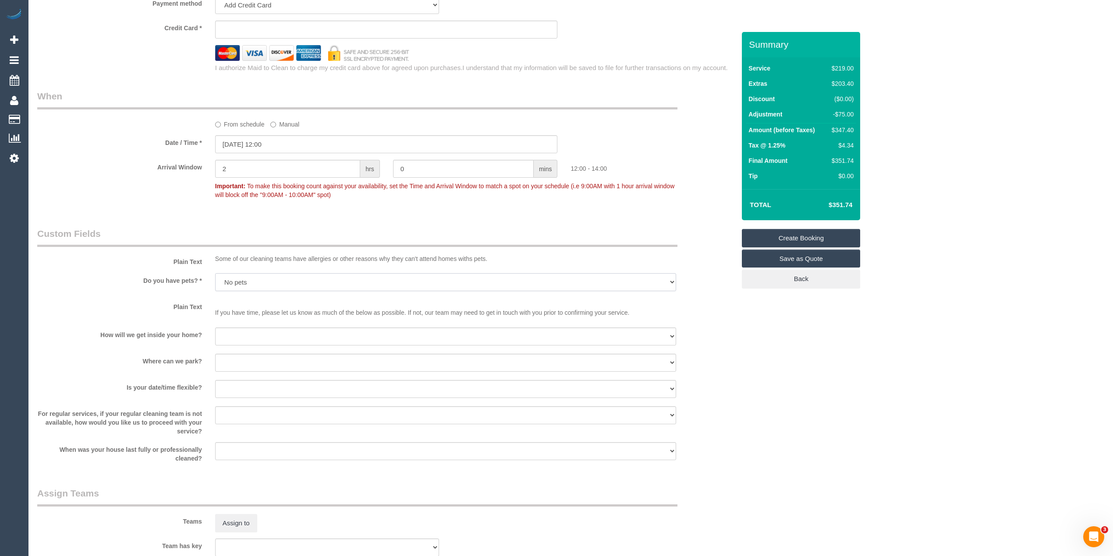
scroll to position [973, 0]
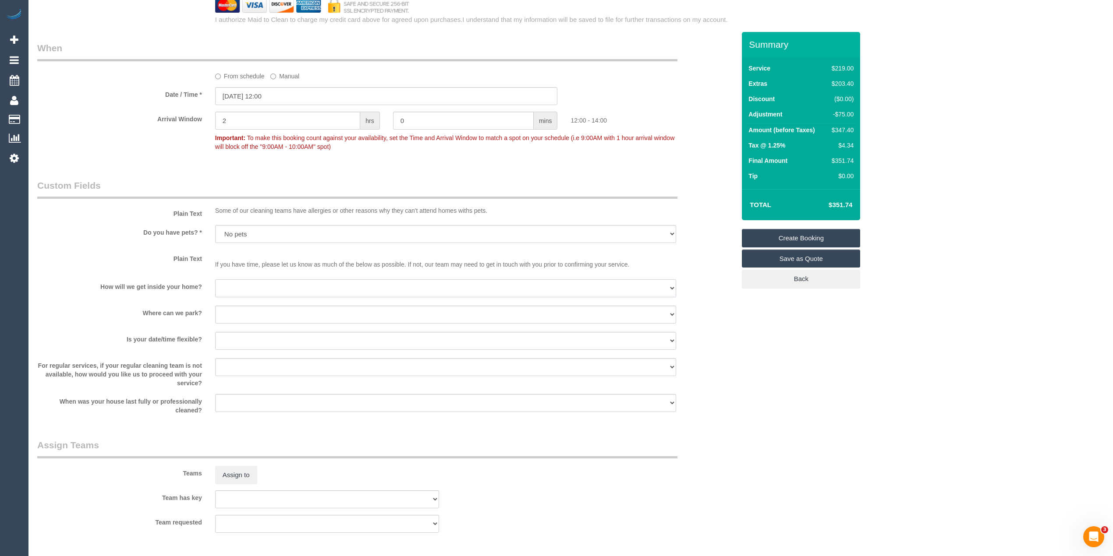
click at [235, 283] on select "I will be home Key will be left (please provide details below) Lock box/Access …" at bounding box center [445, 288] width 461 height 18
select select "number:14"
click at [215, 279] on select "I will be home Key will be left (please provide details below) Lock box/Access …" at bounding box center [445, 288] width 461 height 18
click at [244, 312] on select "I will provide parking on-site Free street parking Paid street parking (cost wi…" at bounding box center [445, 315] width 461 height 18
click at [215, 306] on select "I will provide parking on-site Free street parking Paid street parking (cost wi…" at bounding box center [445, 315] width 461 height 18
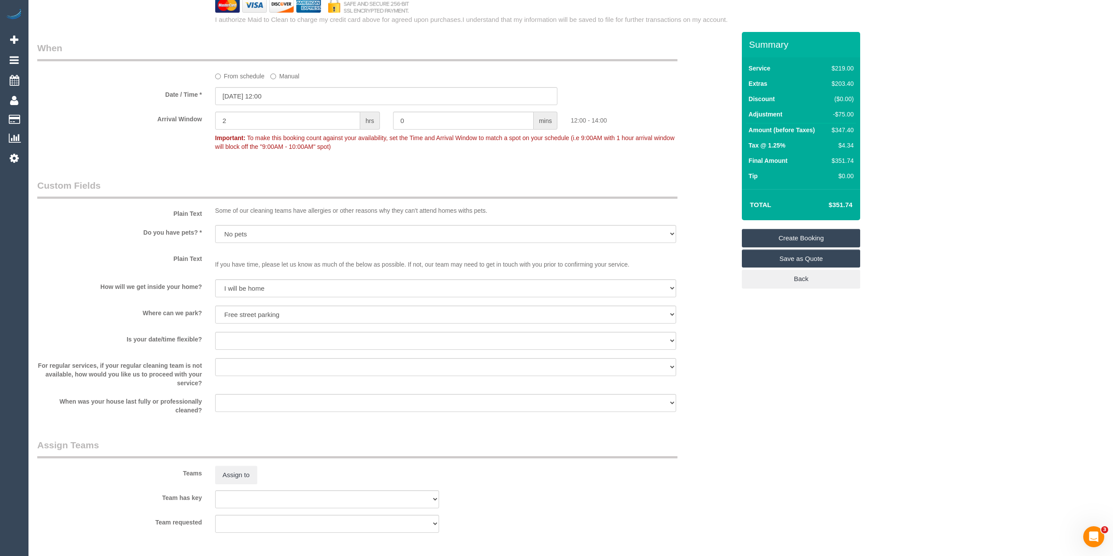
click at [238, 329] on sui-booking-custom-fields "Plain Text Some of our cleaning teams have allergies or other reasons why they …" at bounding box center [386, 297] width 698 height 236
click at [240, 333] on select "Yes - date and time Yes - date but not time Yes - time but not date No - No fle…" at bounding box center [445, 341] width 461 height 18
click at [243, 318] on select "I will provide parking on-site Free street parking Paid street parking (cost wi…" at bounding box center [445, 315] width 461 height 18
select select "number:18"
click at [215, 306] on select "I will provide parking on-site Free street parking Paid street parking (cost wi…" at bounding box center [445, 315] width 461 height 18
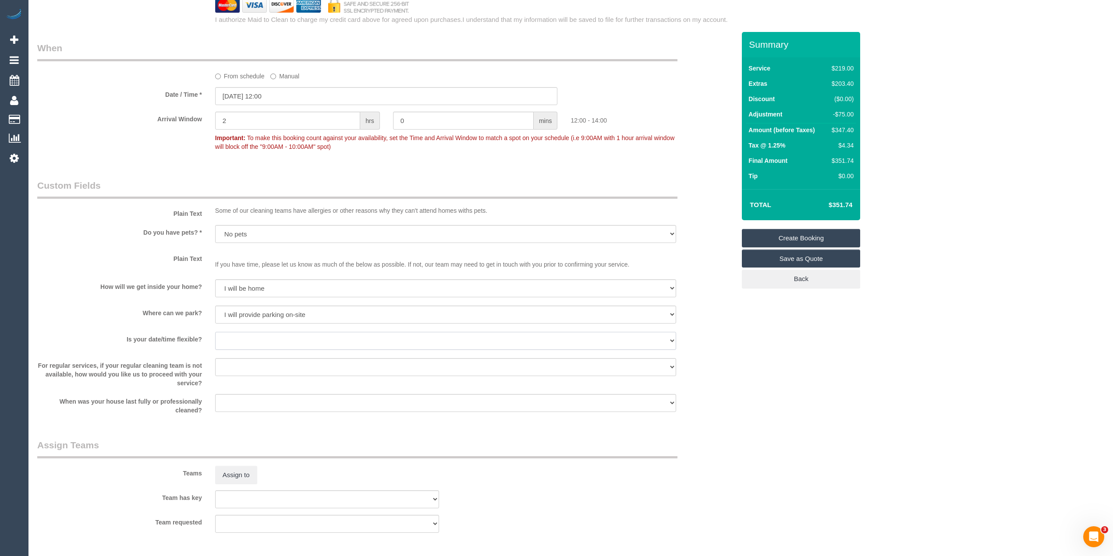
click at [245, 343] on select "Yes - date and time Yes - date but not time Yes - time but not date No - No fle…" at bounding box center [445, 341] width 461 height 18
select select "number:24"
click at [215, 332] on select "Yes - date and time Yes - date but not time Yes - time but not date No - No fle…" at bounding box center [445, 341] width 461 height 18
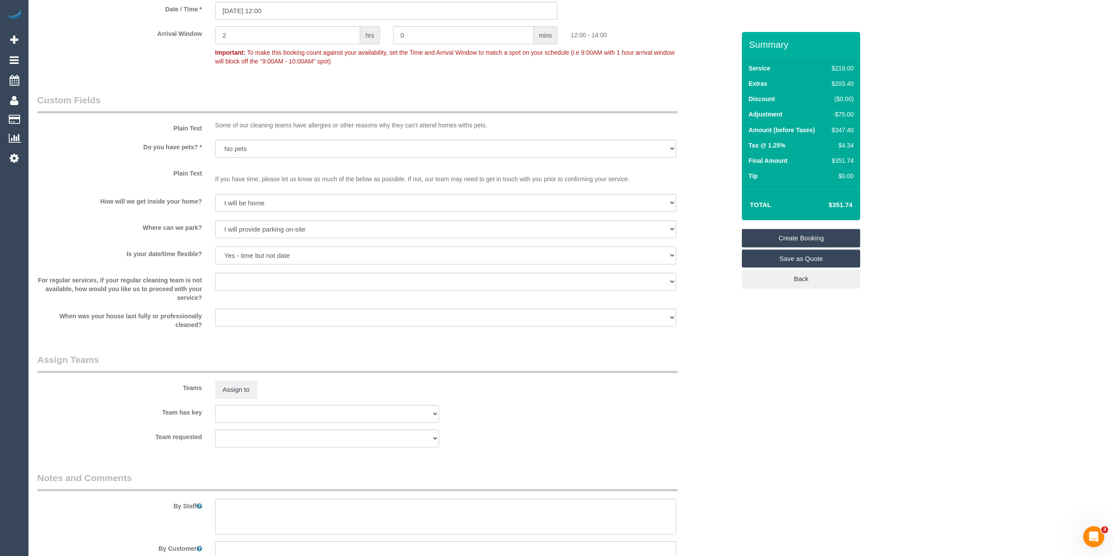
scroll to position [1134, 0]
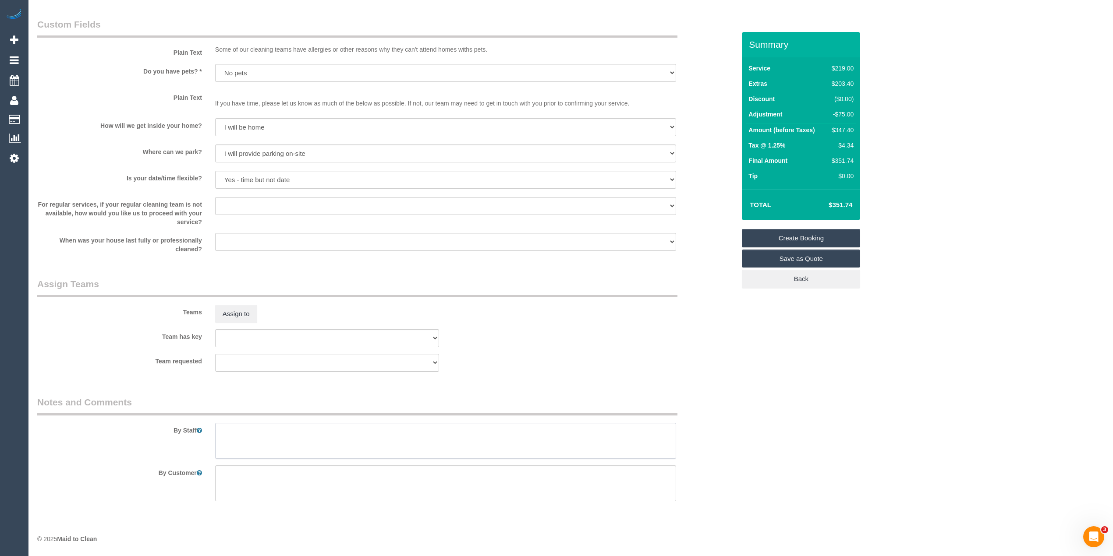
click at [265, 439] on textarea at bounding box center [445, 441] width 461 height 36
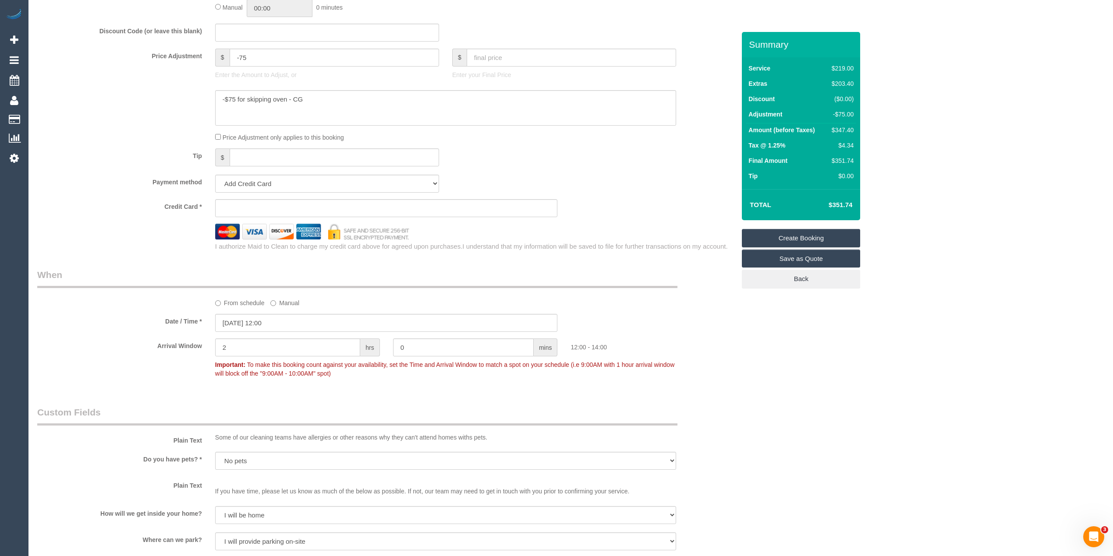
scroll to position [745, 0]
type textarea "No oven clean needed."
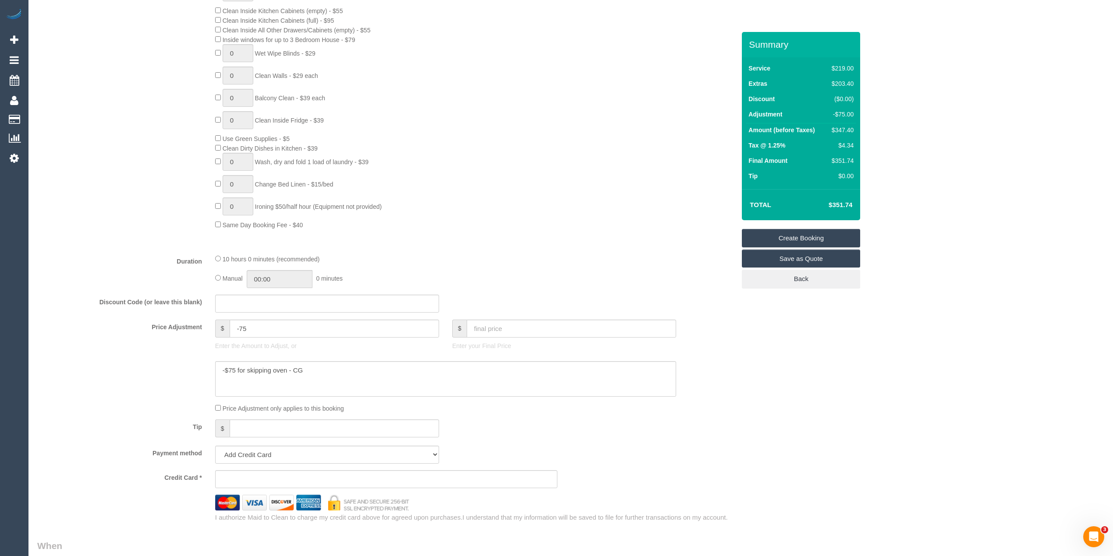
scroll to position [584, 0]
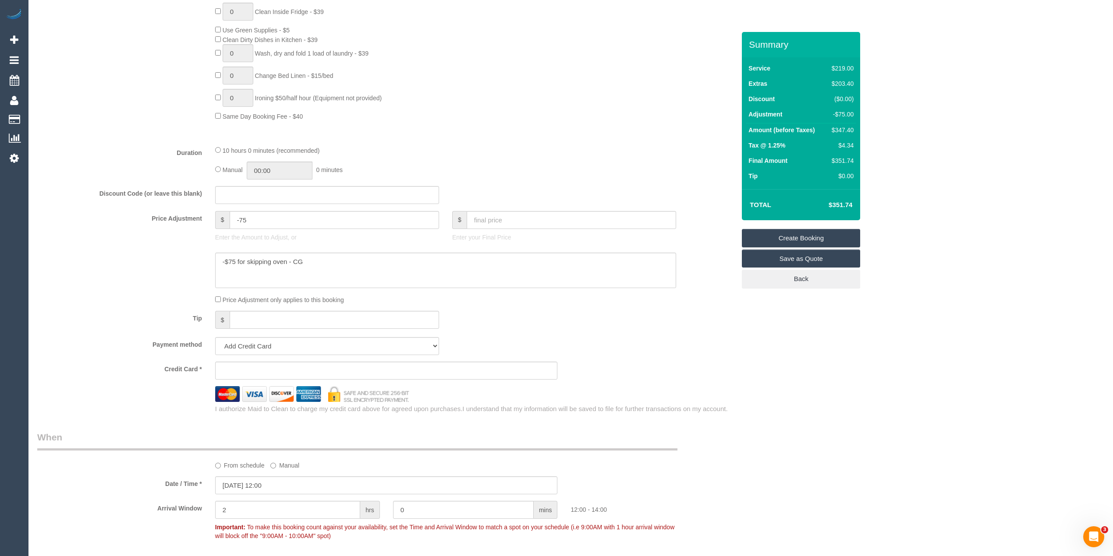
click at [702, 311] on fieldset "What Frequency * One Time Cleaning Weekly - 10% Off - 10.00% (0% for the First …" at bounding box center [386, 76] width 698 height 676
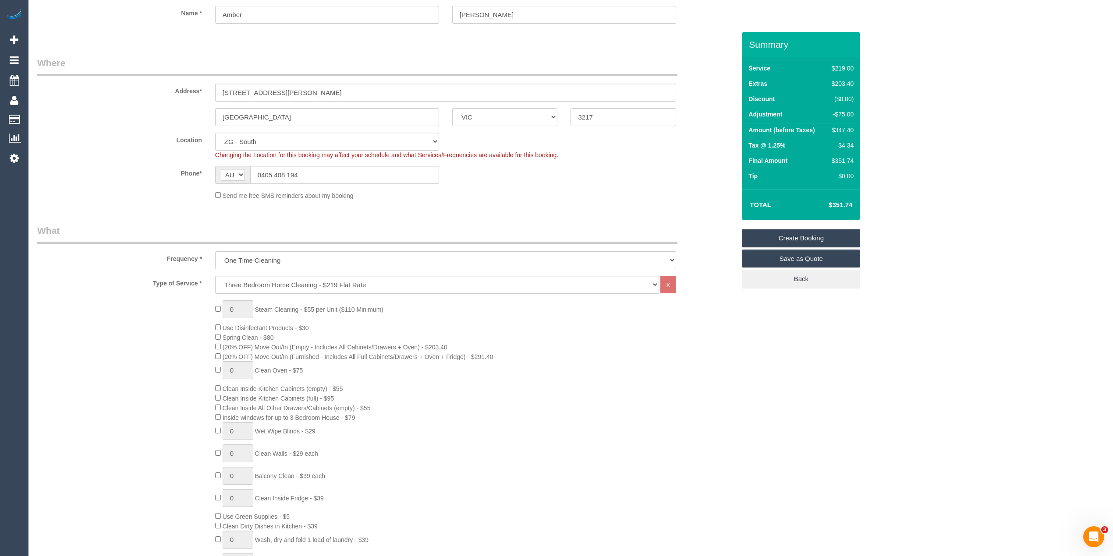
scroll to position [0, 0]
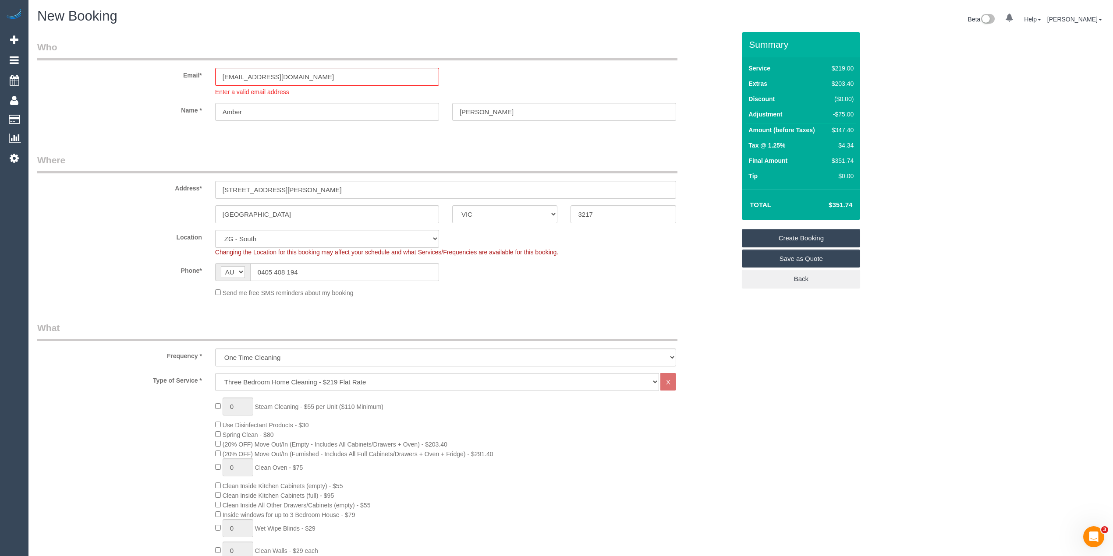
click at [839, 258] on link "Save as Quote" at bounding box center [801, 259] width 118 height 18
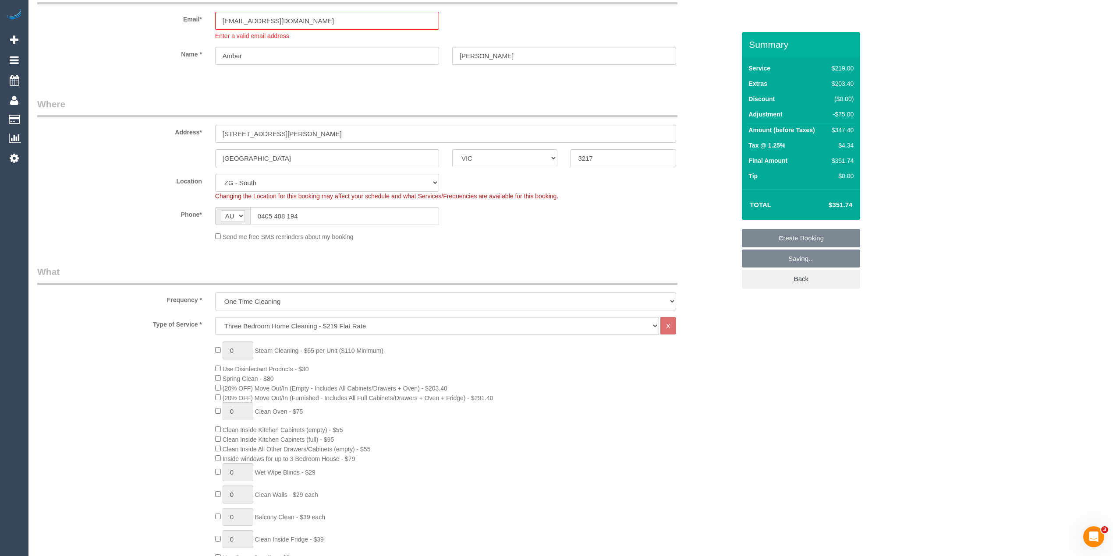
scroll to position [67, 0]
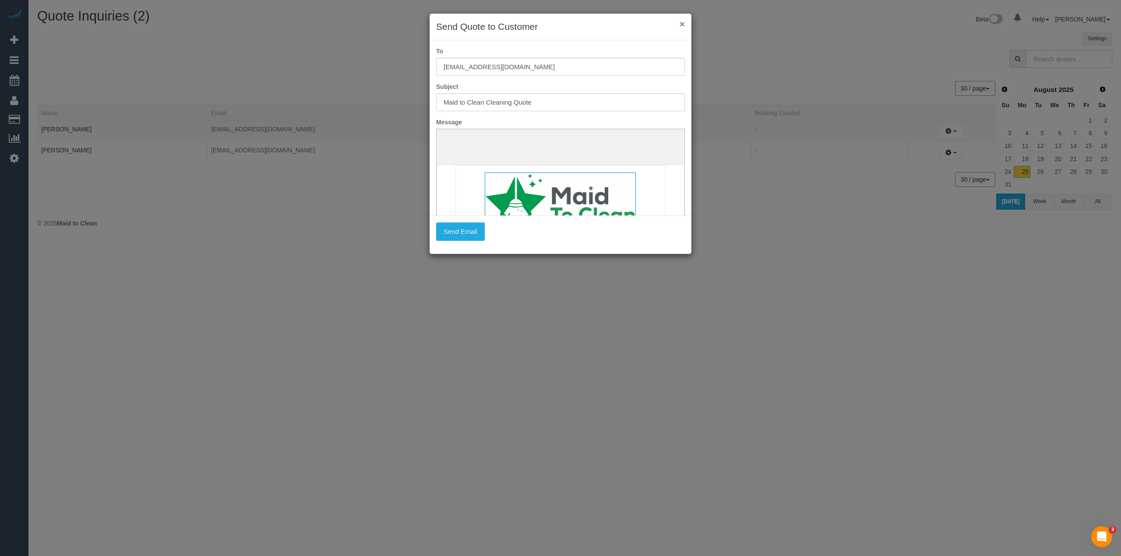
click at [683, 25] on button "×" at bounding box center [682, 23] width 5 height 9
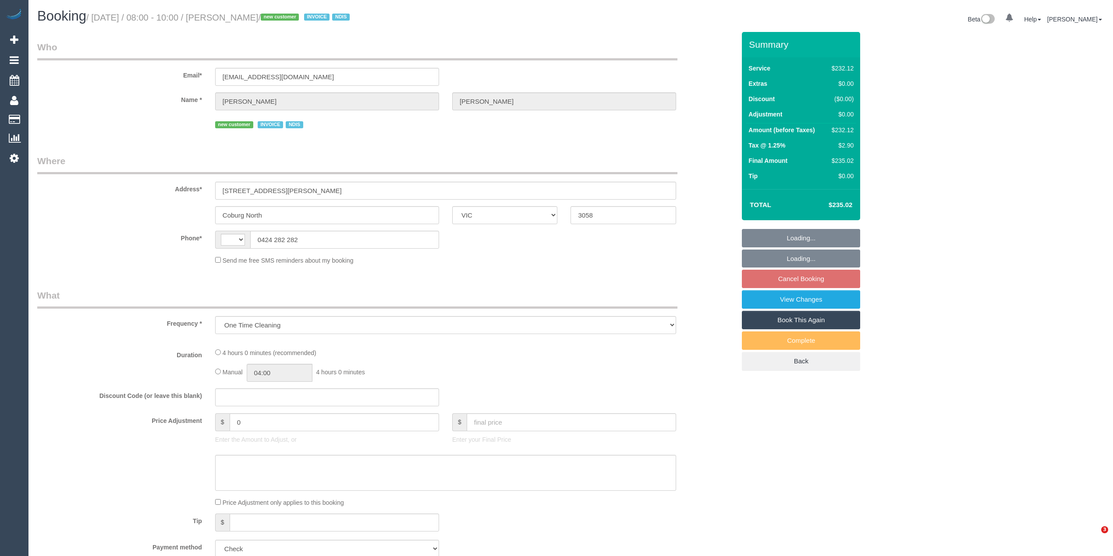
select select "VIC"
select select "string:AU"
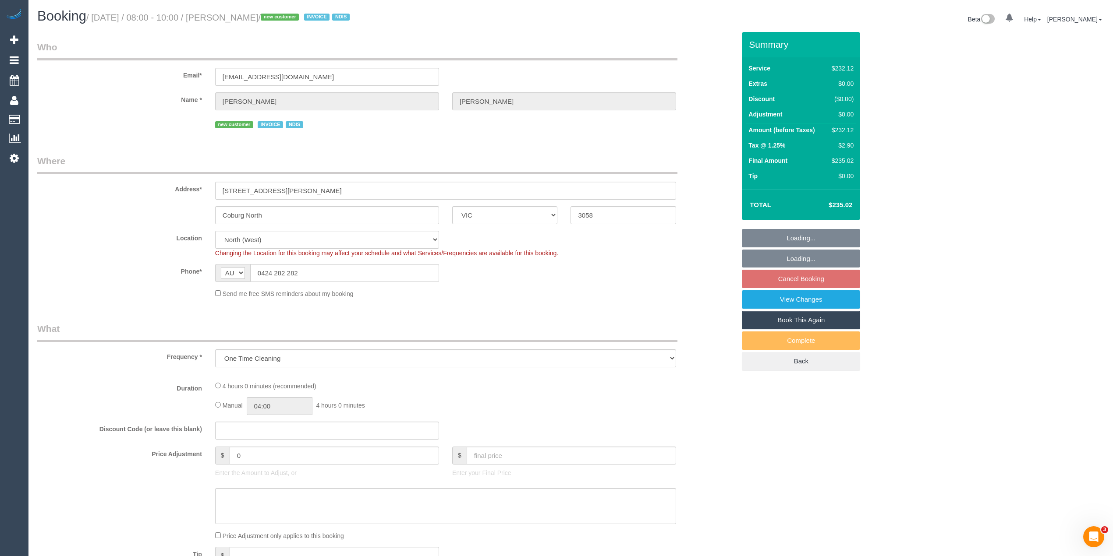
select select "240"
select select "number:28"
select select "number:14"
select select "number:19"
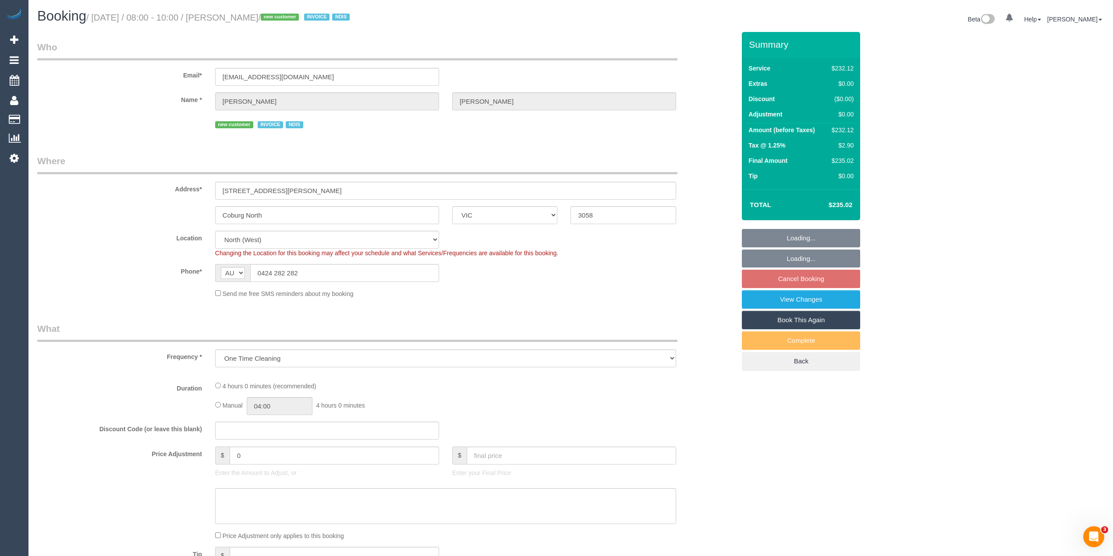
select select "number:36"
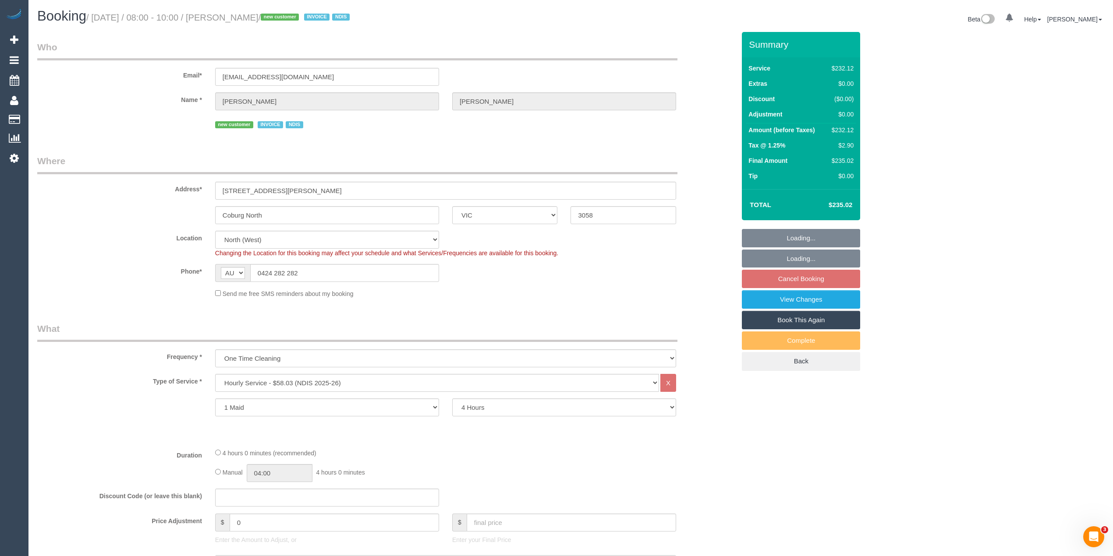
select select "object:1436"
select select "spot2"
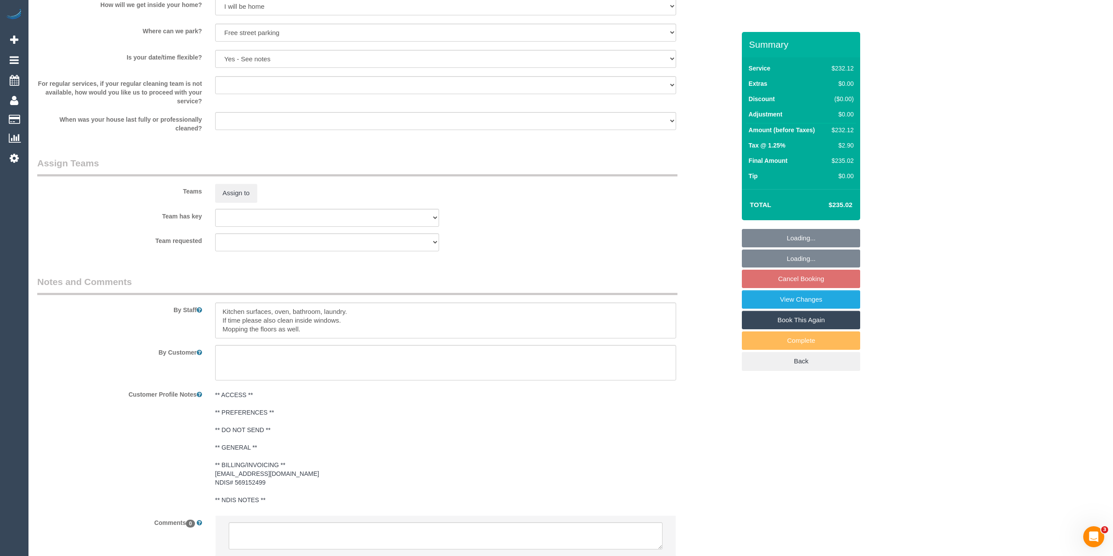
scroll to position [938, 0]
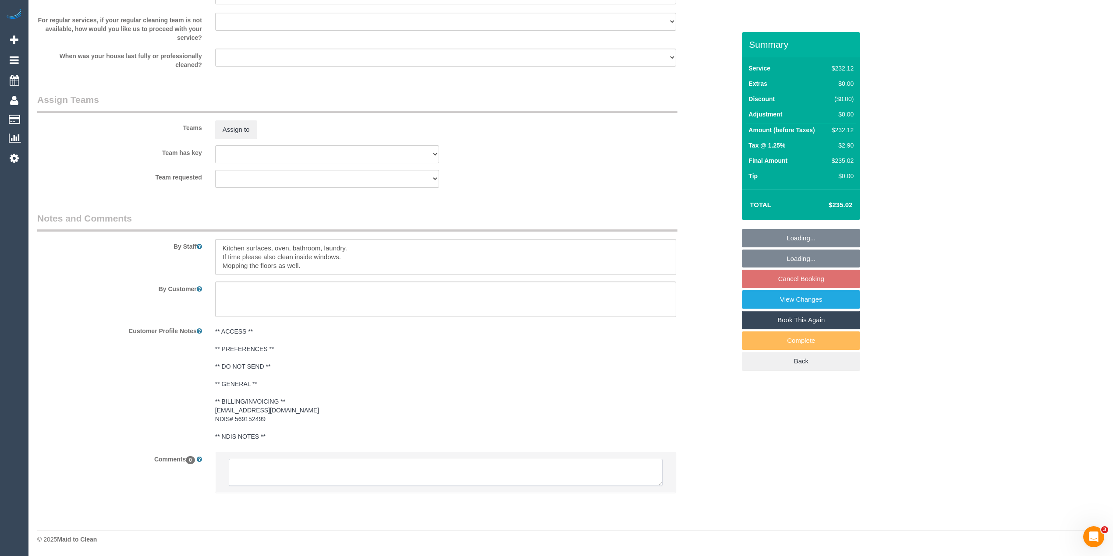
click at [321, 466] on textarea at bounding box center [446, 472] width 434 height 27
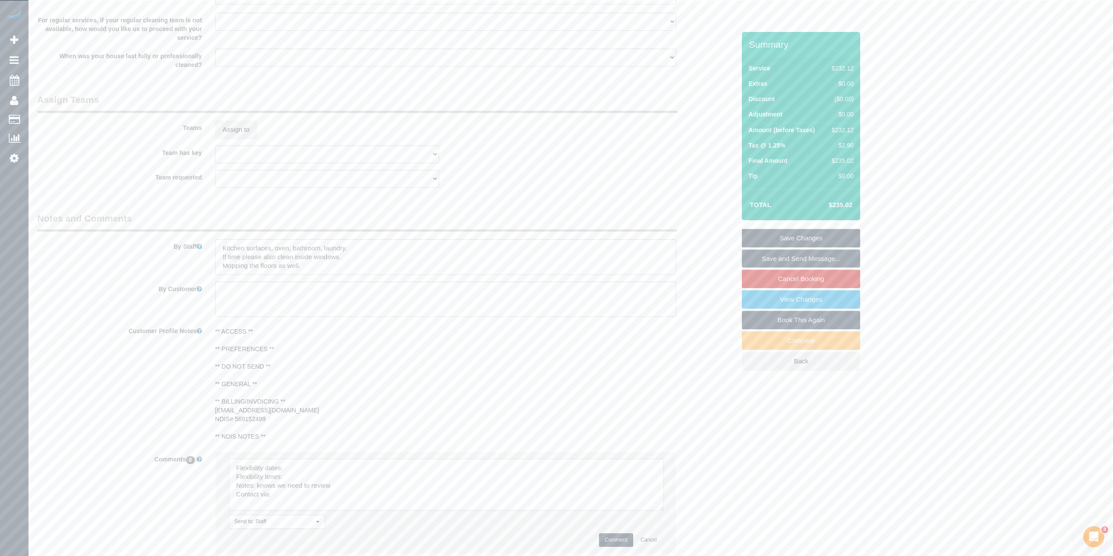
drag, startPoint x: 659, startPoint y: 482, endPoint x: 558, endPoint y: 505, distance: 104.1
click at [661, 511] on textarea at bounding box center [446, 485] width 435 height 52
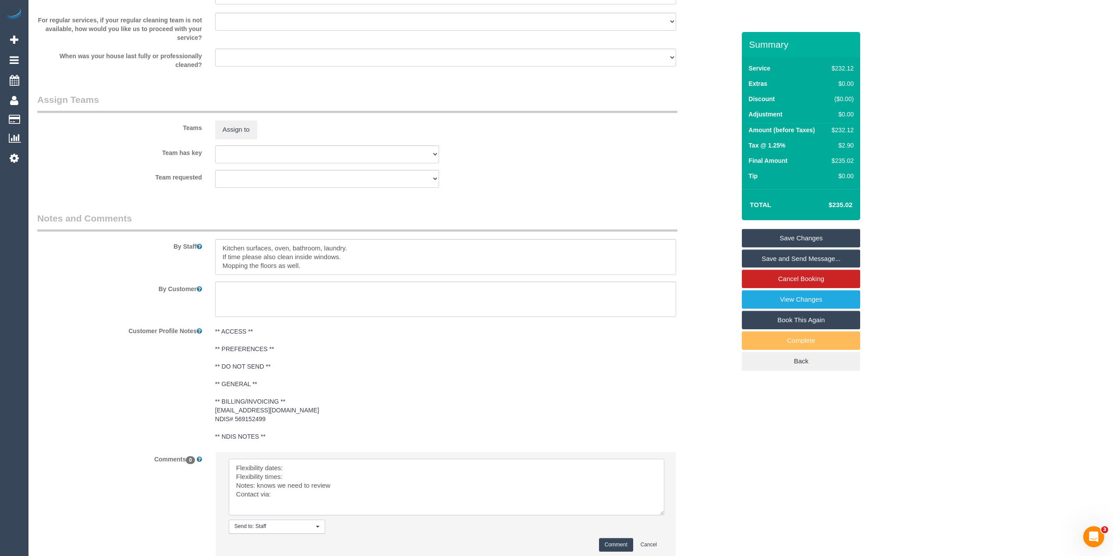
click at [321, 468] on textarea at bounding box center [446, 487] width 435 height 57
click at [304, 480] on textarea at bounding box center [446, 487] width 435 height 57
click at [300, 500] on textarea at bounding box center [446, 487] width 435 height 57
click at [358, 486] on textarea at bounding box center [446, 487] width 435 height 57
click at [313, 498] on textarea at bounding box center [446, 487] width 435 height 57
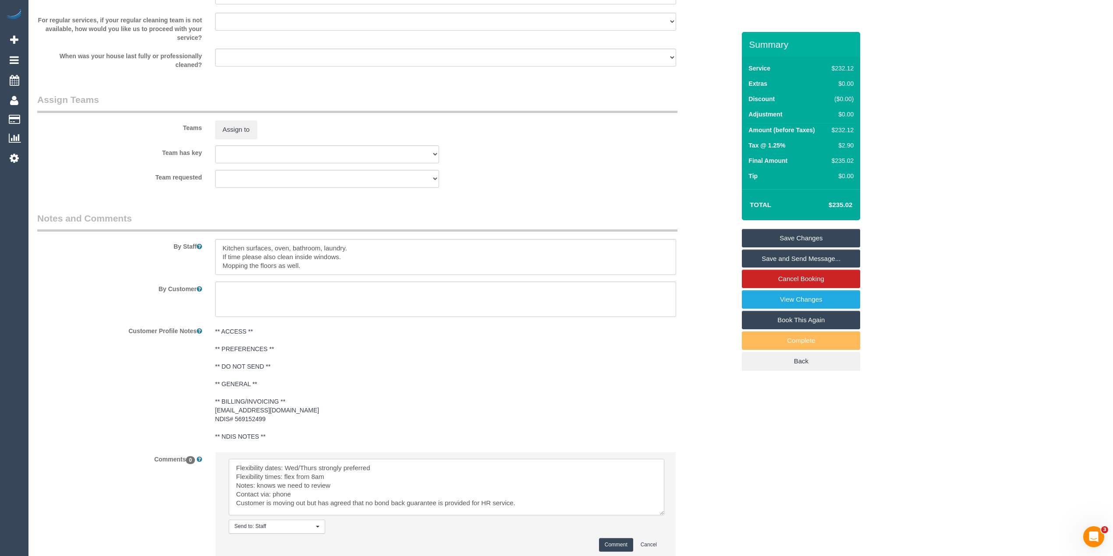
type textarea "Flexibility dates: Wed/Thurs strongly preferred Flexibility times: flex from 8a…"
click at [610, 540] on button "Comment" at bounding box center [616, 545] width 34 height 14
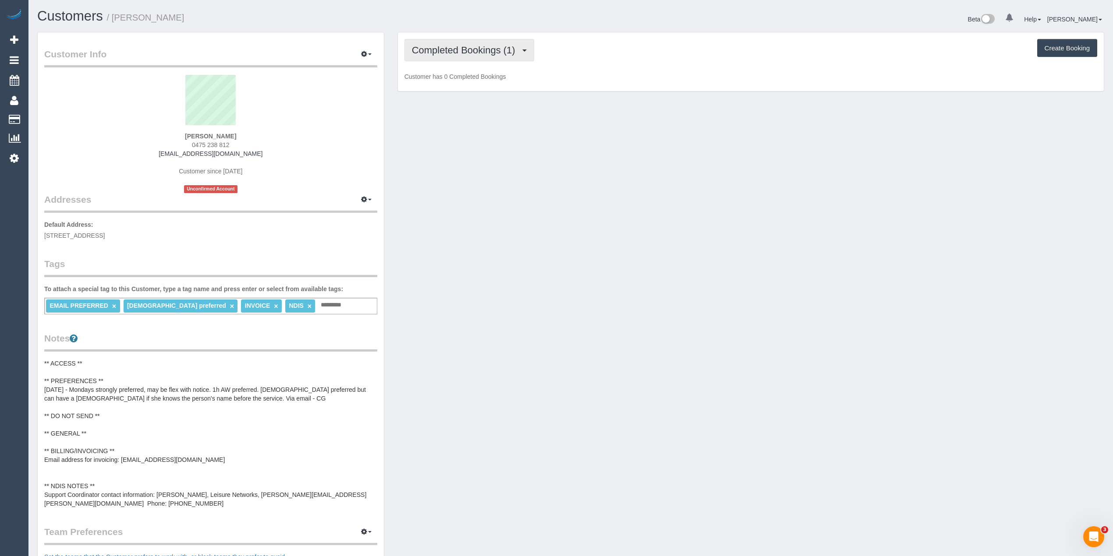
click at [444, 49] on span "Completed Bookings (1)" at bounding box center [466, 50] width 108 height 11
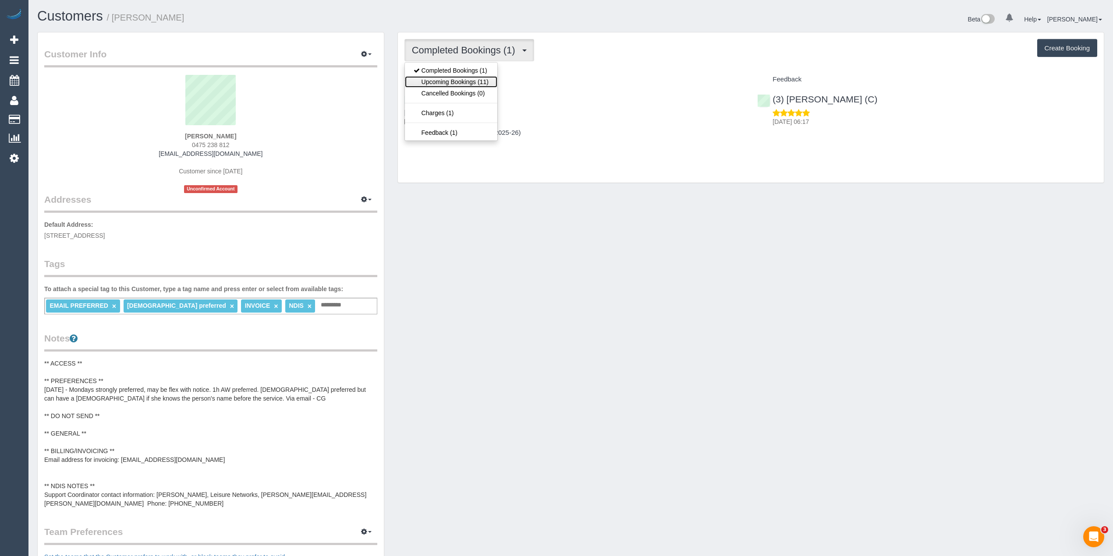
click at [457, 83] on link "Upcoming Bookings (11)" at bounding box center [451, 81] width 92 height 11
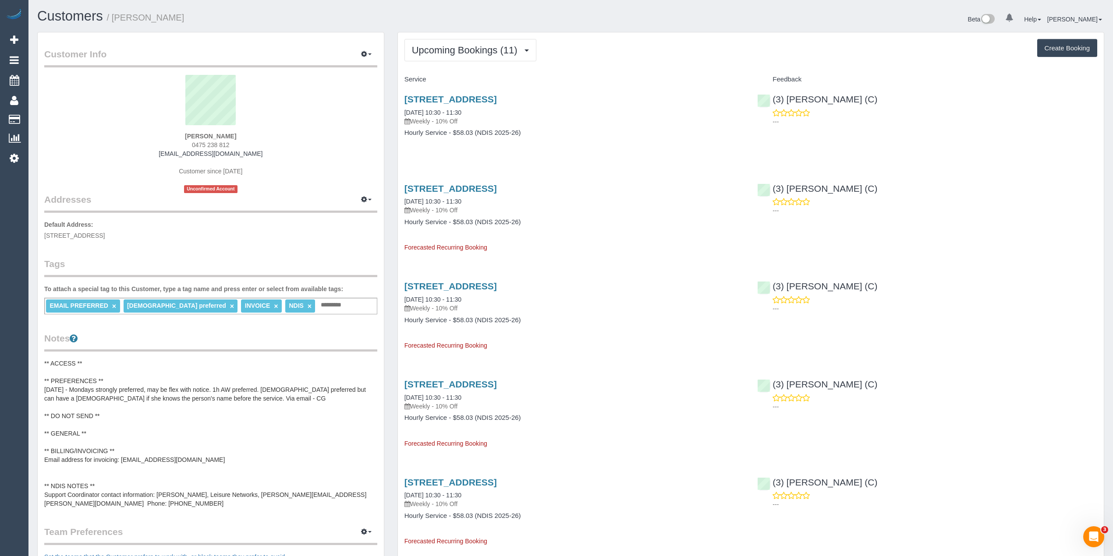
click at [999, 275] on div "(3) Nethaki Fernando (C) ---" at bounding box center [926, 295] width 353 height 43
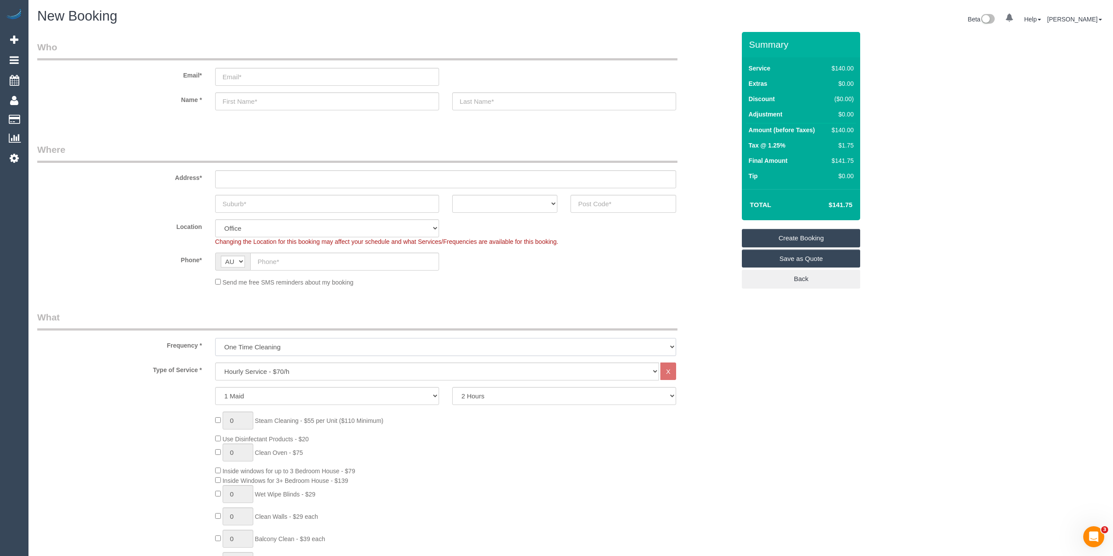
click at [263, 346] on select "One Time Cleaning Weekly - 10% Off - 10.00% (0% for the First Booking) Fortnigh…" at bounding box center [445, 347] width 461 height 18
select select "object:1881"
click at [215, 338] on select "One Time Cleaning Weekly - 10% Off - 10.00% (0% for the First Booking) Fortnigh…" at bounding box center [445, 347] width 461 height 18
click at [253, 366] on select "Hourly Service - $70/h Hourly Service - $65/h Hourly Service - $60/h Hourly Ser…" at bounding box center [437, 372] width 444 height 18
select select "308"
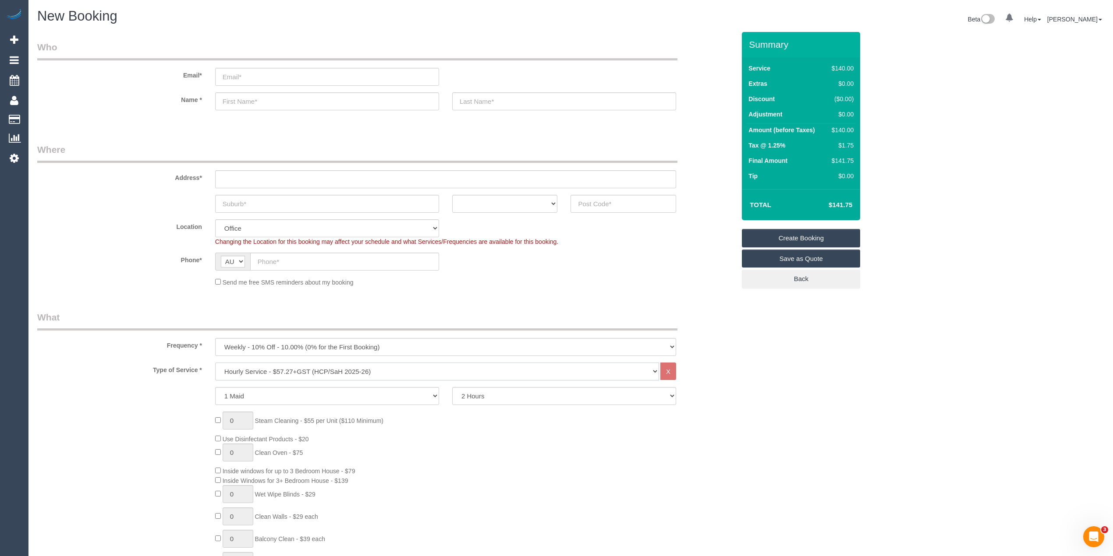
click at [215, 363] on select "Hourly Service - $70/h Hourly Service - $65/h Hourly Service - $60/h Hourly Ser…" at bounding box center [437, 372] width 444 height 18
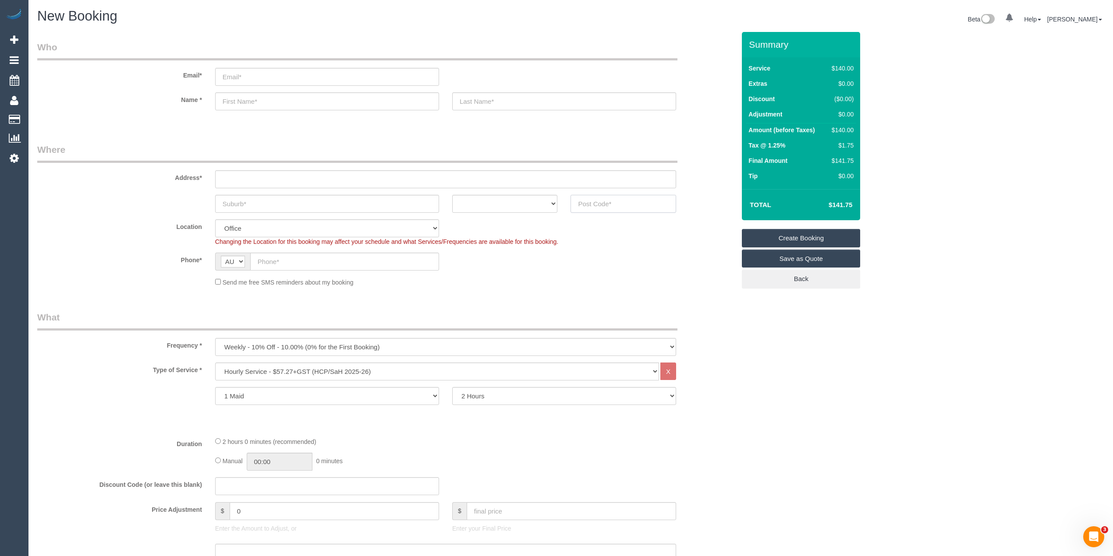
click at [598, 207] on input "text" at bounding box center [623, 204] width 106 height 18
type input "3977"
click at [211, 175] on div at bounding box center [445, 179] width 474 height 18
click at [232, 174] on input "text" at bounding box center [445, 179] width 461 height 18
type input "-"
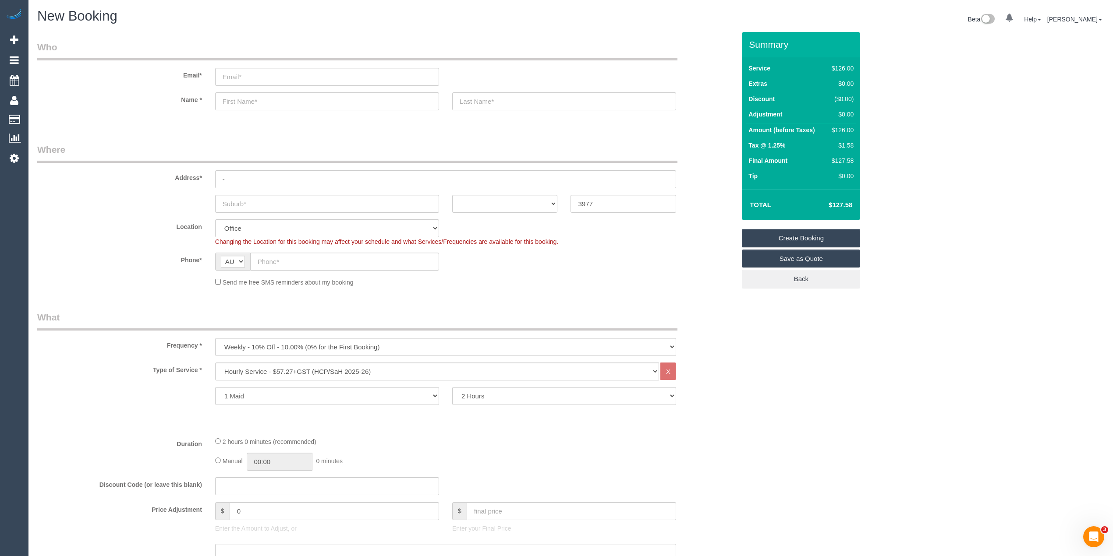
click at [125, 382] on div "Type of Service * Hourly Service - $70/h Hourly Service - $65/h Hourly Service …" at bounding box center [386, 396] width 698 height 67
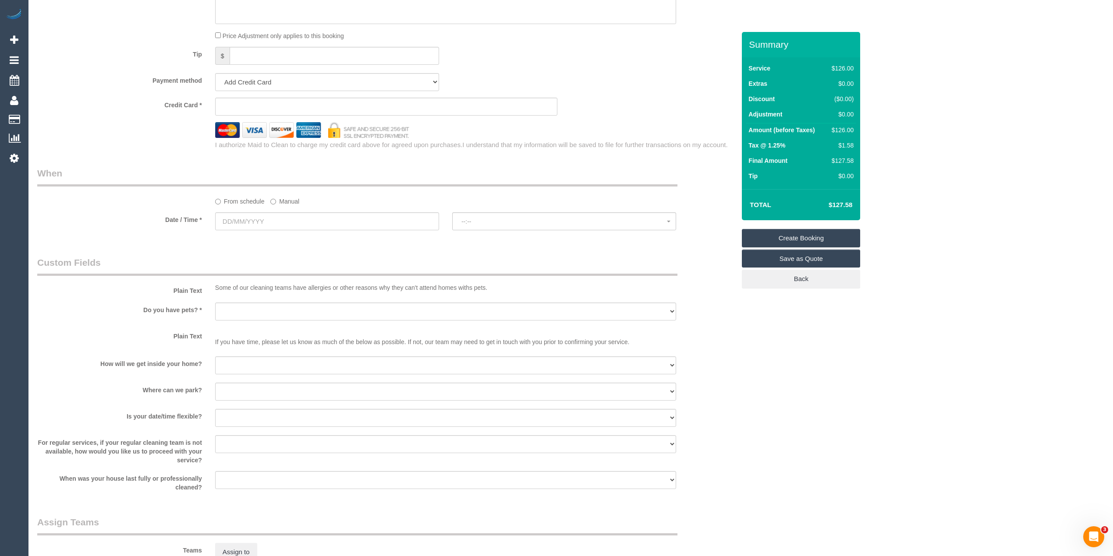
select select "52"
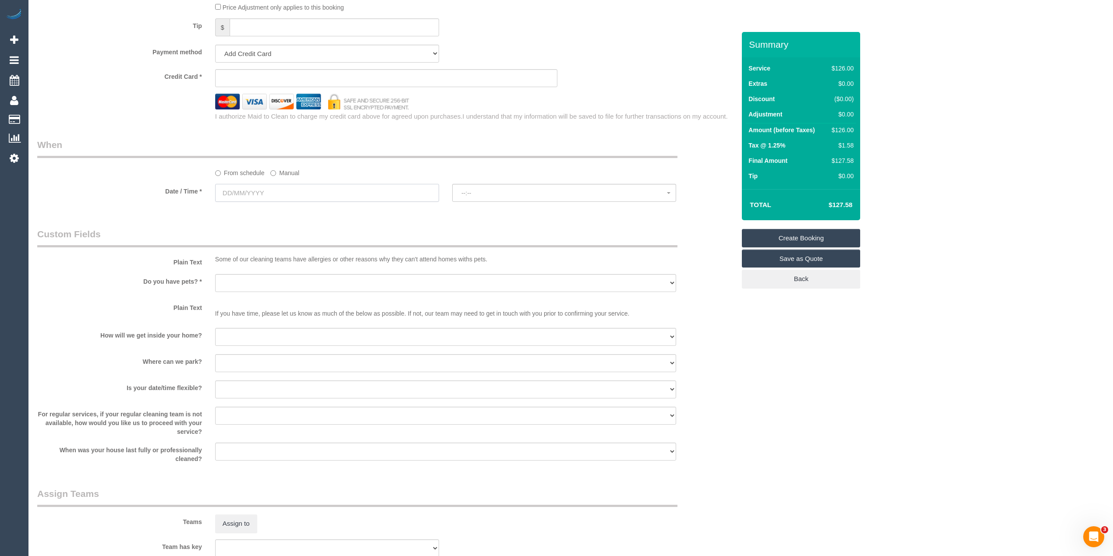
click at [247, 191] on input "text" at bounding box center [327, 193] width 224 height 18
select select "object:2057"
click at [319, 209] on span "Next" at bounding box center [321, 210] width 7 height 7
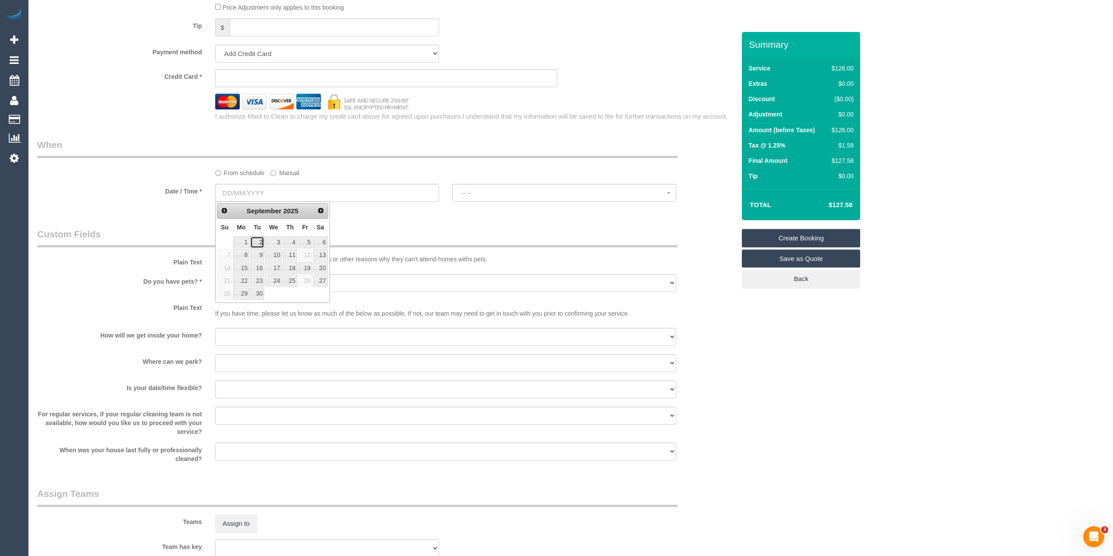
click at [257, 240] on link "2" at bounding box center [257, 243] width 14 height 12
type input "02/09/2025"
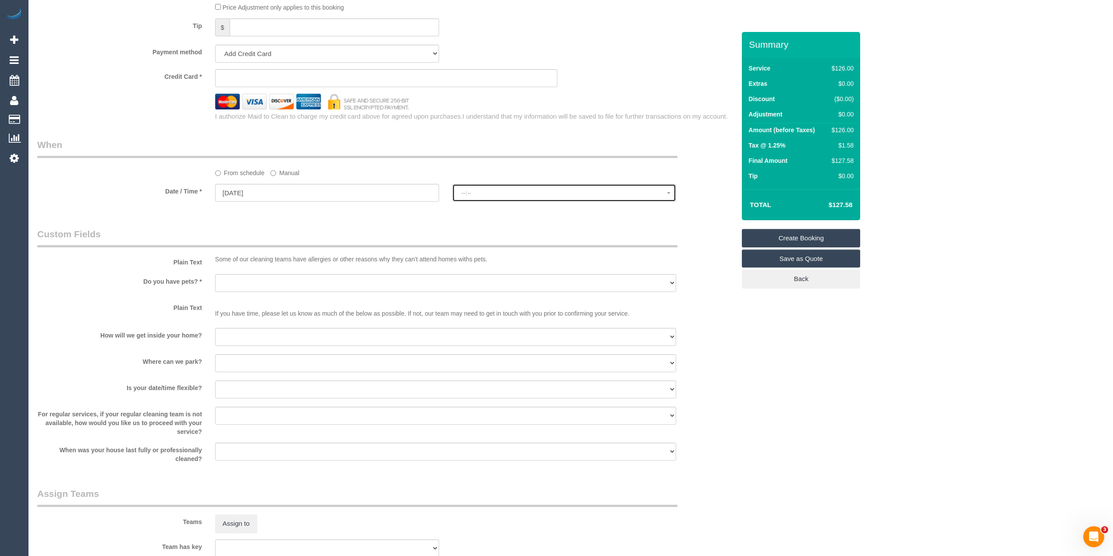
click at [482, 186] on button "--:--" at bounding box center [564, 193] width 224 height 18
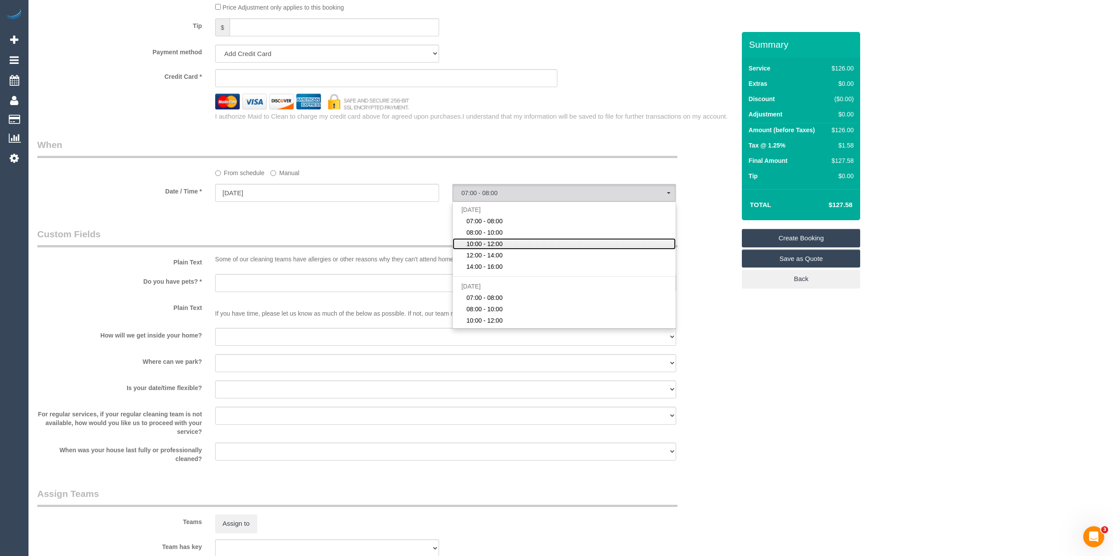
click at [517, 240] on link "10:00 - 12:00" at bounding box center [563, 243] width 223 height 11
select select "spot3"
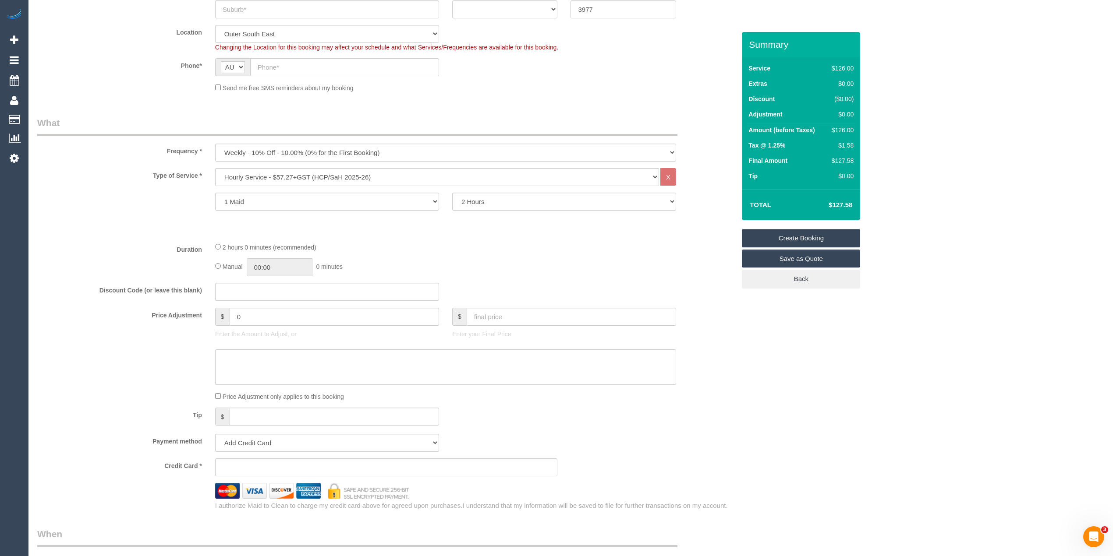
scroll to position [0, 0]
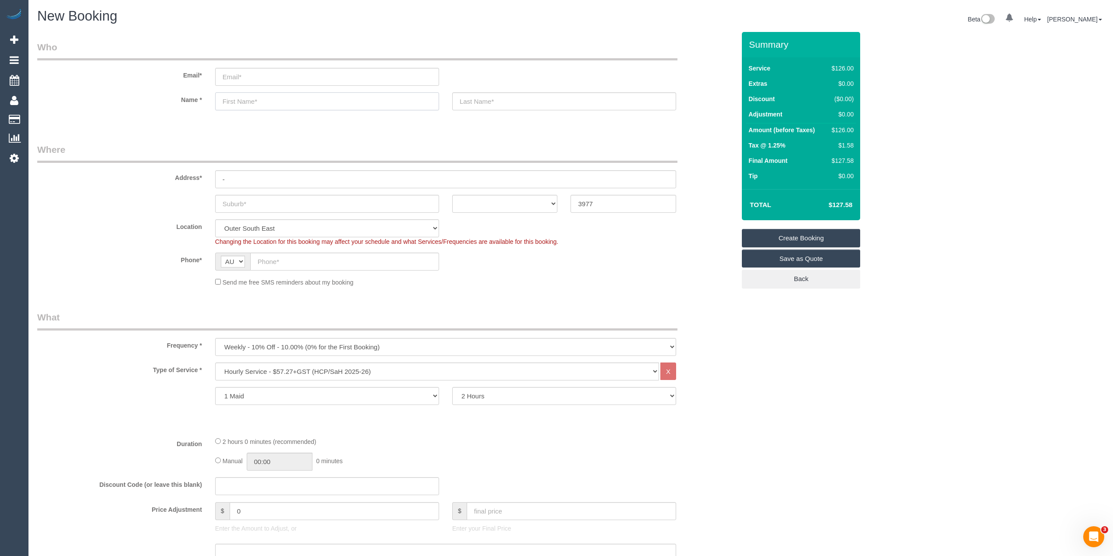
click at [242, 100] on input "text" at bounding box center [327, 101] width 224 height 18
paste input "Jillian Redenbach"
type input "Jillian Redenbach"
click at [244, 74] on input "email" at bounding box center [327, 77] width 224 height 18
type input "jillian.trilogycare@fake.com"
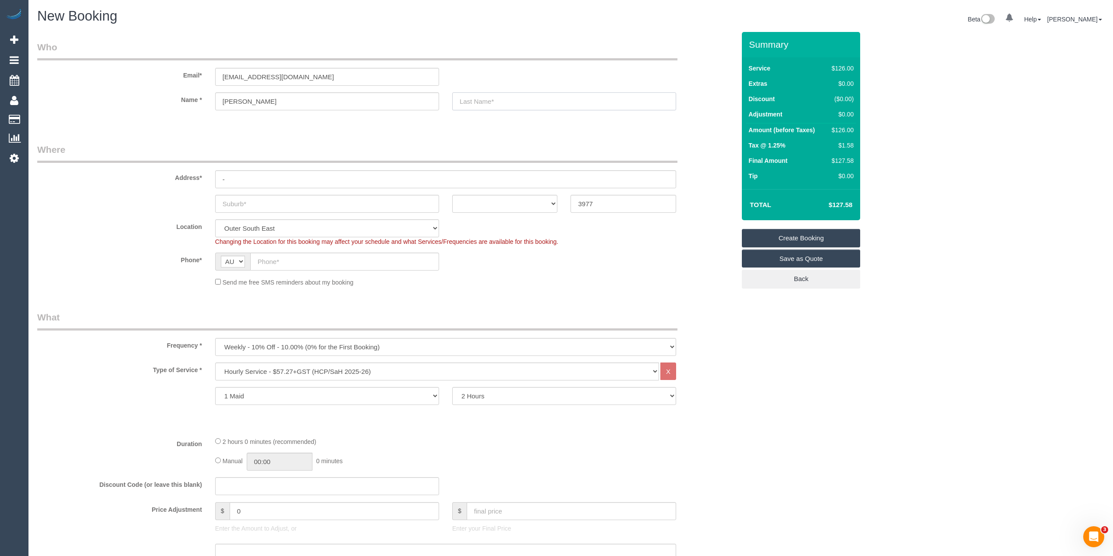
click at [531, 102] on input "text" at bounding box center [564, 101] width 224 height 18
type input "Trilo"
select select "spot28"
type input "Trilogy Care"
drag, startPoint x: 285, startPoint y: 179, endPoint x: 186, endPoint y: 176, distance: 99.0
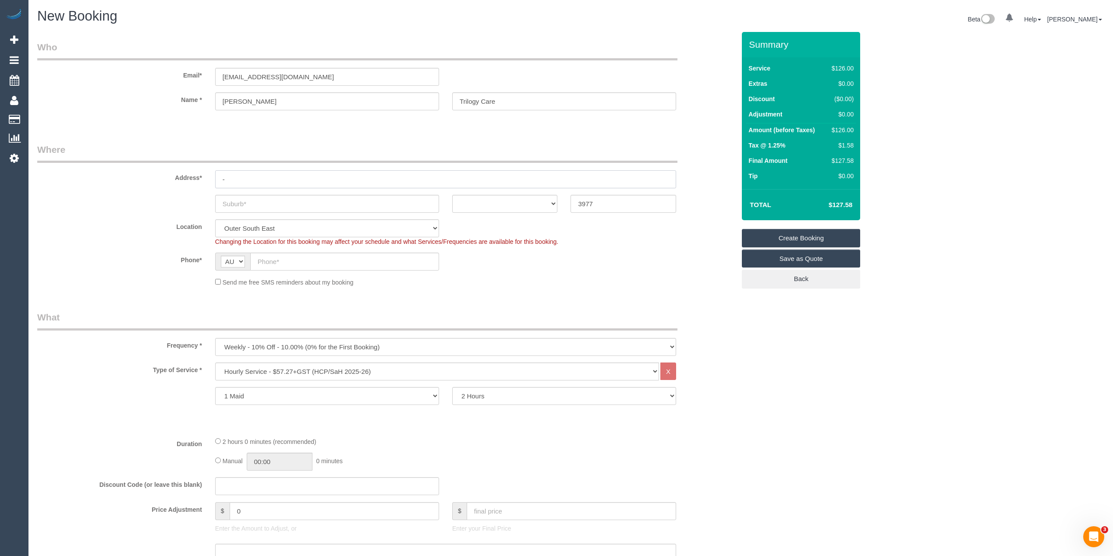
click at [187, 177] on div "Address* -" at bounding box center [386, 165] width 711 height 45
click at [272, 178] on input "-" at bounding box center [445, 179] width 461 height 18
drag, startPoint x: 268, startPoint y: 177, endPoint x: 148, endPoint y: 179, distance: 120.5
click at [148, 179] on div "Address* -" at bounding box center [386, 165] width 711 height 45
paste input "7 Hume Court"
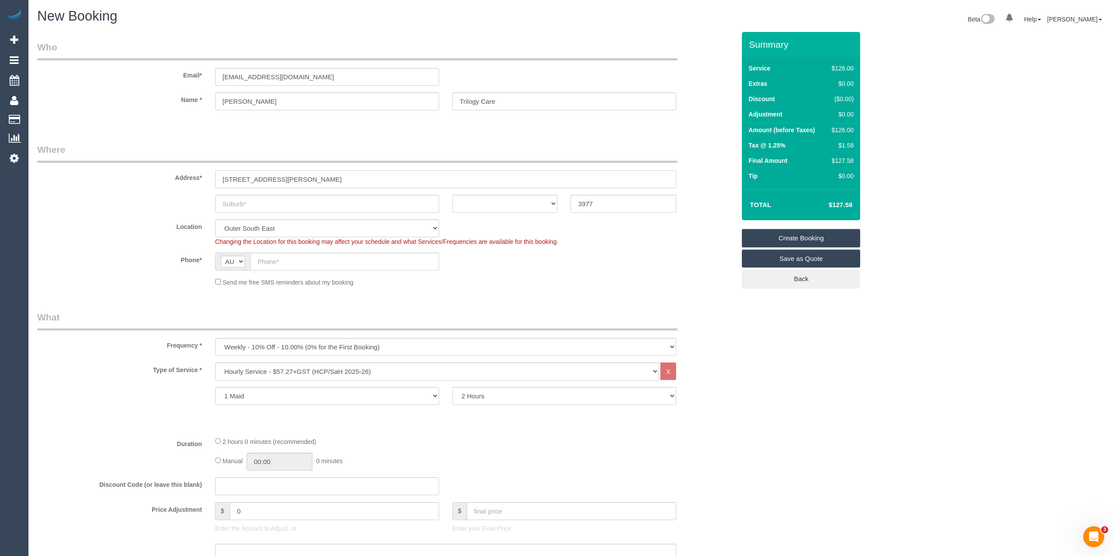
type input "7 Hume Court"
click at [259, 204] on input "text" at bounding box center [327, 204] width 224 height 18
click at [239, 202] on input "text" at bounding box center [327, 204] width 224 height 18
paste input "Cranbourne North"
type input "Cranbourne North"
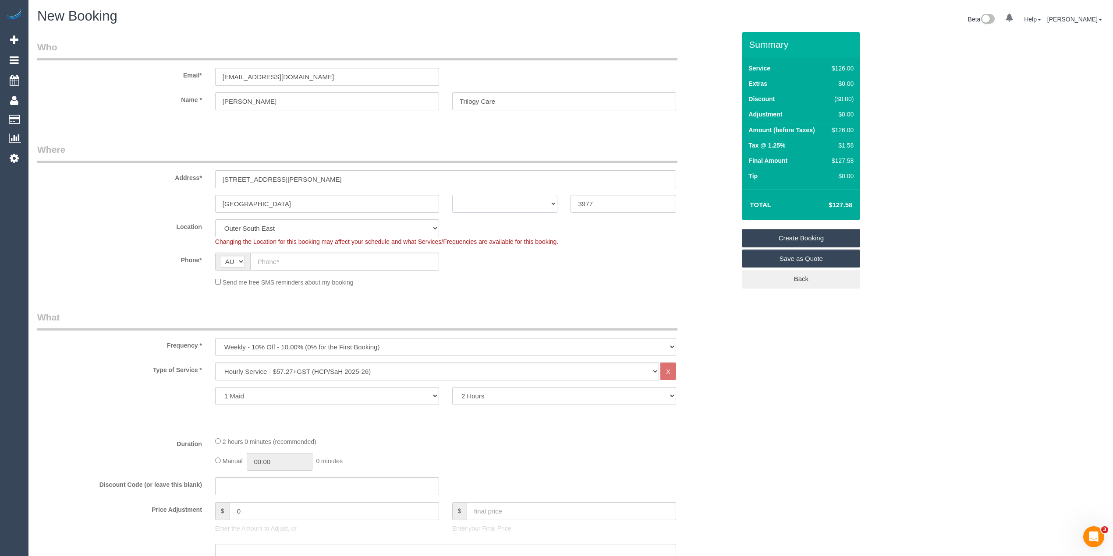
drag, startPoint x: 493, startPoint y: 198, endPoint x: 493, endPoint y: 208, distance: 10.1
click at [493, 198] on select "ACT [GEOGRAPHIC_DATA] NT [GEOGRAPHIC_DATA] SA TAS [GEOGRAPHIC_DATA] [GEOGRAPHIC…" at bounding box center [505, 204] width 106 height 18
select select "VIC"
click at [452, 195] on select "ACT [GEOGRAPHIC_DATA] NT [GEOGRAPHIC_DATA] SA TAS [GEOGRAPHIC_DATA] [GEOGRAPHIC…" at bounding box center [505, 204] width 106 height 18
click at [302, 261] on input "text" at bounding box center [344, 262] width 189 height 18
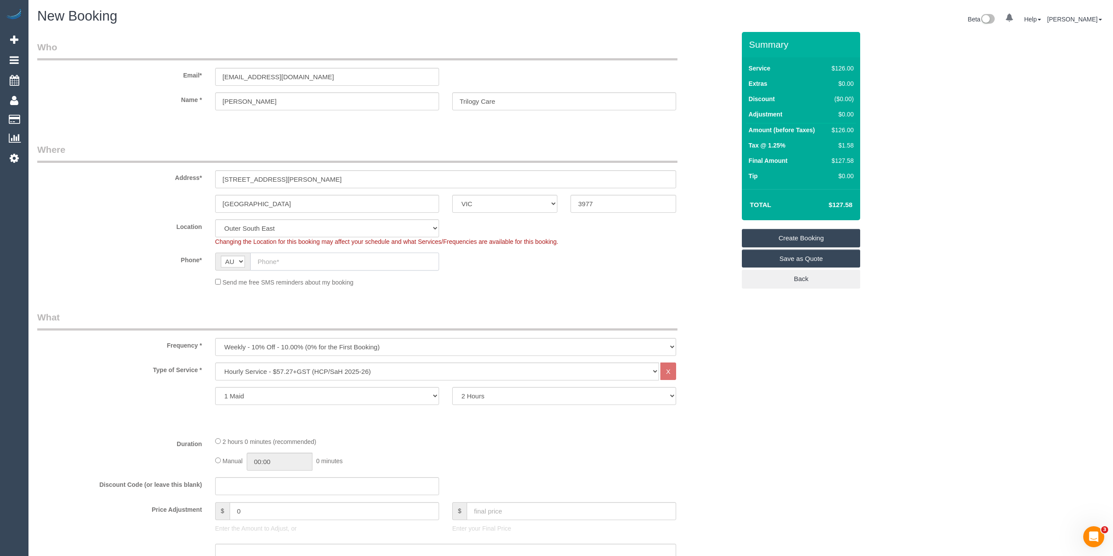
click at [283, 260] on input "text" at bounding box center [344, 262] width 189 height 18
paste input "0407 009 941"
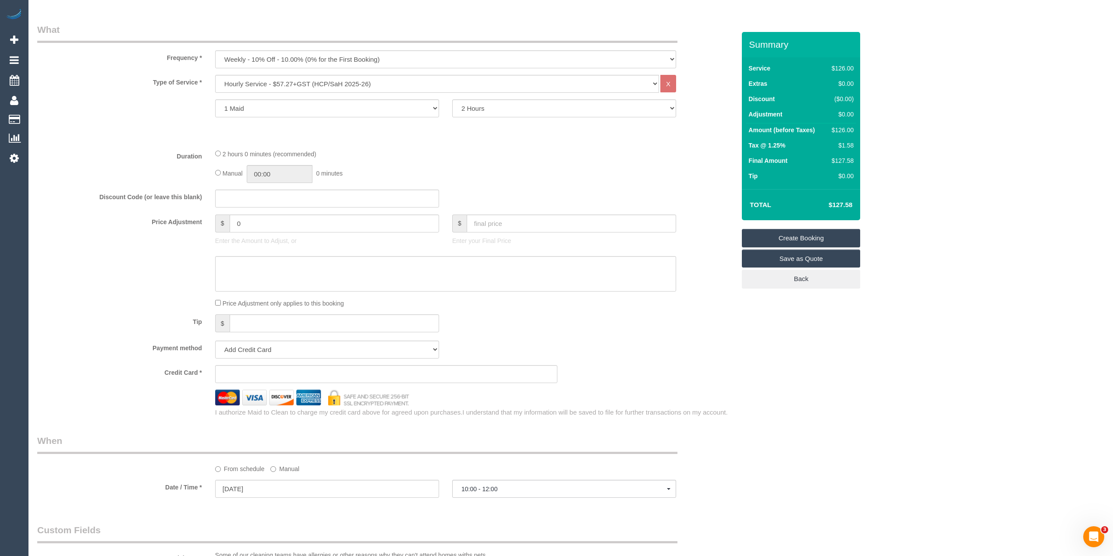
scroll to position [292, 0]
type input "0407 009 941"
drag, startPoint x: 251, startPoint y: 345, endPoint x: 251, endPoint y: 354, distance: 8.8
click at [251, 346] on select "Add Credit Card Cash Check Paypal" at bounding box center [327, 346] width 224 height 18
select select "string:check"
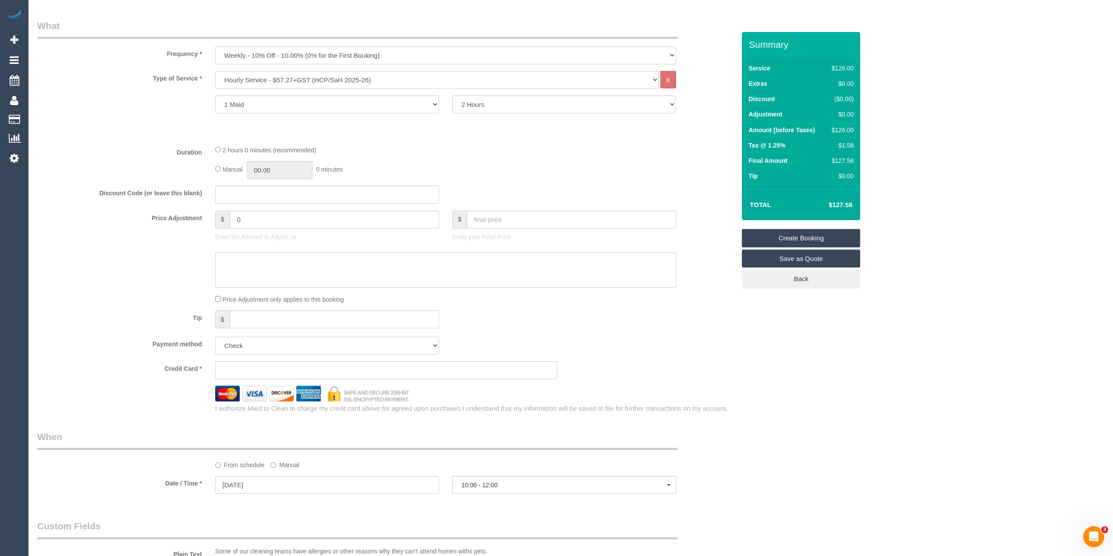
click at [215, 337] on select "Add Credit Card Cash Check Paypal" at bounding box center [327, 346] width 224 height 18
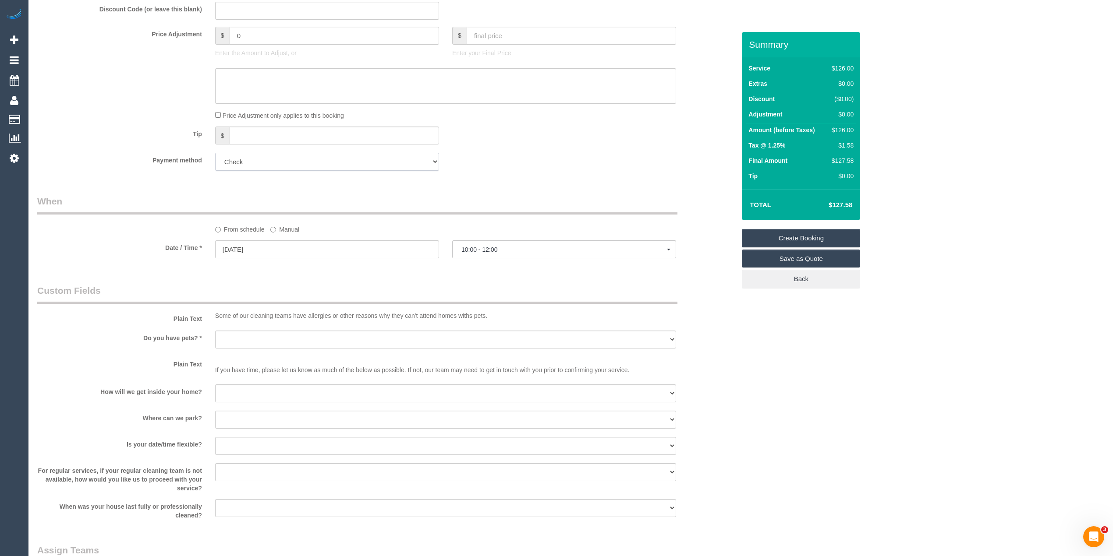
scroll to position [486, 0]
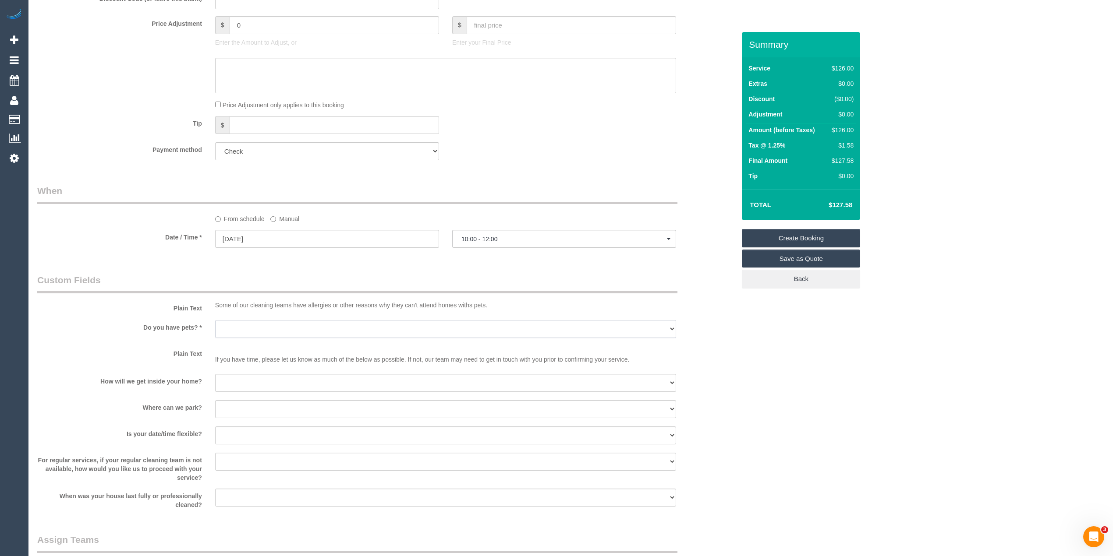
click at [244, 328] on select "Yes - Cats Yes - Dogs No pets Yes - Dogs and Cats Yes - Other" at bounding box center [445, 329] width 461 height 18
select select "number:27"
click at [215, 320] on select "Yes - Cats Yes - Dogs No pets Yes - Dogs and Cats Yes - Other" at bounding box center [445, 329] width 461 height 18
click at [252, 377] on select "I will be home Key will be left (please provide details below) Lock box/Access …" at bounding box center [445, 383] width 461 height 18
select select "number:14"
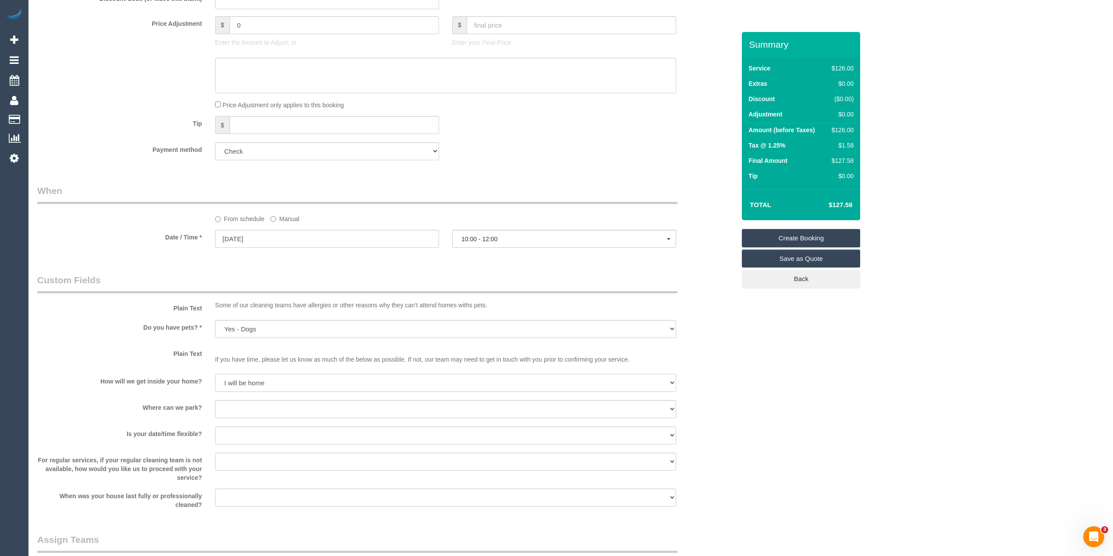
click at [215, 374] on select "I will be home Key will be left (please provide details below) Lock box/Access …" at bounding box center [445, 383] width 461 height 18
click at [246, 398] on sui-booking-custom-fields "Plain Text Some of our cleaning teams have allergies or other reasons why they …" at bounding box center [386, 392] width 698 height 236
drag, startPoint x: 251, startPoint y: 409, endPoint x: 253, endPoint y: 415, distance: 6.4
click at [251, 410] on select "I will provide parking on-site Free street parking Paid street parking (cost wi…" at bounding box center [445, 409] width 461 height 18
select select "number:19"
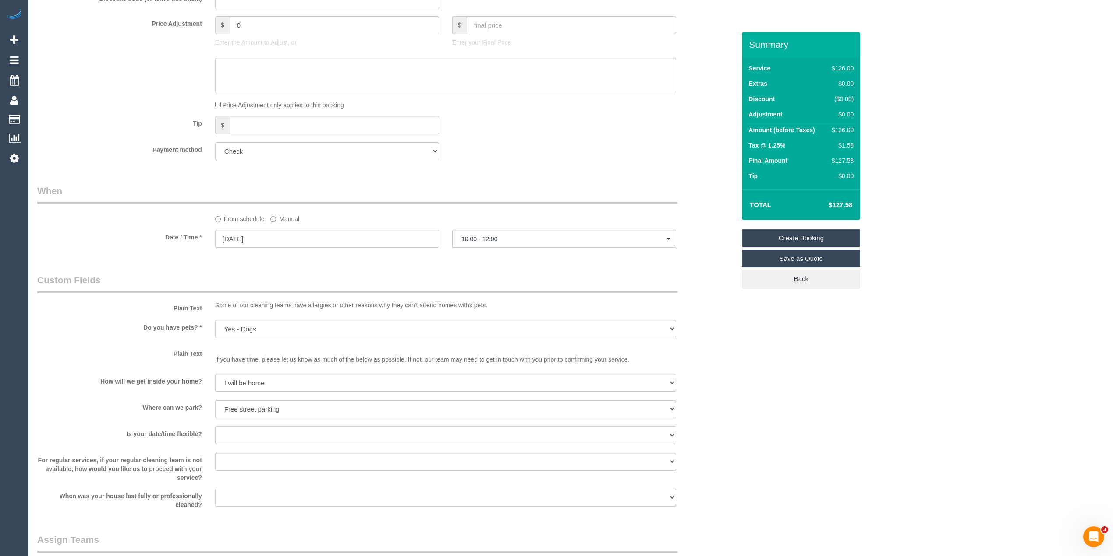
click at [215, 400] on select "I will provide parking on-site Free street parking Paid street parking (cost wi…" at bounding box center [445, 409] width 461 height 18
click at [252, 438] on select "Yes - date and time Yes - date but not time Yes - time but not date No - No fle…" at bounding box center [445, 436] width 461 height 18
click at [215, 427] on select "Yes - date and time Yes - date but not time Yes - time but not date No - No fle…" at bounding box center [445, 436] width 461 height 18
click at [262, 435] on select "Yes - date and time Yes - date but not time Yes - time but not date No - No fle…" at bounding box center [445, 436] width 461 height 18
select select "number:23"
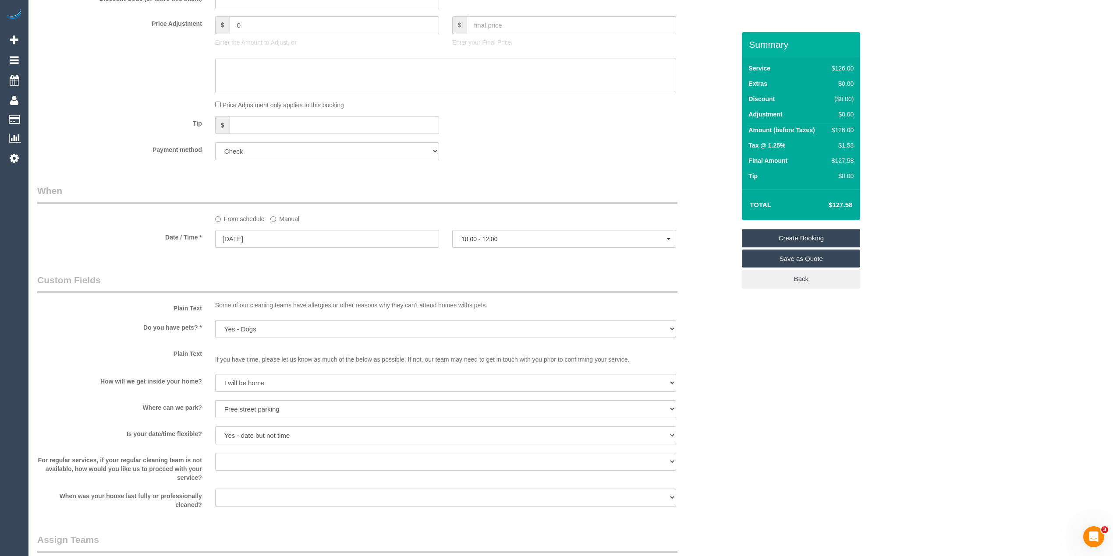
click at [215, 427] on select "Yes - date and time Yes - date but not time Yes - time but not date No - No fle…" at bounding box center [445, 436] width 461 height 18
click at [244, 455] on select "Arrange a cleaner to cover and do not bother you Arrange a cleaner to cover and…" at bounding box center [445, 462] width 461 height 18
select select "number:35"
click at [215, 453] on select "Arrange a cleaner to cover and do not bother you Arrange a cleaner to cover and…" at bounding box center [445, 462] width 461 height 18
click at [290, 496] on select "Within 1-2 weeks Within 2-4 weeks Within 1-4 months Over [DATE]" at bounding box center [445, 498] width 461 height 18
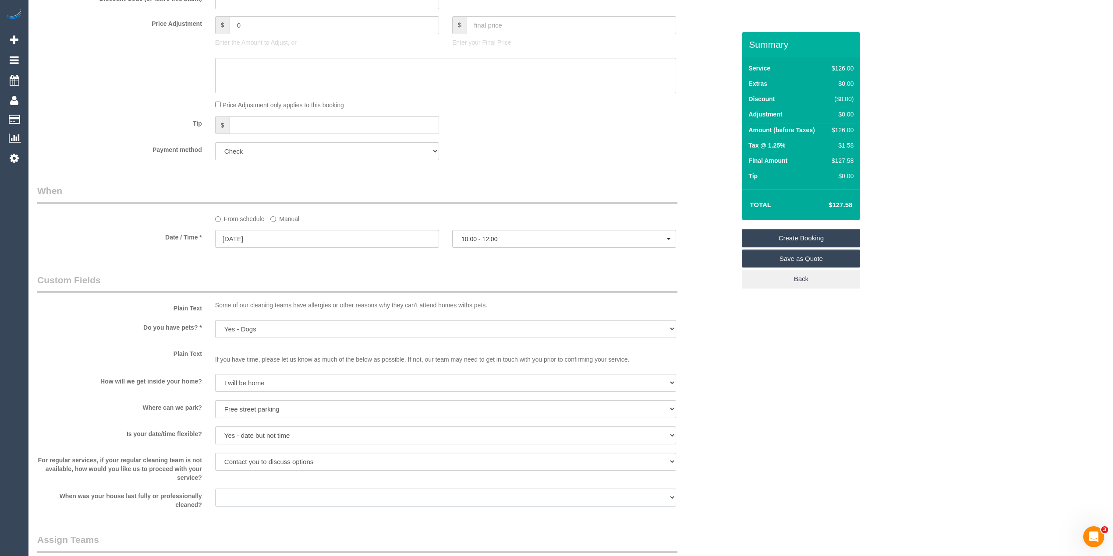
select select "number:12"
click at [215, 489] on select "Within 1-2 weeks Within 2-4 weeks Within 1-4 months Over [DATE]" at bounding box center [445, 498] width 461 height 18
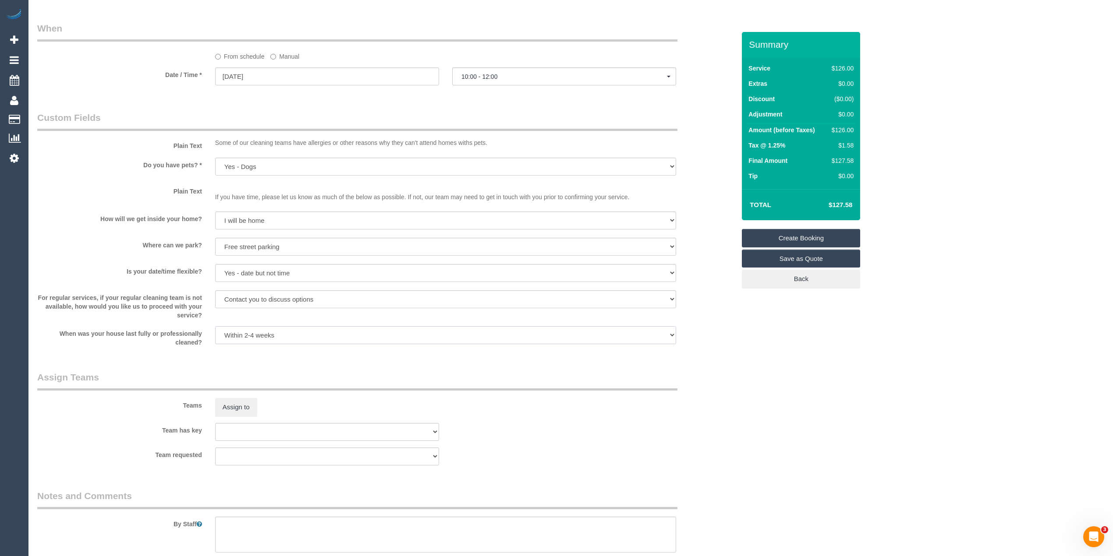
scroll to position [741, 0]
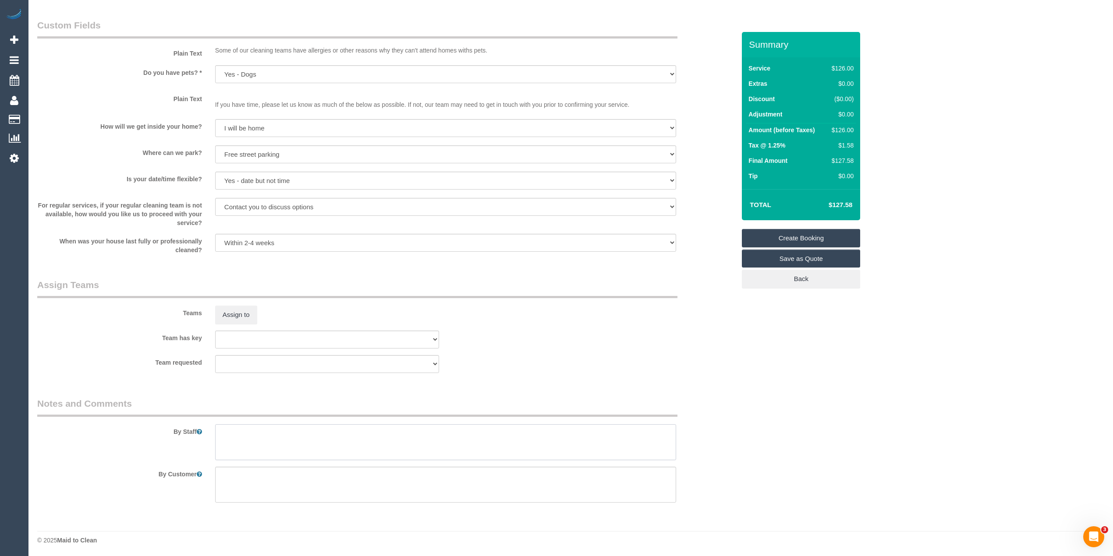
click at [300, 433] on textarea at bounding box center [445, 442] width 461 height 36
click at [431, 433] on textarea at bounding box center [445, 442] width 461 height 36
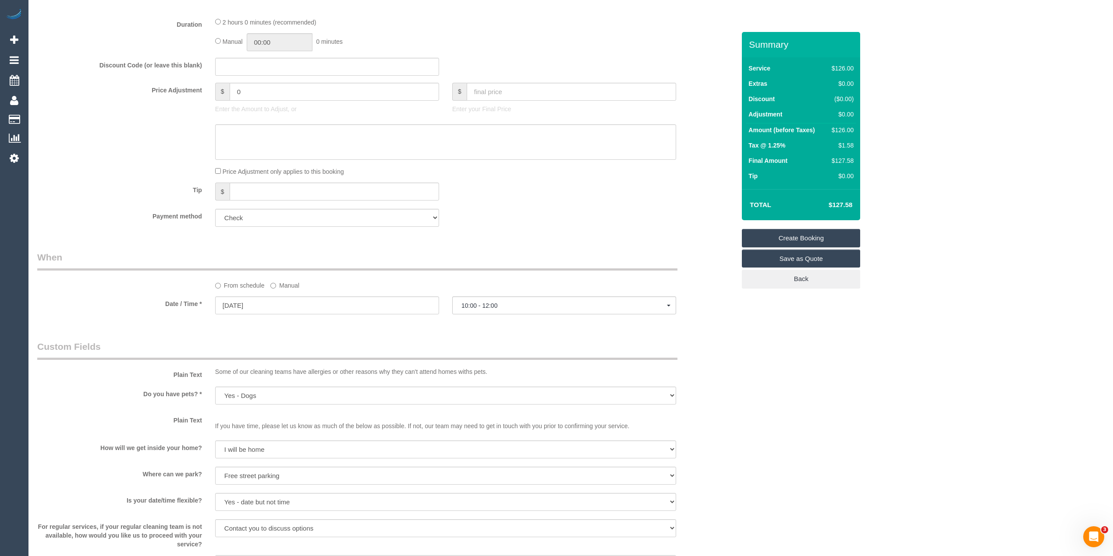
scroll to position [351, 0]
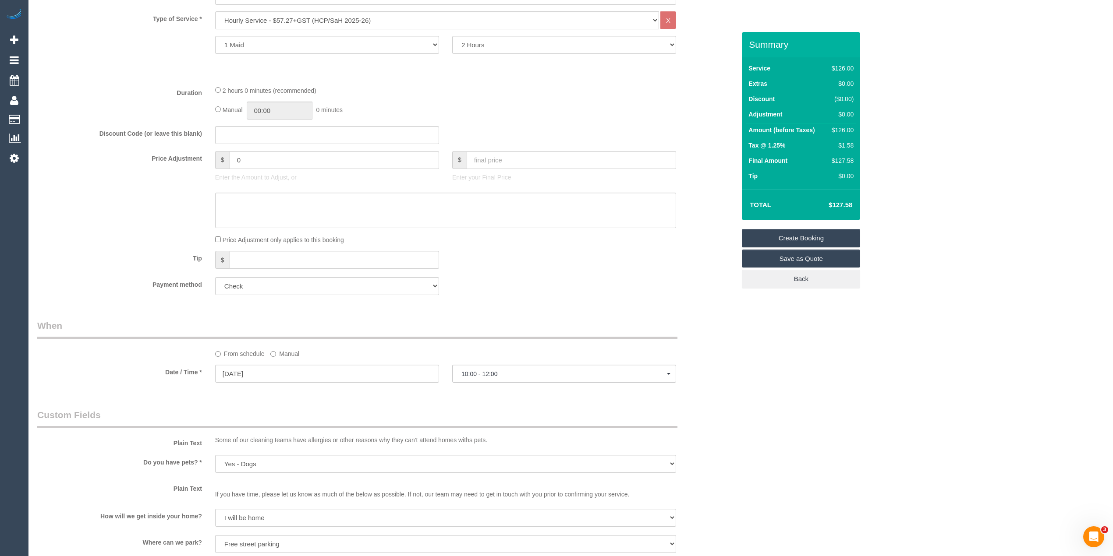
type textarea "General cleaning, please check with the customer thank you."
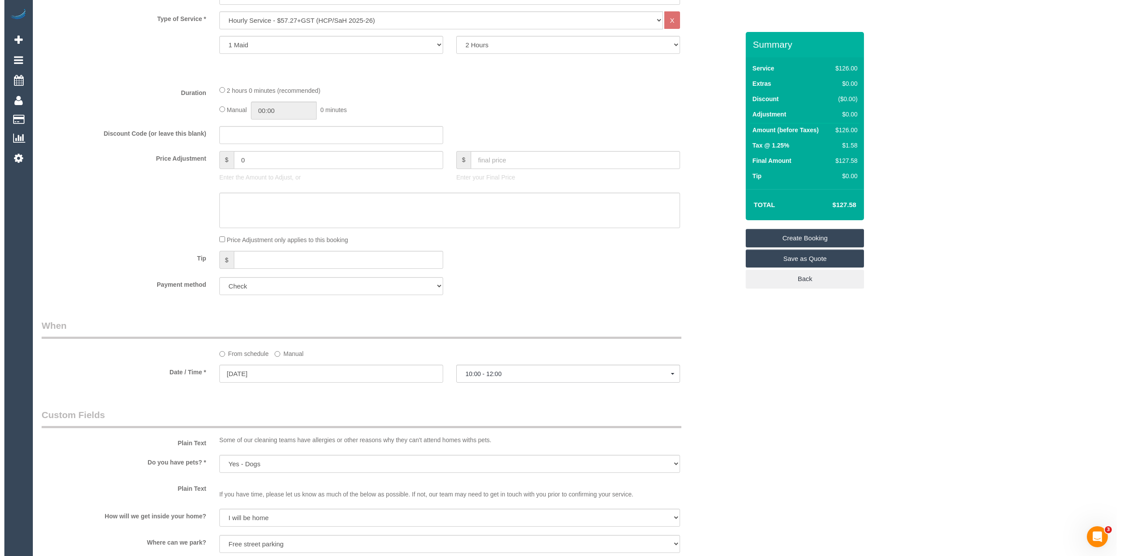
scroll to position [0, 0]
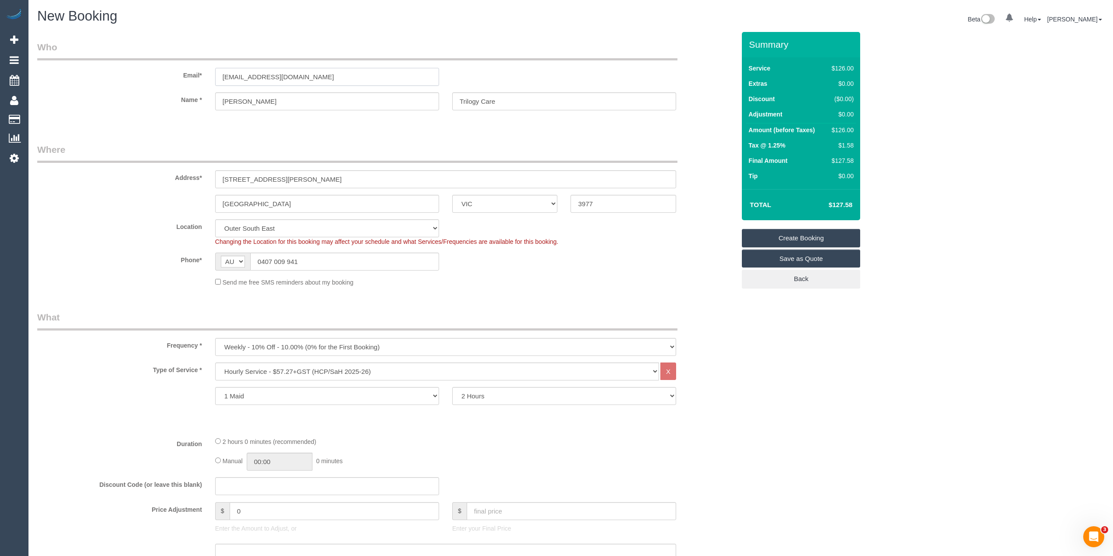
drag, startPoint x: 317, startPoint y: 79, endPoint x: 125, endPoint y: 62, distance: 193.0
click at [125, 62] on div "Email* jillian.trilogycare@fake.com" at bounding box center [386, 63] width 711 height 45
click at [815, 237] on link "Create Booking" at bounding box center [801, 238] width 118 height 18
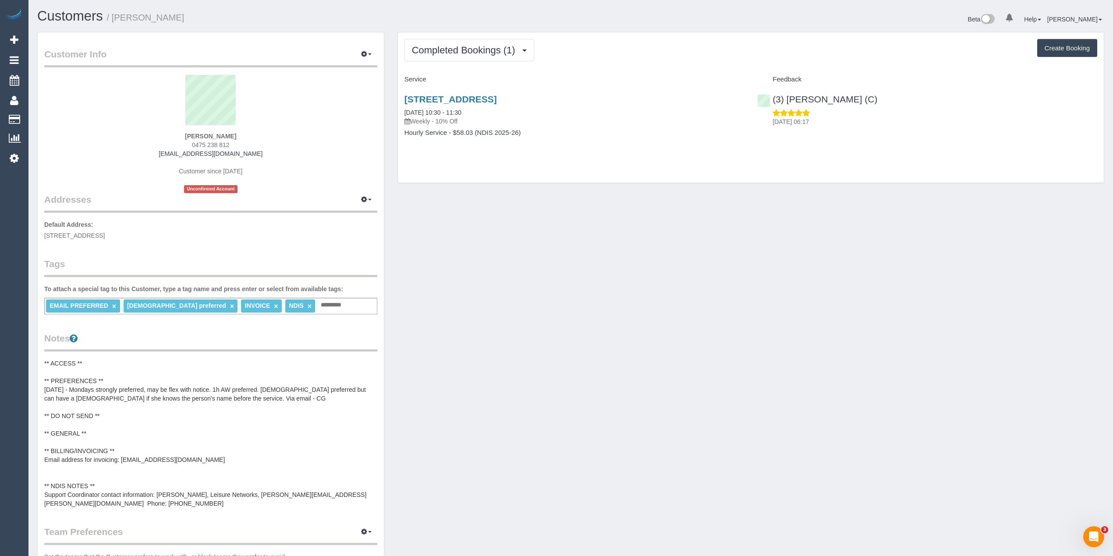
click at [193, 148] on div "[PERSON_NAME] 0475 238 812 [EMAIL_ADDRESS][DOMAIN_NAME] Customer since [DATE] U…" at bounding box center [210, 134] width 333 height 118
click at [221, 145] on span "0475 238 812" at bounding box center [211, 144] width 38 height 7
copy span "0475 238 812"
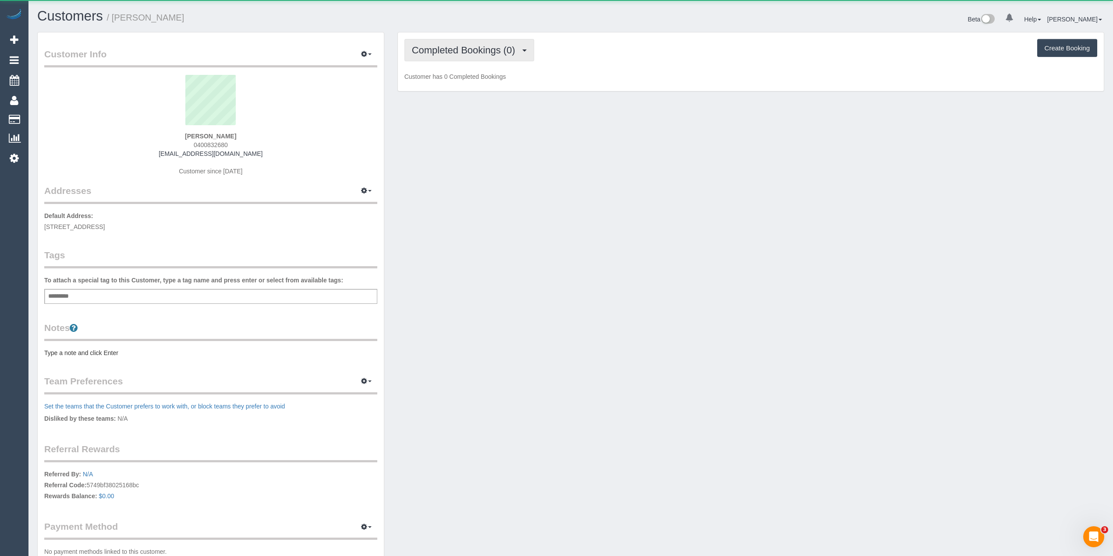
click at [456, 49] on span "Completed Bookings (0)" at bounding box center [466, 50] width 108 height 11
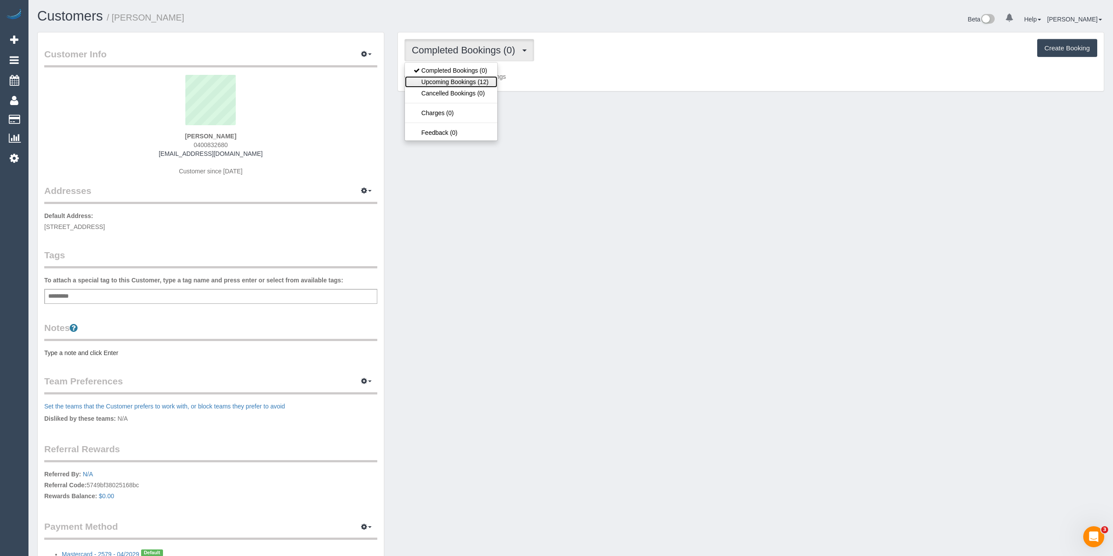
click at [455, 85] on link "Upcoming Bookings (12)" at bounding box center [451, 81] width 92 height 11
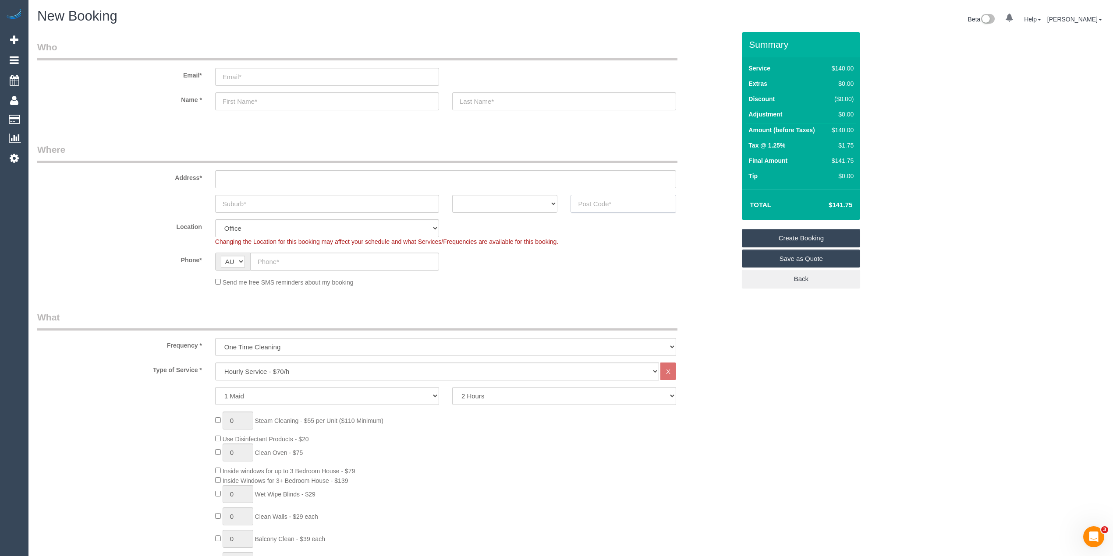
click at [601, 198] on input "text" at bounding box center [623, 204] width 106 height 18
type input "3205"
click at [247, 170] on input "text" at bounding box center [445, 179] width 461 height 18
type input "-"
select select "55"
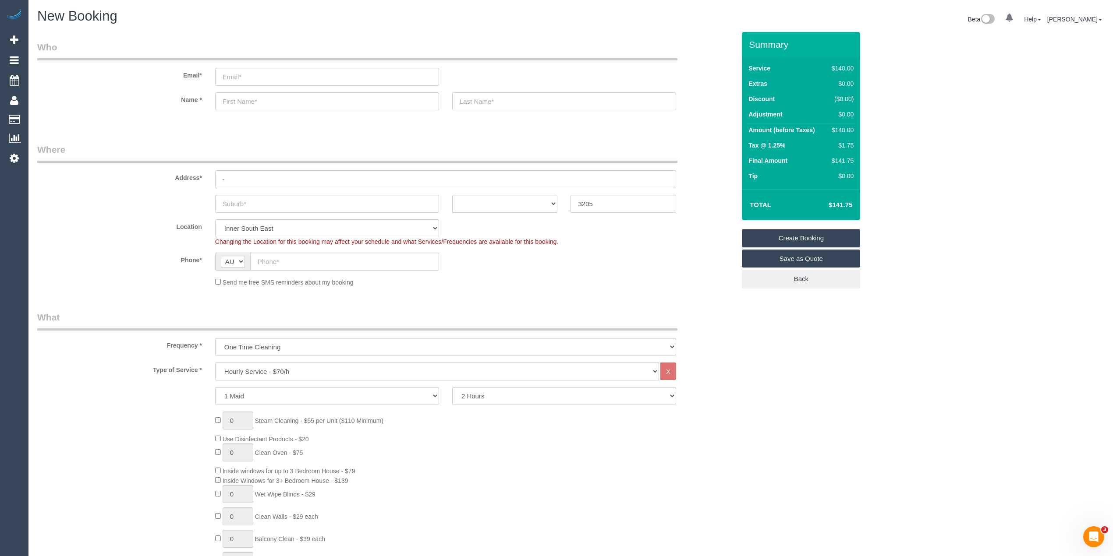
select select "object:2049"
click at [314, 198] on input "text" at bounding box center [327, 204] width 224 height 18
type input "[GEOGRAPHIC_DATA]"
click at [477, 195] on select "ACT [GEOGRAPHIC_DATA] NT [GEOGRAPHIC_DATA] SA TAS [GEOGRAPHIC_DATA] [GEOGRAPHIC…" at bounding box center [505, 204] width 106 height 18
select select "VIC"
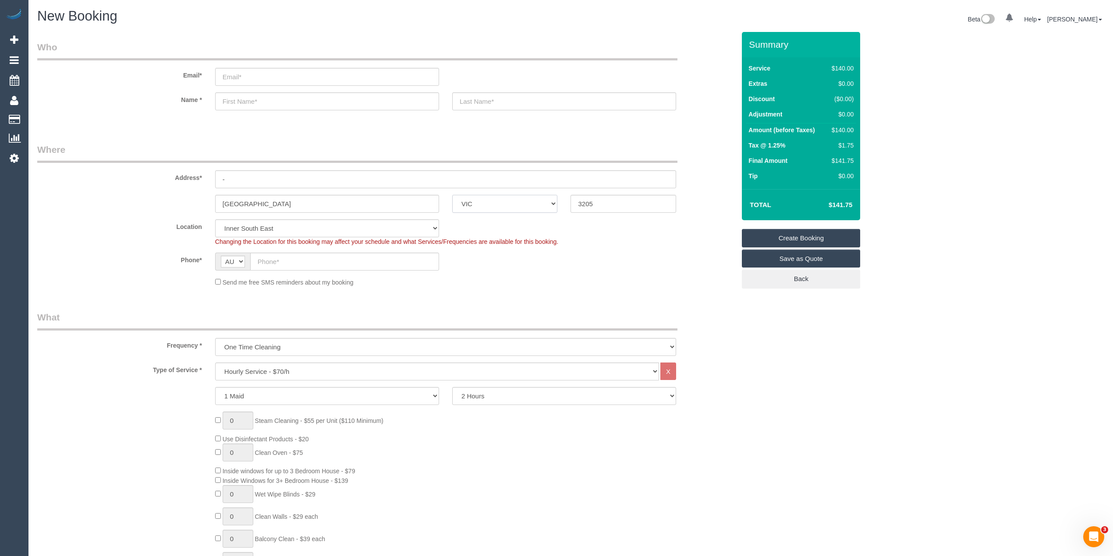
click at [452, 195] on select "ACT [GEOGRAPHIC_DATA] NT [GEOGRAPHIC_DATA] SA TAS [GEOGRAPHIC_DATA] [GEOGRAPHIC…" at bounding box center [505, 204] width 106 height 18
click at [278, 367] on select "Hourly Service - $70/h Hourly Service - $65/h Hourly Service - $60/h Hourly Ser…" at bounding box center [437, 372] width 444 height 18
click at [589, 202] on input "text" at bounding box center [623, 204] width 106 height 18
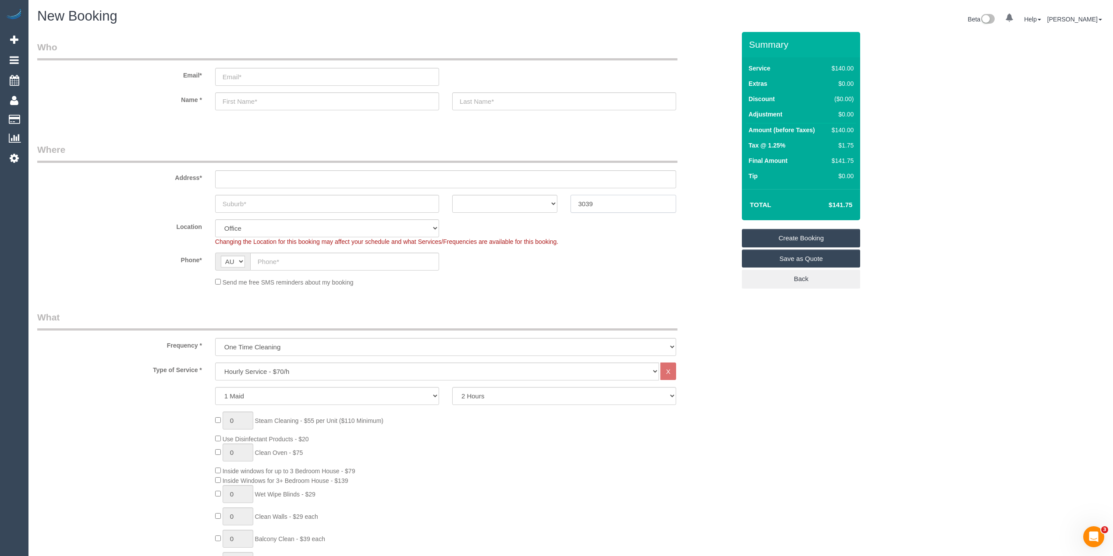
type input "3039"
click at [309, 183] on input "text" at bounding box center [445, 179] width 461 height 18
type input "-"
click at [495, 204] on select "ACT [GEOGRAPHIC_DATA] NT [GEOGRAPHIC_DATA] SA TAS [GEOGRAPHIC_DATA] [GEOGRAPHIC…" at bounding box center [505, 204] width 106 height 18
select select "59"
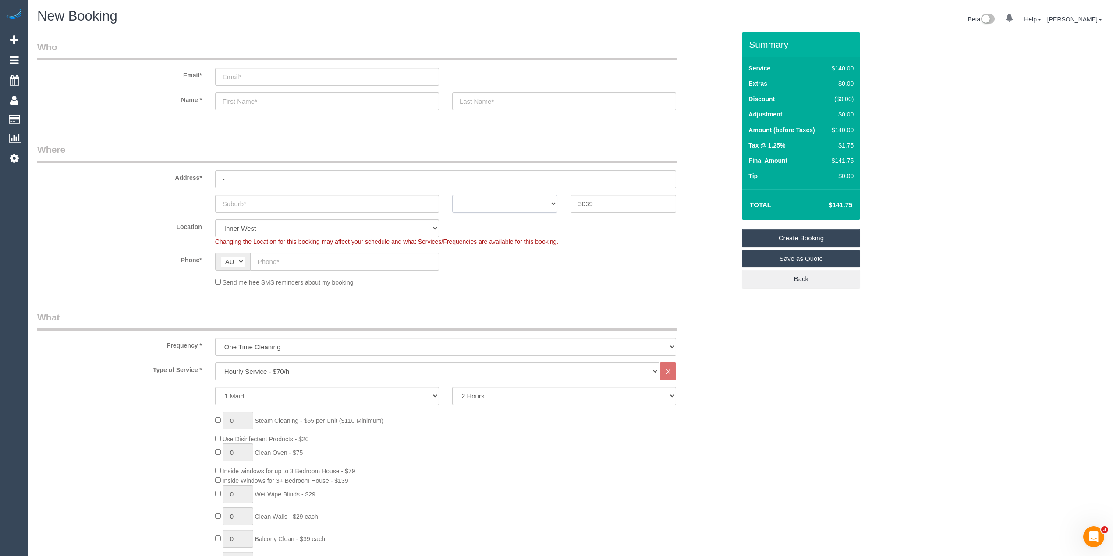
select select "VIC"
click at [452, 195] on select "ACT [GEOGRAPHIC_DATA] NT [GEOGRAPHIC_DATA] SA TAS [GEOGRAPHIC_DATA] [GEOGRAPHIC…" at bounding box center [505, 204] width 106 height 18
select select "object:2049"
click at [288, 363] on select "Hourly Service - $70/h Hourly Service - $65/h Hourly Service - $60/h Hourly Ser…" at bounding box center [437, 372] width 444 height 18
select select "211"
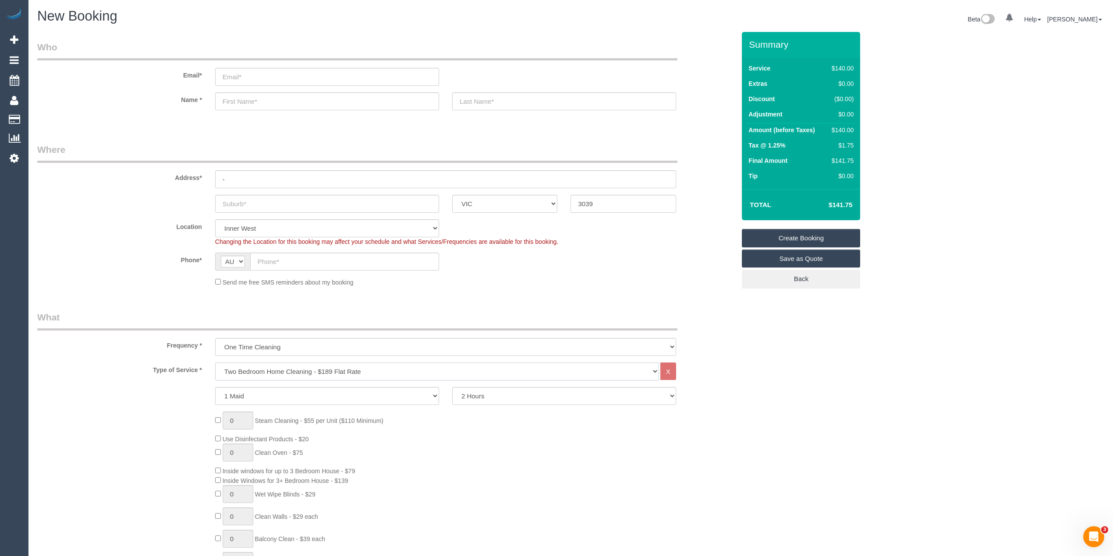
click at [215, 363] on select "Hourly Service - $70/h Hourly Service - $65/h Hourly Service - $60/h Hourly Ser…" at bounding box center [437, 372] width 444 height 18
click at [141, 395] on div "0 Steam Cleaning - $55 per Unit ($110 Minimum) Use Disinfectant Products - $20 …" at bounding box center [386, 540] width 711 height 307
click at [258, 346] on select "One Time Cleaning Weekly - 10% Off - 10.00% (0% for the First Booking) Fortnigh…" at bounding box center [445, 347] width 461 height 18
select select "object:2050"
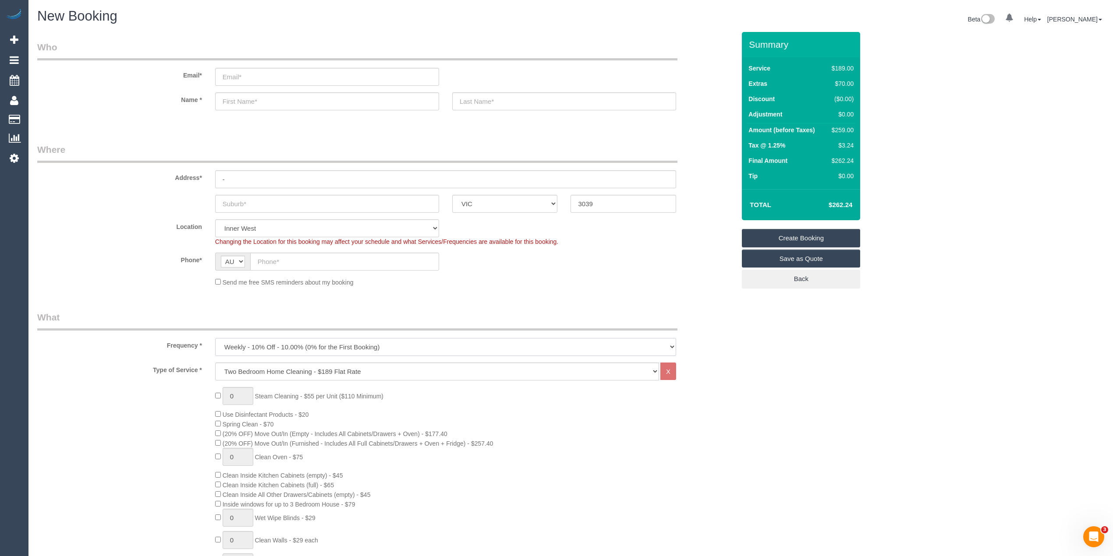
click at [215, 338] on select "One Time Cleaning Weekly - 10% Off - 10.00% (0% for the First Booking) Fortnigh…" at bounding box center [445, 347] width 461 height 18
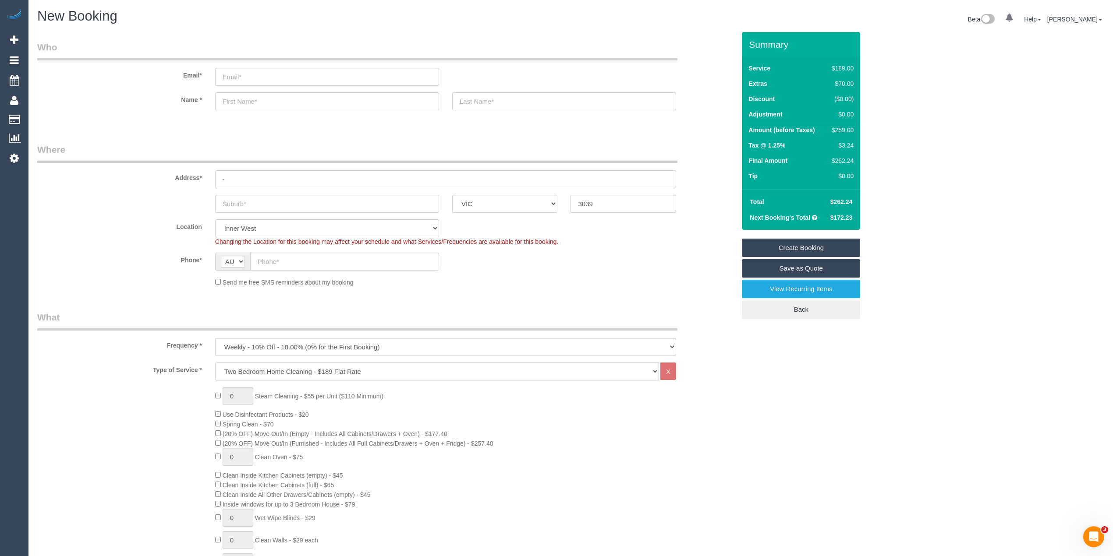
click at [253, 202] on input "text" at bounding box center [327, 204] width 224 height 18
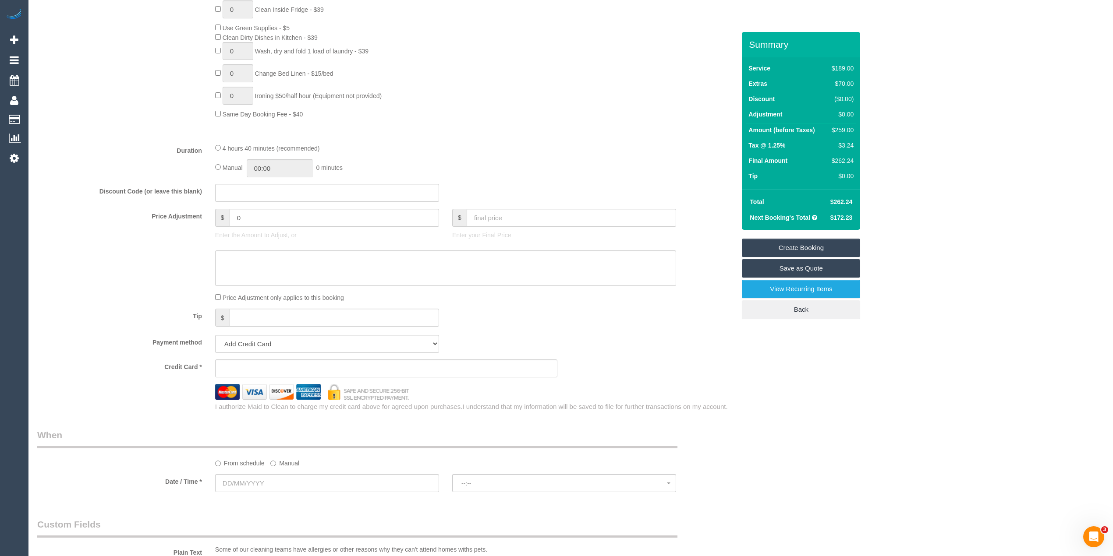
scroll to position [682, 0]
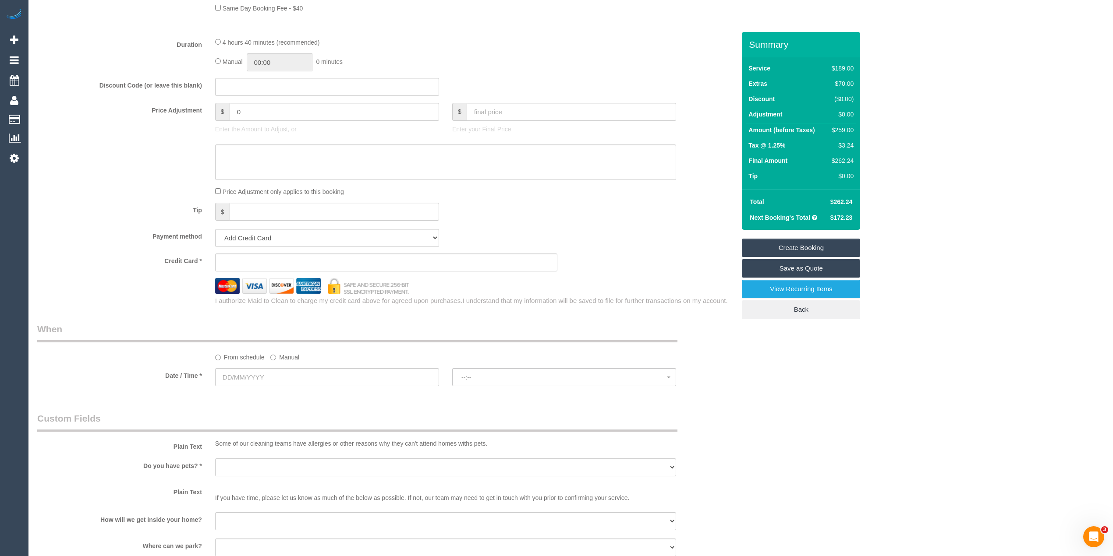
type input "Moone Ponds"
click at [239, 375] on input "text" at bounding box center [327, 377] width 224 height 18
click at [273, 480] on link "27" at bounding box center [273, 480] width 17 height 12
type input "[DATE]"
click at [472, 378] on span "--:--" at bounding box center [563, 377] width 205 height 7
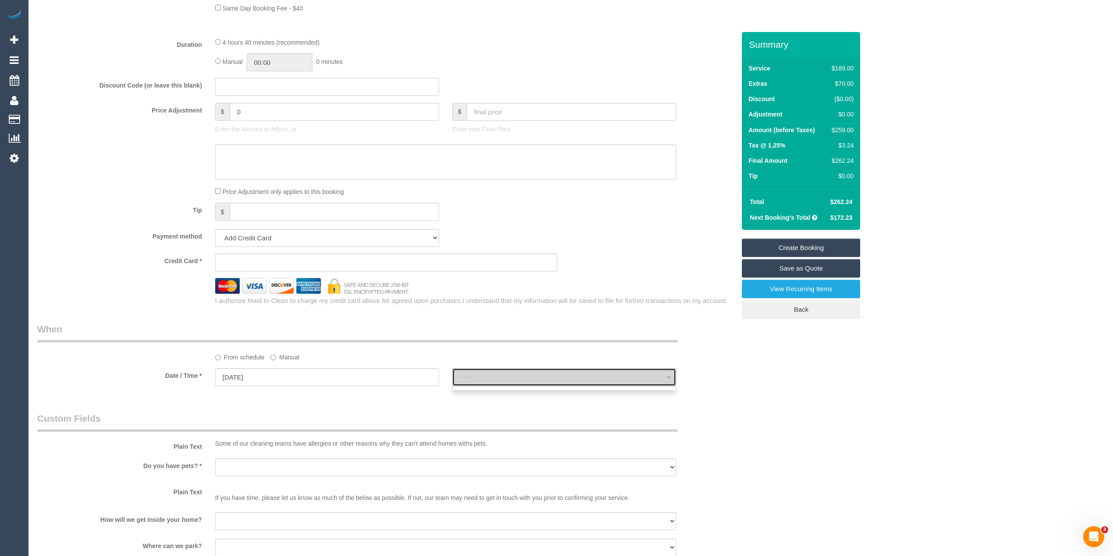
select select "spot1"
click at [472, 378] on span "07:00 - 08:00" at bounding box center [563, 377] width 205 height 7
click at [878, 404] on div "Who Email* Name * Where Address* - [GEOGRAPHIC_DATA] ACT [GEOGRAPHIC_DATA] NT […" at bounding box center [570, 135] width 1067 height 1570
click at [240, 380] on input "[DATE]" at bounding box center [327, 377] width 224 height 18
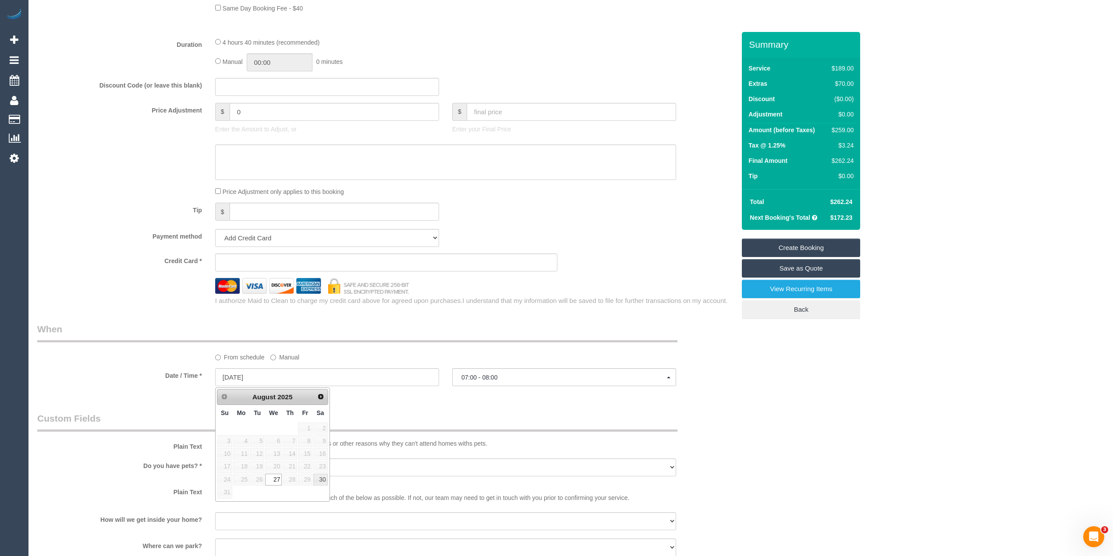
click at [847, 413] on div "Who Email* Name * Where Address* - [GEOGRAPHIC_DATA] ACT [GEOGRAPHIC_DATA] NT […" at bounding box center [570, 135] width 1067 height 1570
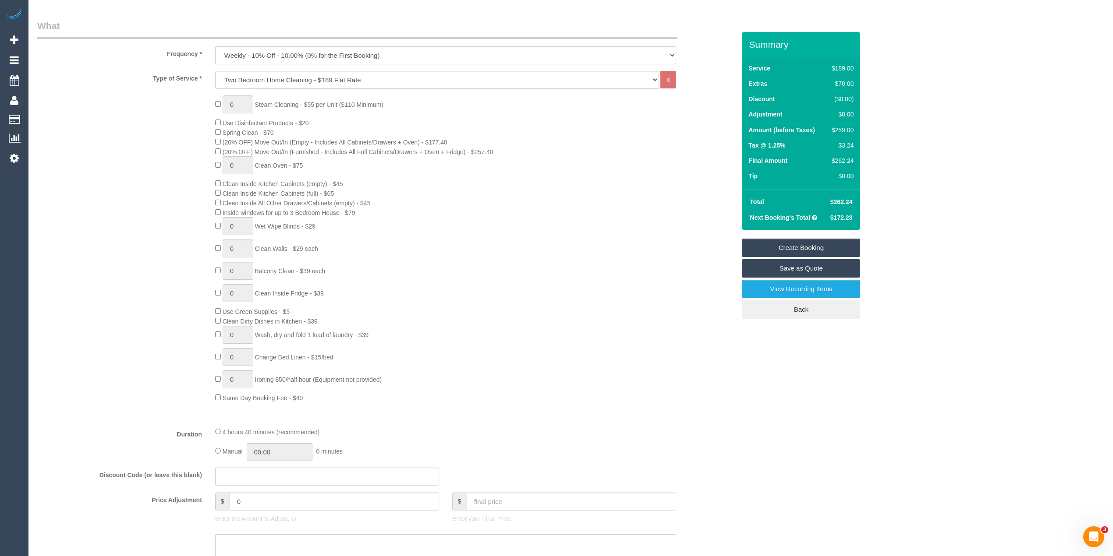
scroll to position [0, 0]
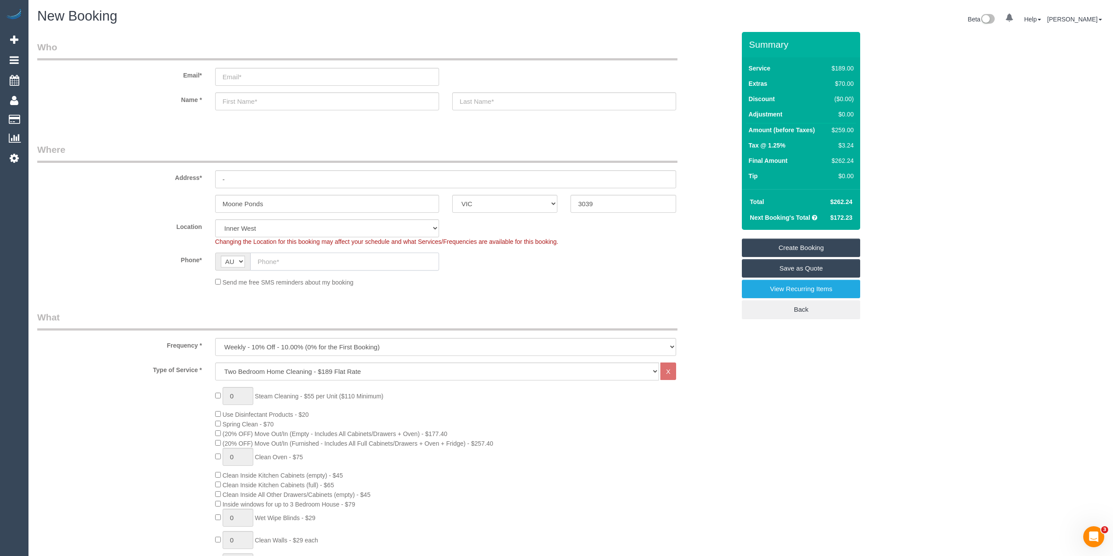
click at [300, 259] on input "text" at bounding box center [344, 262] width 189 height 18
paste input "61 478 224 289"
drag, startPoint x: 266, startPoint y: 260, endPoint x: 246, endPoint y: 258, distance: 20.6
click at [246, 258] on div "AF AL DZ AD AO AI AQ AG AR AM AW AU AT AZ BS BH BD BB BY BE BZ BJ BM BT BO BA B…" at bounding box center [327, 262] width 224 height 18
type input "0478 224 289"
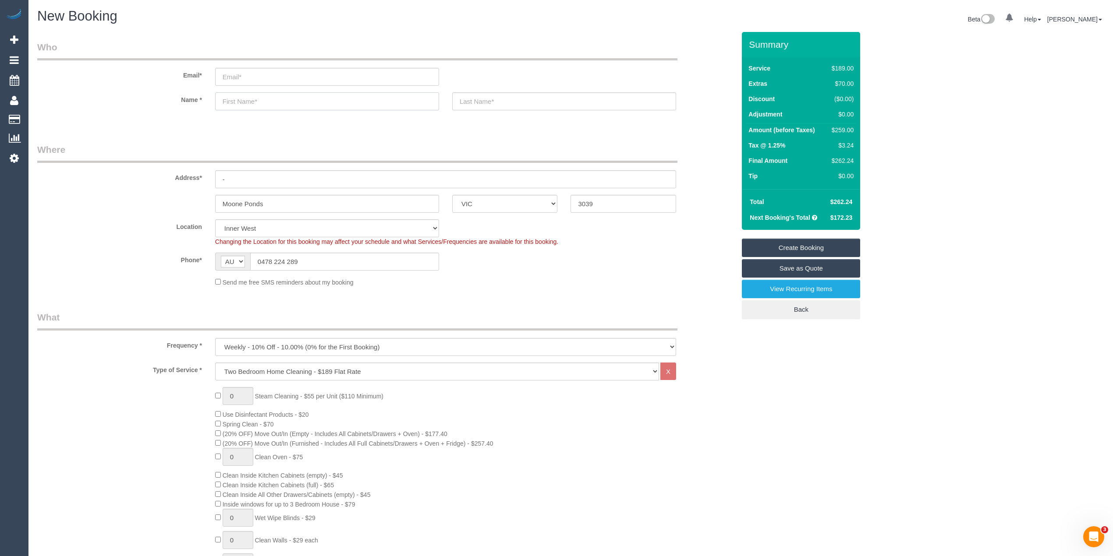
click at [228, 103] on input "text" at bounding box center [327, 101] width 224 height 18
type input "[PERSON_NAME]"
click at [255, 181] on input "-" at bounding box center [445, 179] width 461 height 18
click at [257, 173] on input "-" at bounding box center [445, 179] width 461 height 18
type input "-"
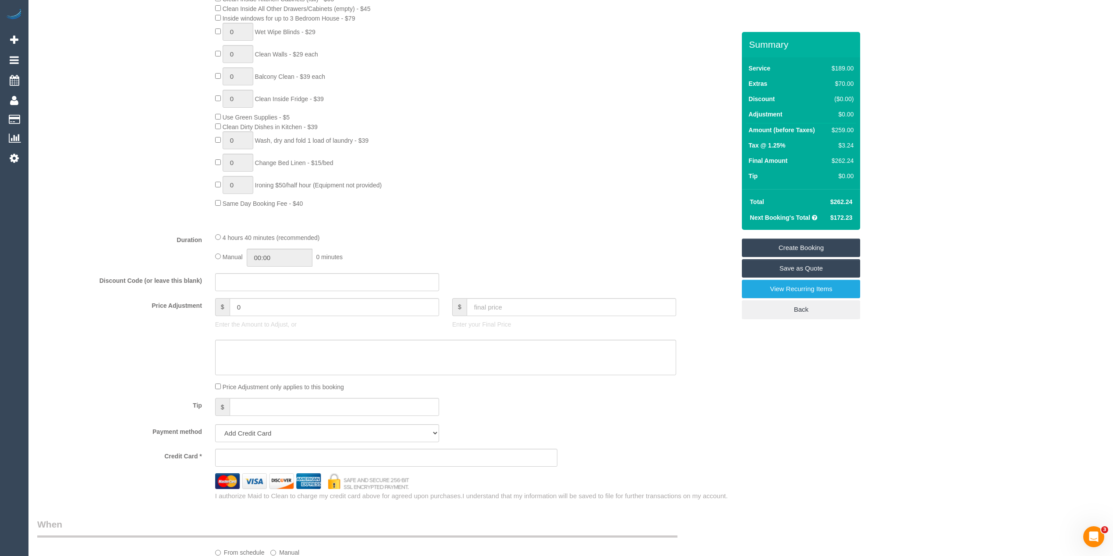
scroll to position [682, 0]
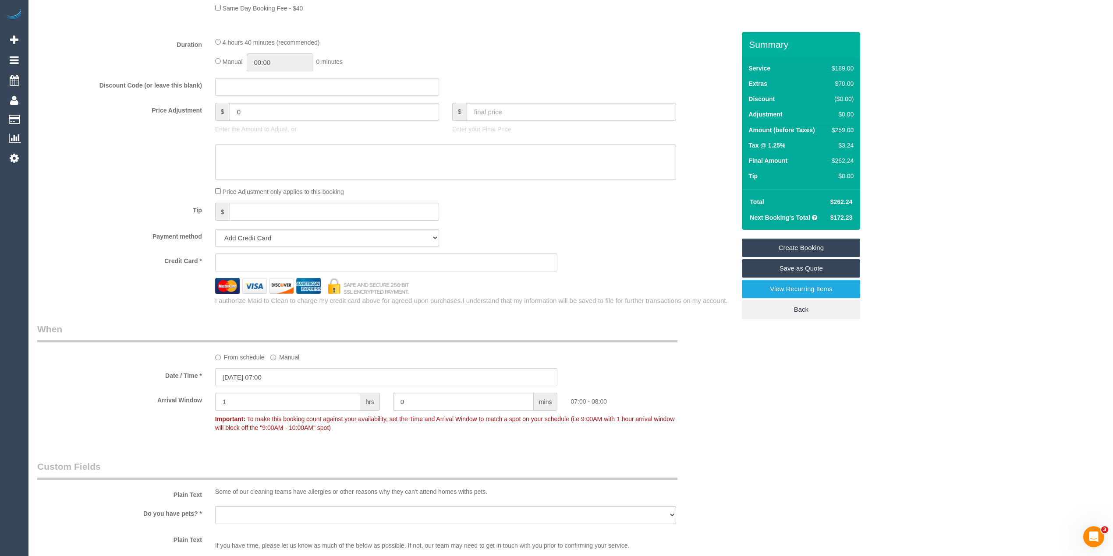
click at [274, 373] on input "[DATE] 07:00" at bounding box center [386, 377] width 343 height 18
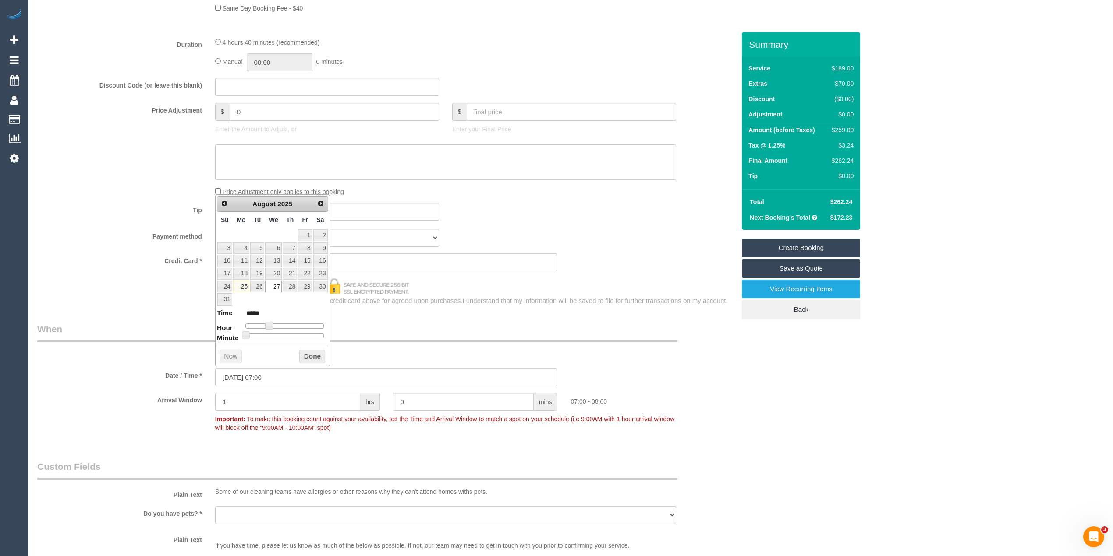
click at [234, 400] on input "1" at bounding box center [287, 402] width 145 height 18
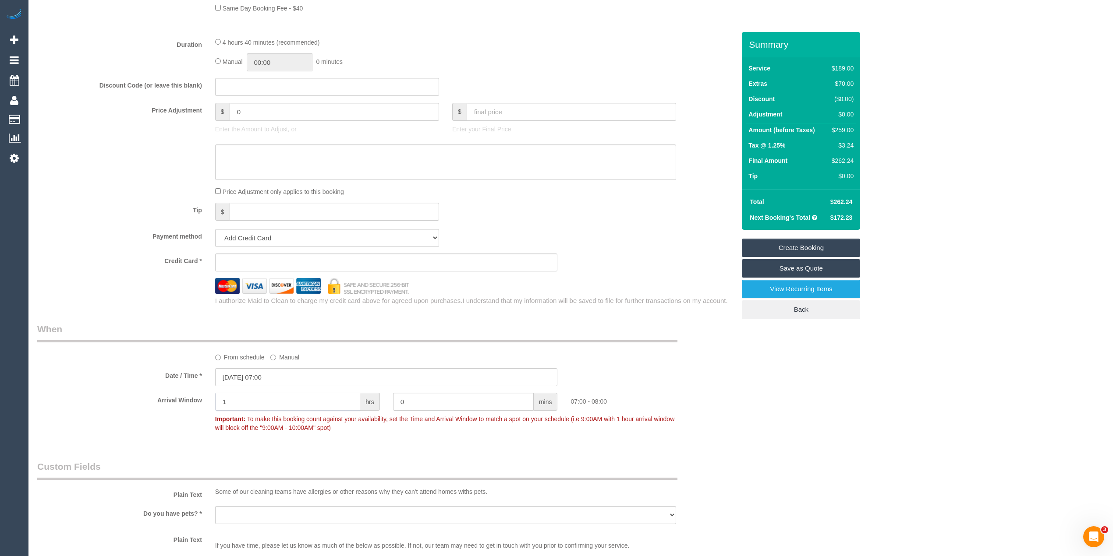
drag, startPoint x: 234, startPoint y: 400, endPoint x: 196, endPoint y: 396, distance: 37.9
click at [196, 396] on div "Arrival Window 1 hrs 0 mins 07:00 - 08:00 Important: To make this booking count…" at bounding box center [386, 414] width 711 height 43
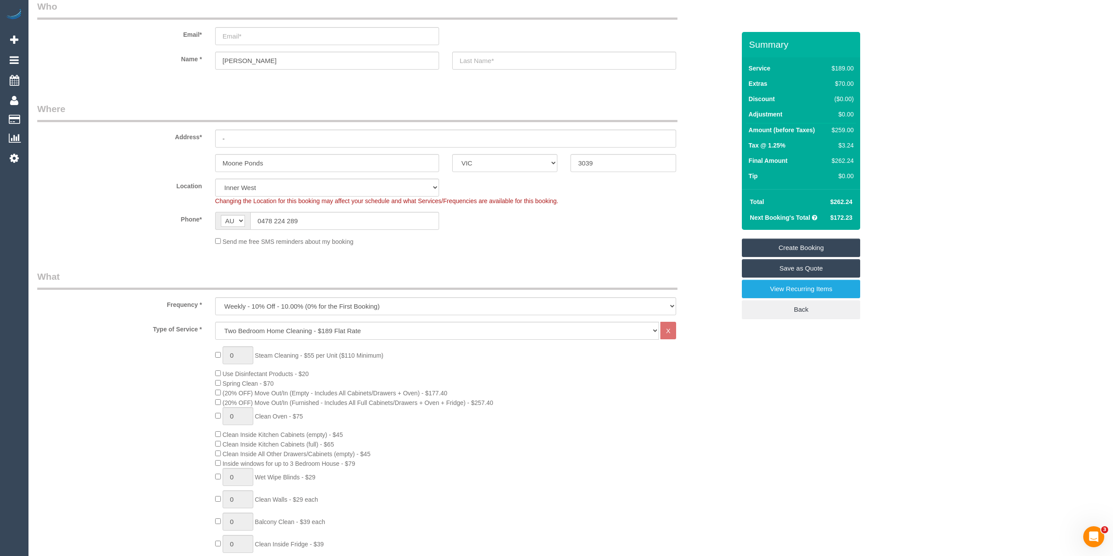
scroll to position [0, 0]
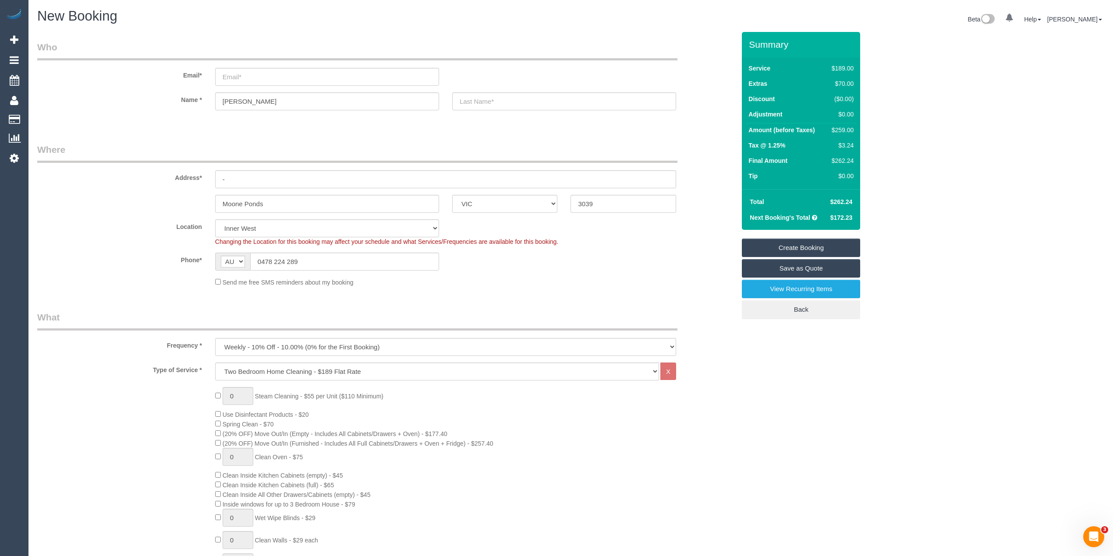
type input "2"
click at [254, 78] on input "email" at bounding box center [327, 77] width 224 height 18
click at [247, 81] on input "email" at bounding box center [327, 77] width 224 height 18
type input "[EMAIL_ADDRESS][DOMAIN_NAME]"
click at [469, 100] on input "text" at bounding box center [564, 101] width 224 height 18
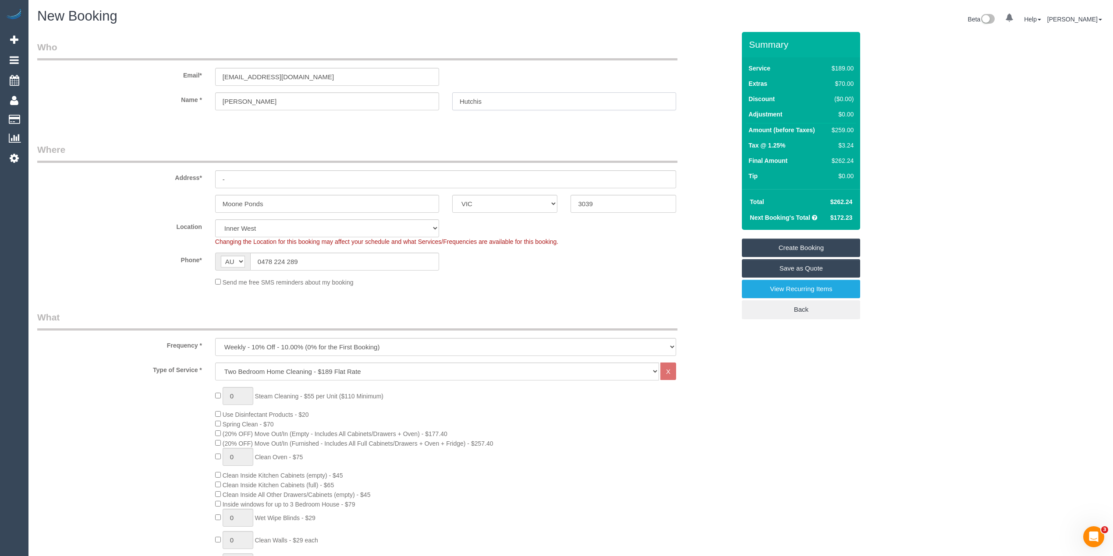
type input "Hutchis"
drag, startPoint x: 235, startPoint y: 177, endPoint x: 192, endPoint y: 176, distance: 43.0
click at [205, 177] on div "Address* -" at bounding box center [386, 165] width 711 height 45
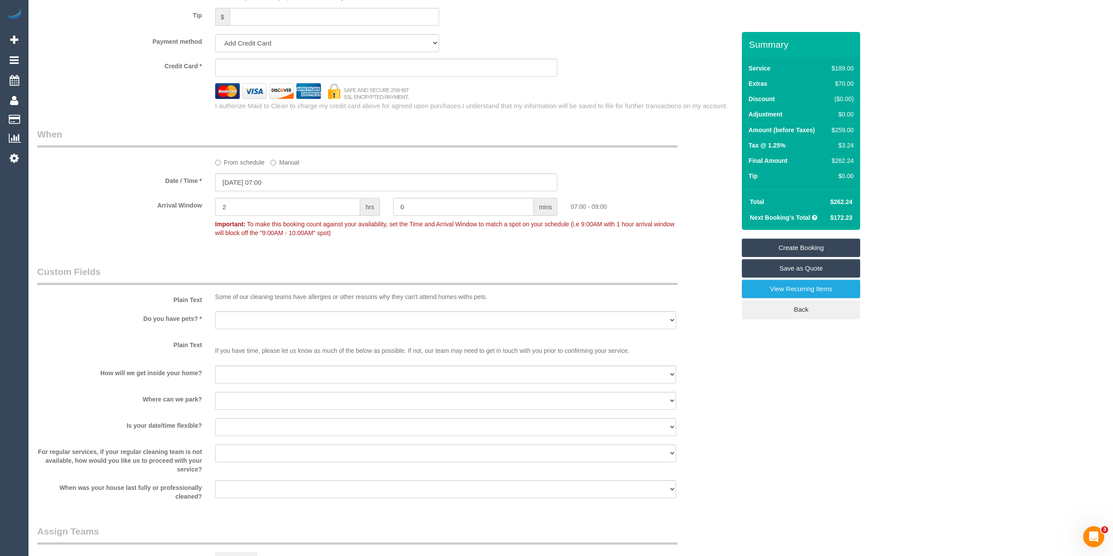
scroll to position [973, 0]
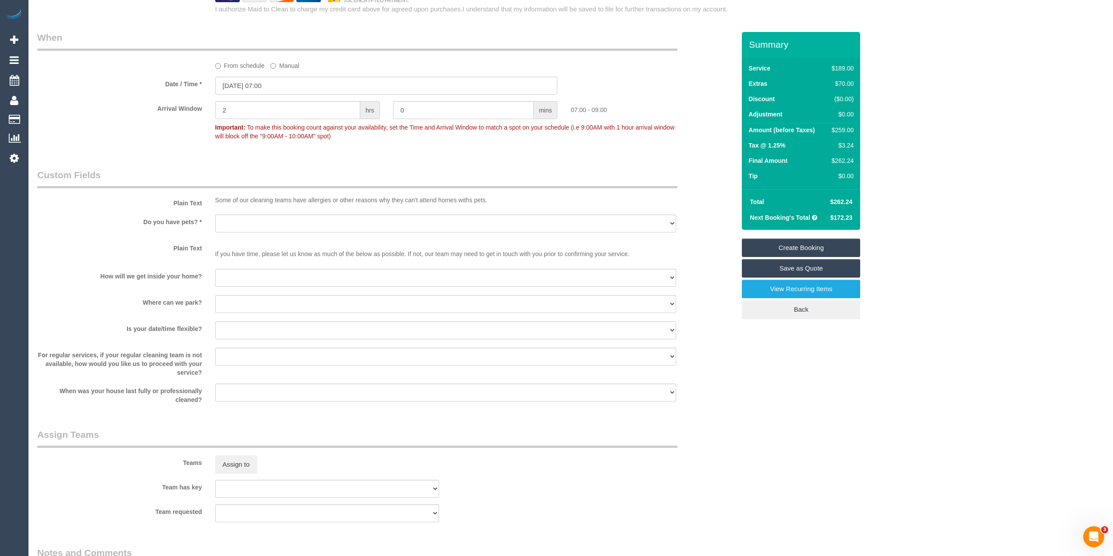
type input "[STREET_ADDRESS][PERSON_NAME]"
click at [237, 226] on select "Yes - Cats Yes - Dogs No pets Yes - Dogs and Cats Yes - Other" at bounding box center [445, 224] width 461 height 18
select select "number:28"
click at [215, 215] on select "Yes - Cats Yes - Dogs No pets Yes - Dogs and Cats Yes - Other" at bounding box center [445, 224] width 461 height 18
click at [237, 279] on select "I will be home Key will be left (please provide details below) Lock box/Access …" at bounding box center [445, 278] width 461 height 18
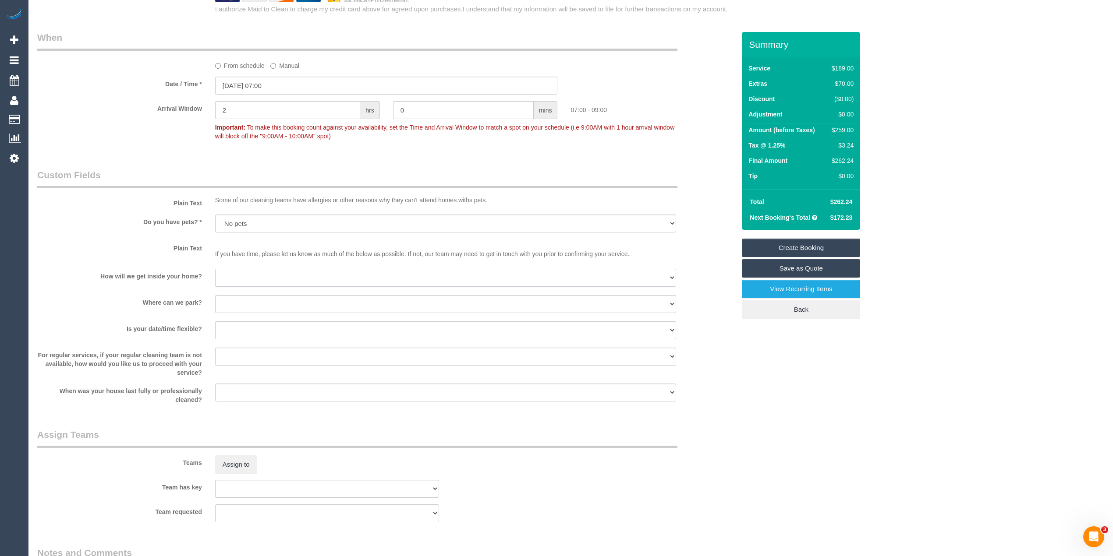
select select "number:14"
click at [215, 269] on select "I will be home Key will be left (please provide details below) Lock box/Access …" at bounding box center [445, 278] width 461 height 18
click at [247, 305] on select "I will provide parking on-site Free street parking Paid street parking (cost wi…" at bounding box center [445, 304] width 461 height 18
select select "number:19"
click at [215, 295] on select "I will provide parking on-site Free street parking Paid street parking (cost wi…" at bounding box center [445, 304] width 461 height 18
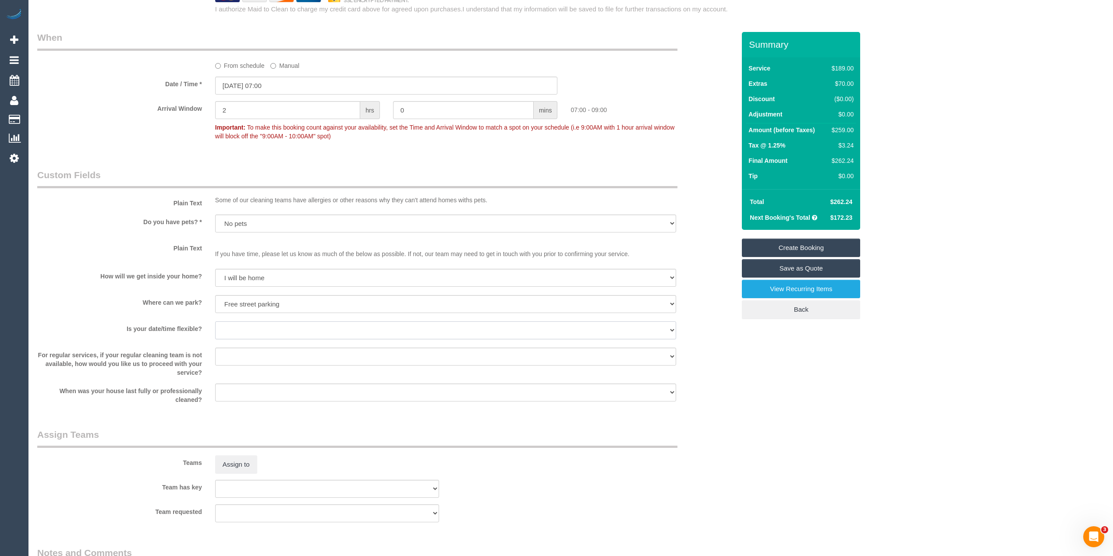
click at [243, 331] on select "Yes - date and time Yes - date but not time Yes - time but not date No - No fle…" at bounding box center [445, 330] width 461 height 18
select select "number:22"
click at [215, 321] on select "Yes - date and time Yes - date but not time Yes - time but not date No - No fle…" at bounding box center [445, 330] width 461 height 18
click at [232, 353] on select "Arrange a cleaner to cover and do not bother you Arrange a cleaner to cover and…" at bounding box center [445, 357] width 461 height 18
select select "number:34"
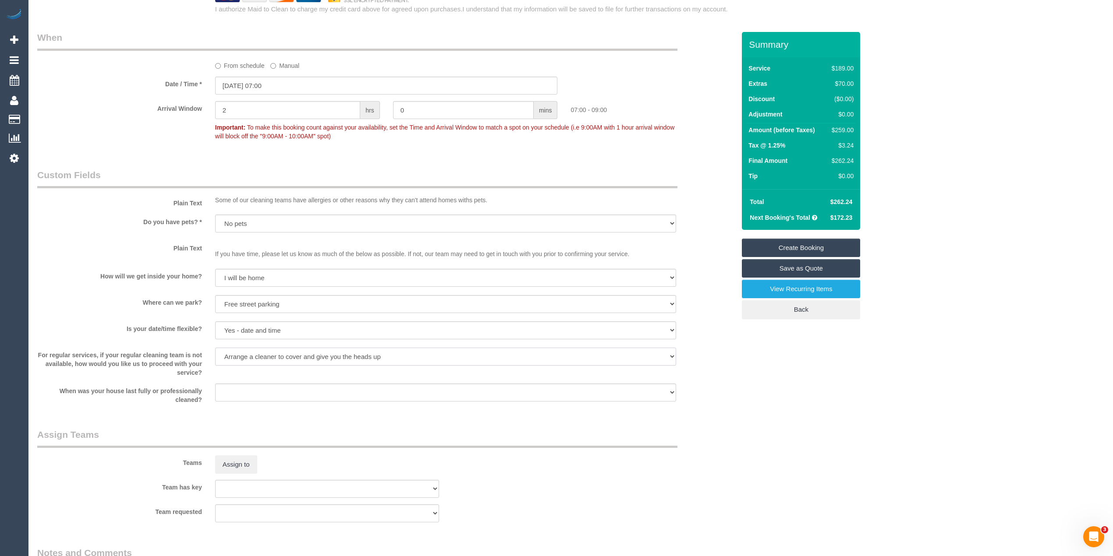
click at [215, 348] on select "Arrange a cleaner to cover and do not bother you Arrange a cleaner to cover and…" at bounding box center [445, 357] width 461 height 18
click at [277, 390] on select "Within 1-2 weeks Within 2-4 weeks Within 1-4 months Over [DATE]" at bounding box center [445, 393] width 461 height 18
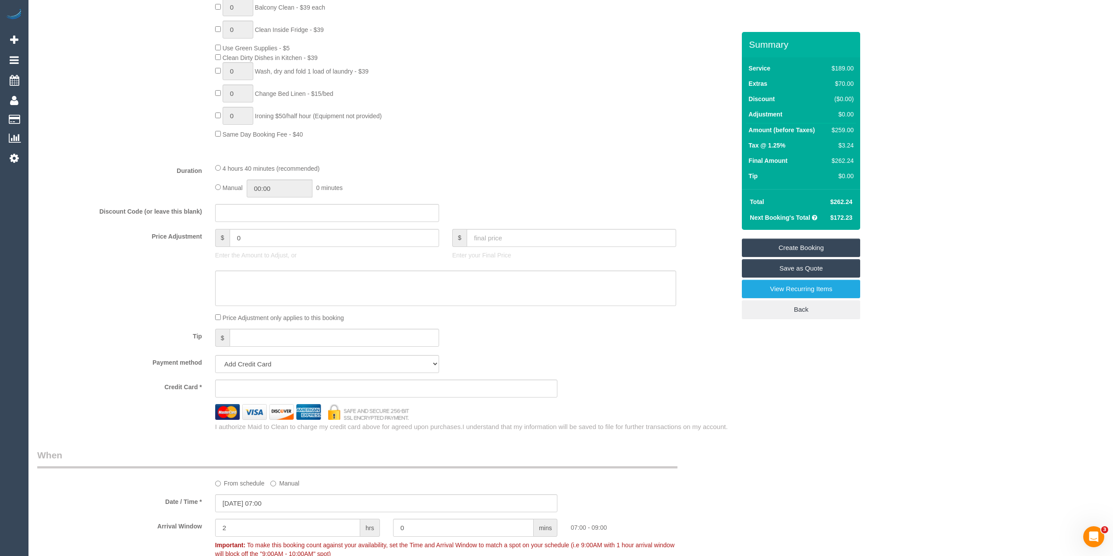
scroll to position [584, 0]
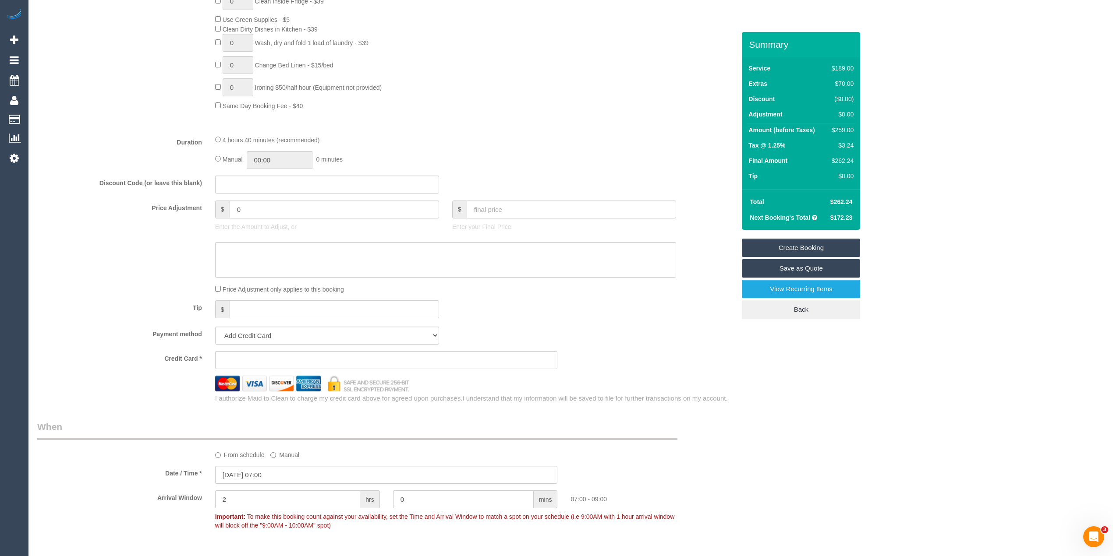
click at [251, 357] on sui-stripe-card at bounding box center [386, 360] width 343 height 18
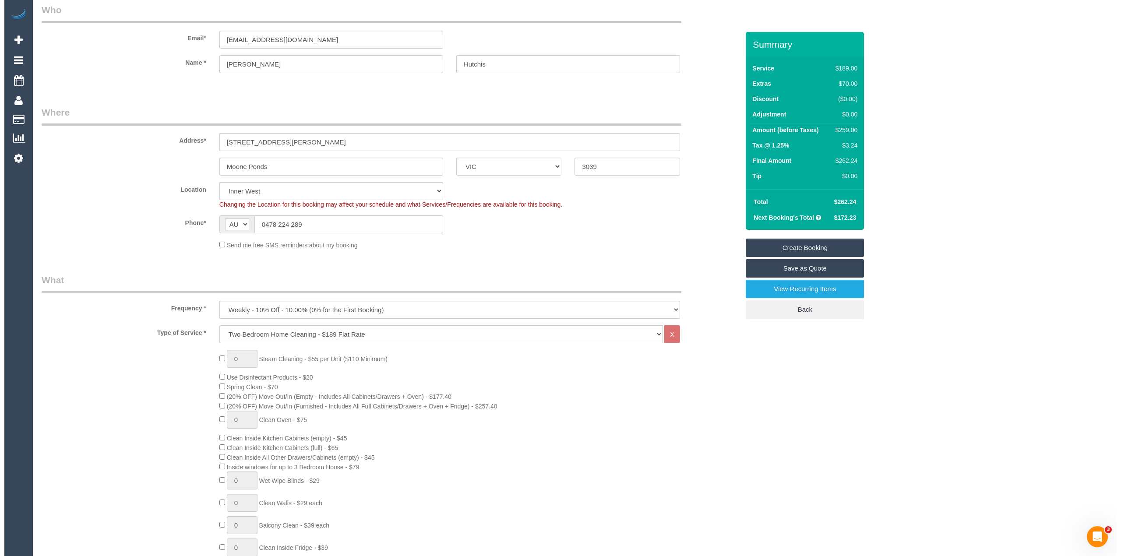
scroll to position [0, 0]
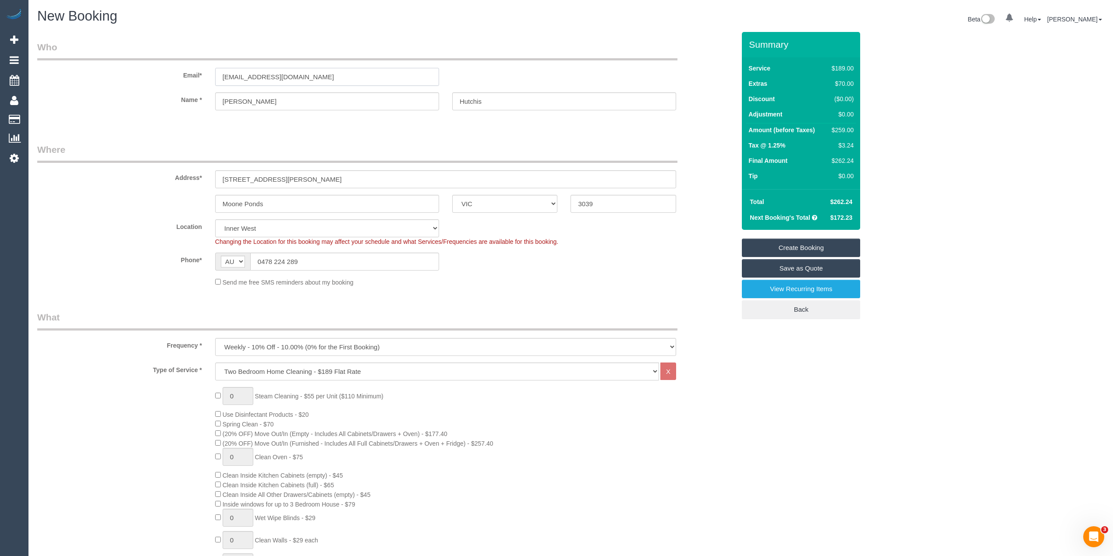
drag, startPoint x: 305, startPoint y: 74, endPoint x: 109, endPoint y: 71, distance: 196.7
click at [109, 71] on div "Email* [EMAIL_ADDRESS][DOMAIN_NAME]" at bounding box center [386, 63] width 711 height 45
click at [803, 244] on link "Create Booking" at bounding box center [801, 248] width 118 height 18
